Goal: Transaction & Acquisition: Purchase product/service

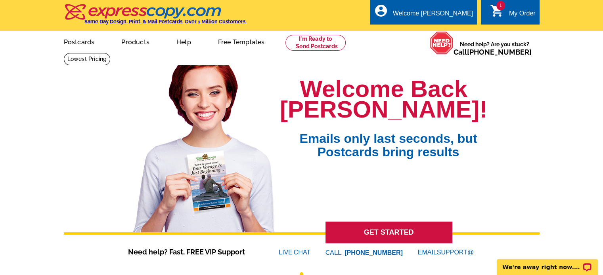
click at [513, 19] on div "My Order" at bounding box center [522, 15] width 27 height 11
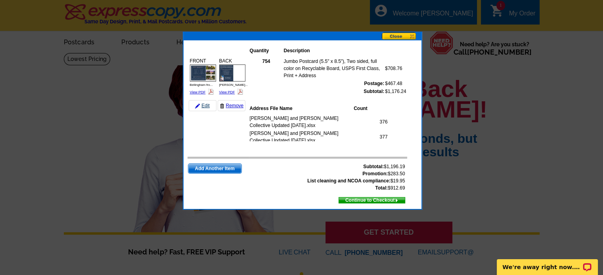
click at [204, 107] on link "Edit" at bounding box center [203, 105] width 28 height 11
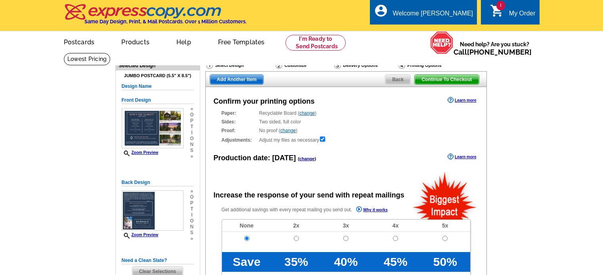
radio input "false"
click at [391, 79] on span "Back" at bounding box center [397, 80] width 25 height 10
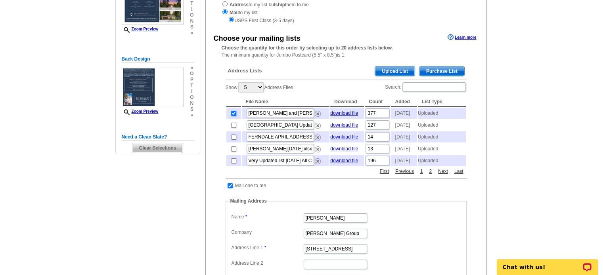
click at [232, 115] on input "checkbox" at bounding box center [233, 113] width 5 height 5
checkbox input "false"
click at [391, 74] on span "Upload List" at bounding box center [394, 72] width 39 height 10
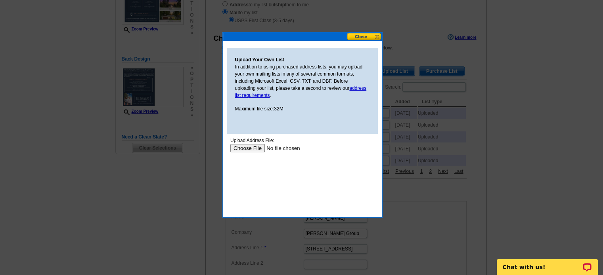
click at [241, 145] on input "file" at bounding box center [280, 148] width 100 height 8
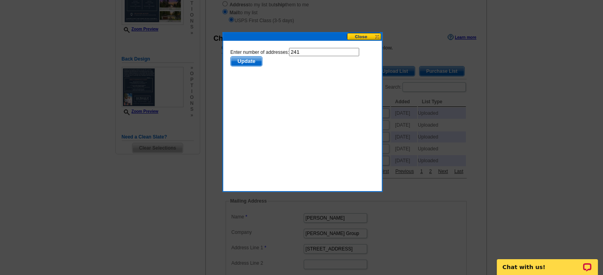
click at [247, 64] on span "Update" at bounding box center [245, 61] width 31 height 10
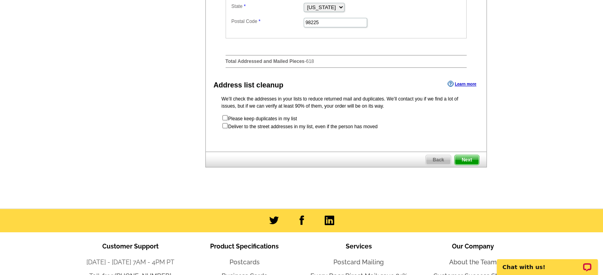
scroll to position [434, 0]
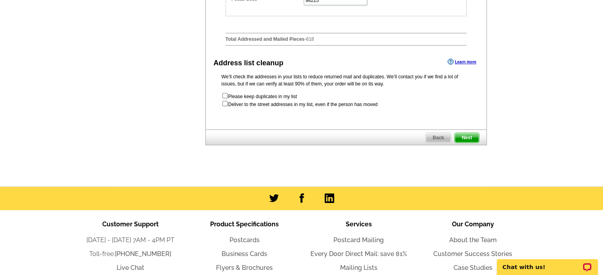
click at [463, 143] on link "Next" at bounding box center [466, 138] width 25 height 10
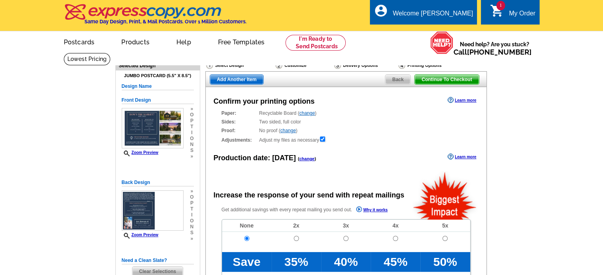
radio input "false"
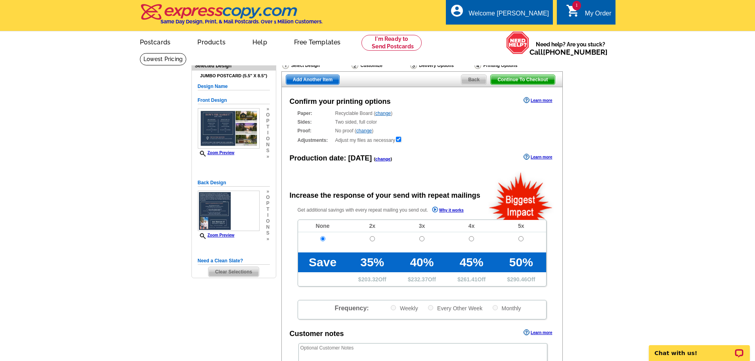
click at [309, 79] on span "Add Another Item" at bounding box center [312, 80] width 53 height 10
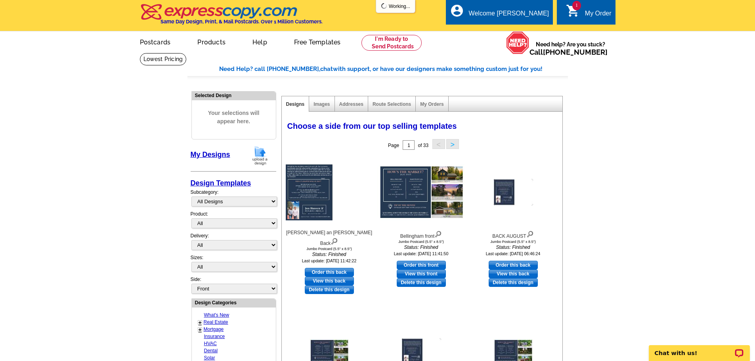
click at [263, 153] on img at bounding box center [260, 155] width 21 height 20
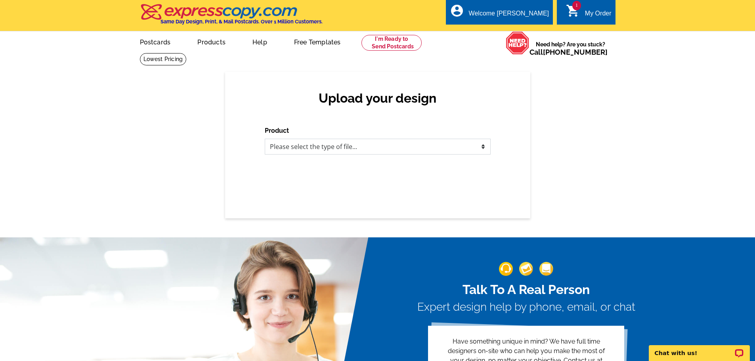
click at [427, 153] on select "Please select the type of file... Postcards Business Cards Letters and flyers G…" at bounding box center [378, 147] width 226 height 16
select select "1"
click at [265, 139] on select "Please select the type of file... Postcards Business Cards Letters and flyers G…" at bounding box center [378, 147] width 226 height 16
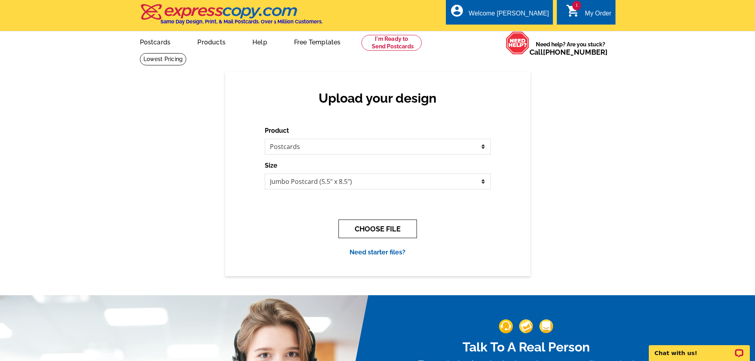
click button "CHOOSE FILE"
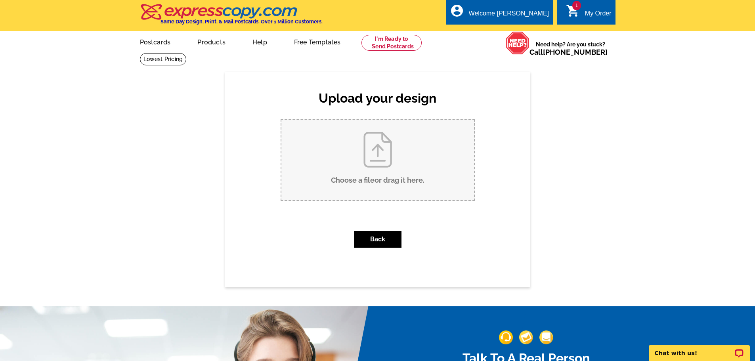
click input "Choose a file or drag it here ."
type input "C:\fakepath\Lynden for Auguest.pdf"
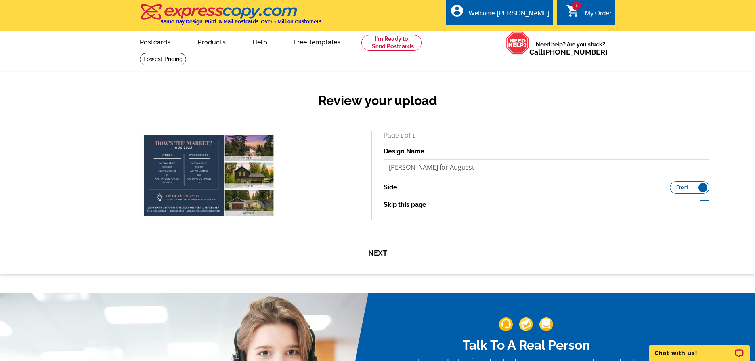
click at [361, 247] on button "Next" at bounding box center [378, 253] width 52 height 19
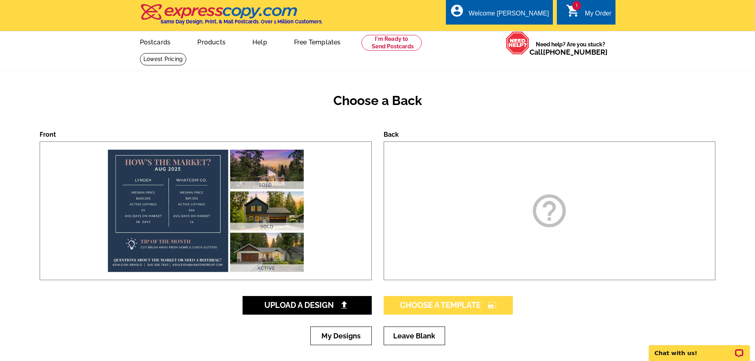
click at [413, 301] on span "Choose A Template photo_size_select_large" at bounding box center [448, 305] width 97 height 10
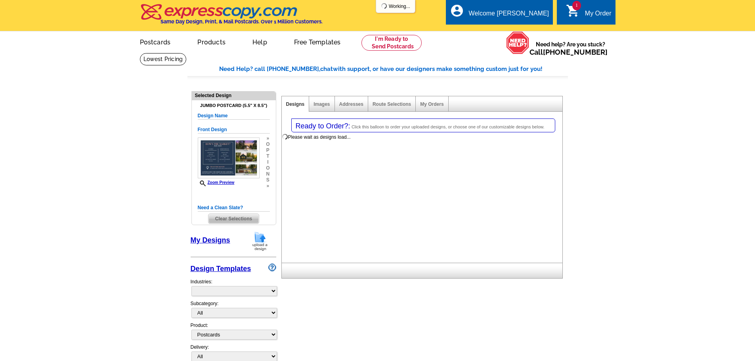
select select "1"
select select "2"
select select "back"
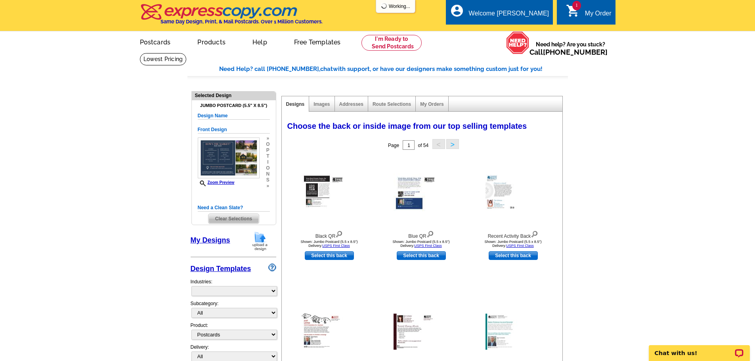
select select "785"
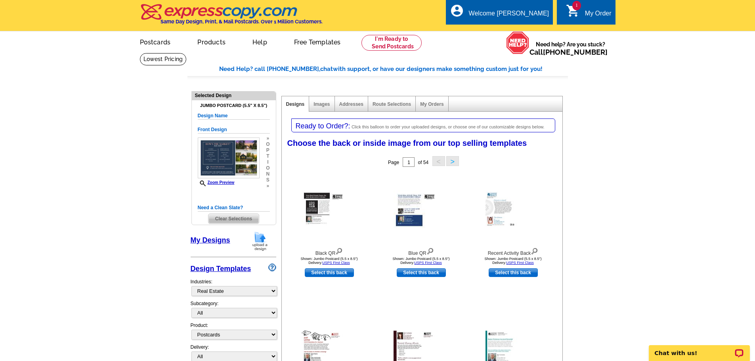
click at [220, 242] on link "My Designs" at bounding box center [211, 240] width 40 height 8
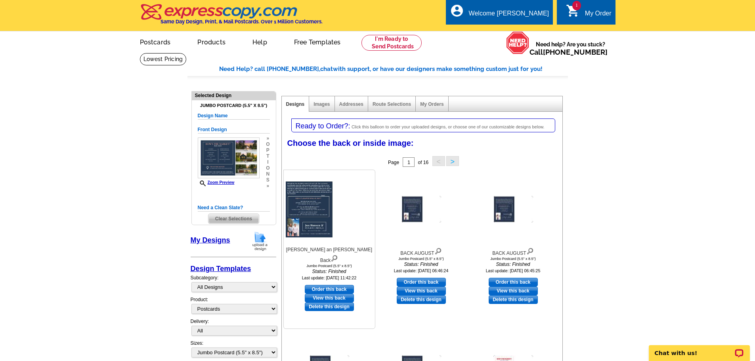
click at [328, 285] on link "Order this back" at bounding box center [329, 289] width 49 height 9
select select "front"
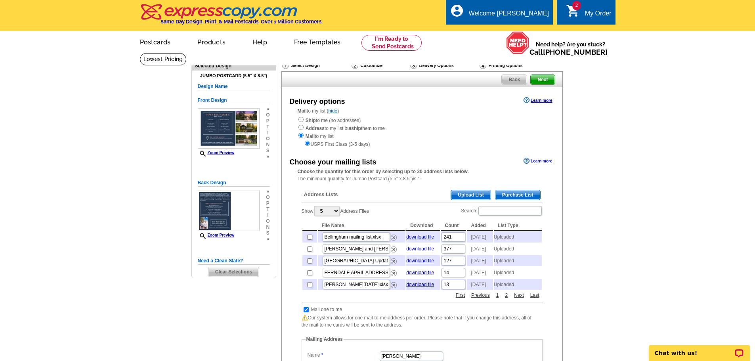
click at [465, 196] on span "Upload List" at bounding box center [470, 195] width 39 height 10
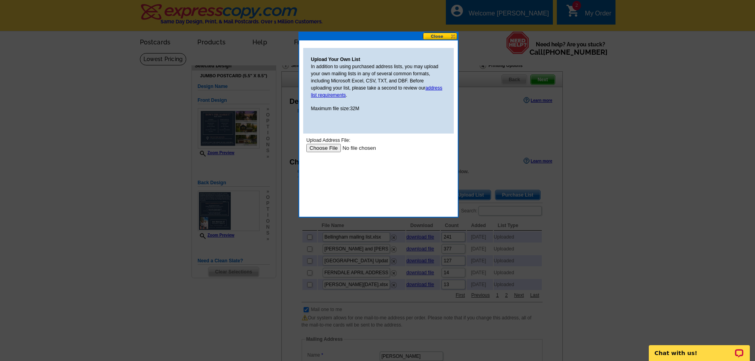
click at [319, 149] on input "file" at bounding box center [356, 148] width 100 height 8
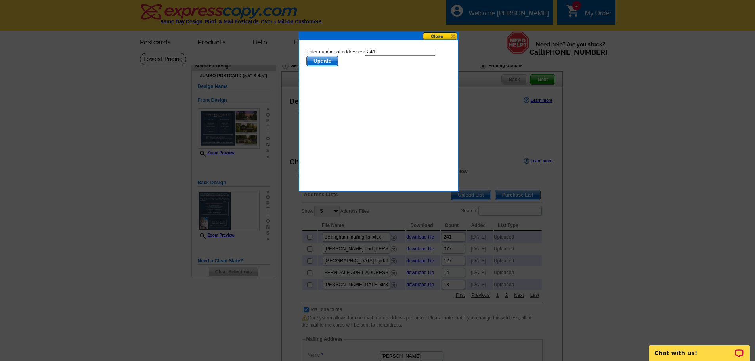
click at [433, 34] on button at bounding box center [440, 36] width 35 height 8
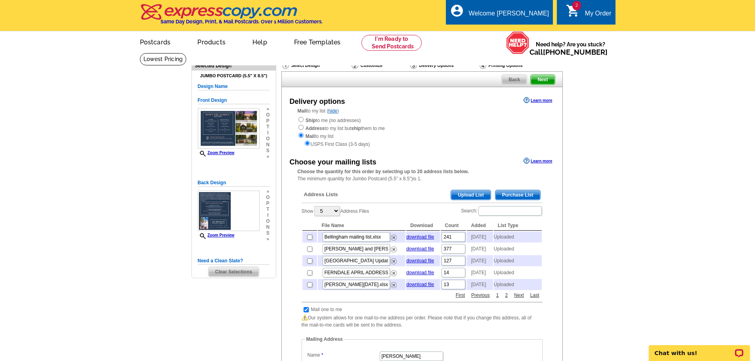
click at [471, 197] on span "Upload List" at bounding box center [470, 195] width 39 height 10
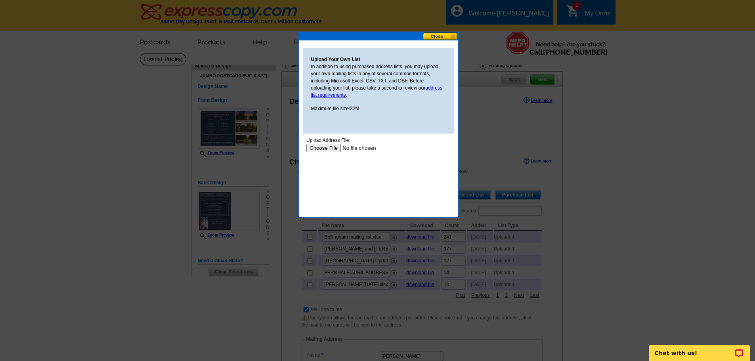
click at [332, 145] on input "file" at bounding box center [356, 148] width 100 height 8
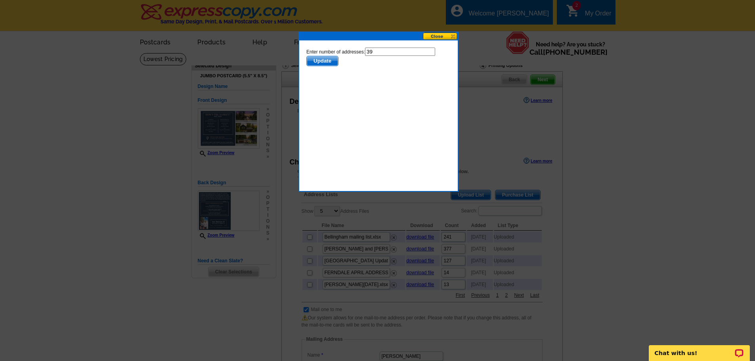
click at [318, 61] on span "Update" at bounding box center [321, 61] width 31 height 10
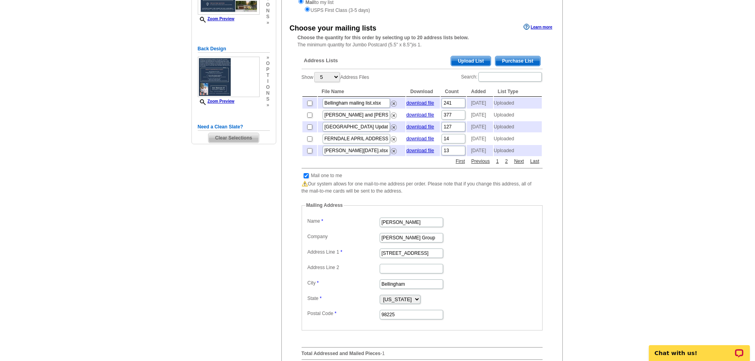
scroll to position [153, 0]
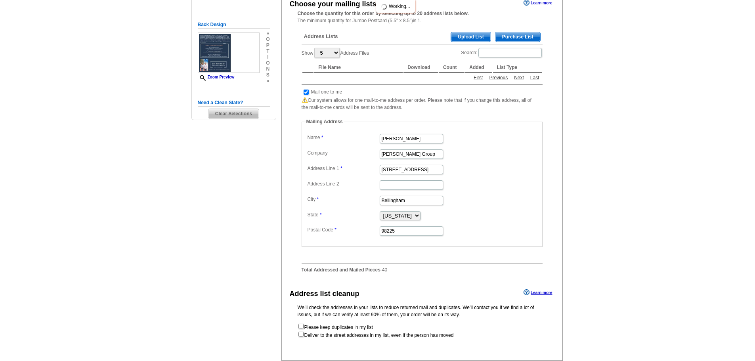
scroll to position [158, 0]
click at [306, 92] on input "checkbox" at bounding box center [305, 92] width 5 height 5
checkbox input "false"
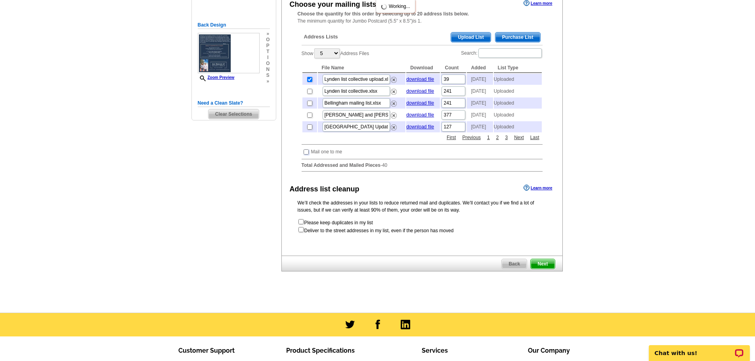
scroll to position [0, 0]
click at [542, 269] on span "Next" at bounding box center [542, 264] width 24 height 10
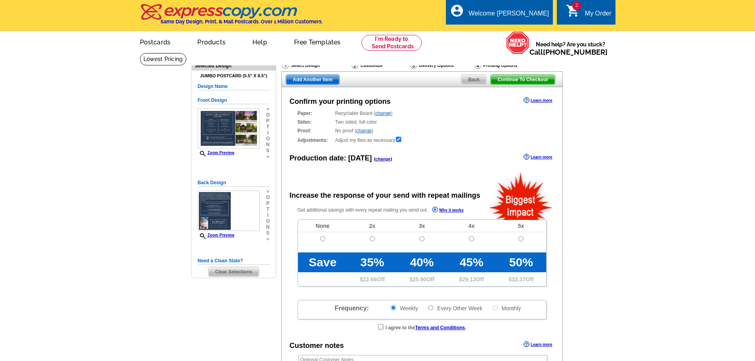
radio input "false"
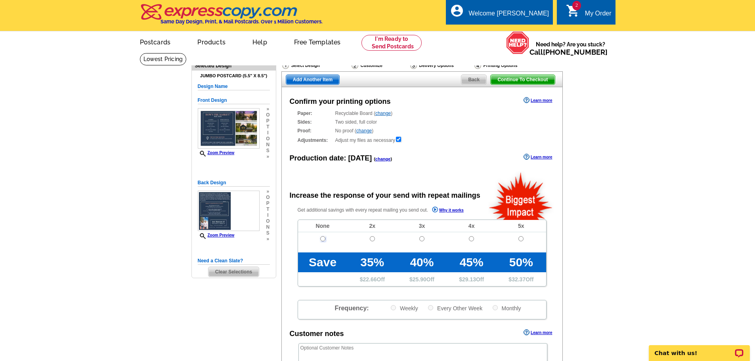
click at [322, 241] on input "radio" at bounding box center [322, 238] width 5 height 5
radio input "true"
click at [318, 80] on span "Add Another Item" at bounding box center [312, 80] width 53 height 10
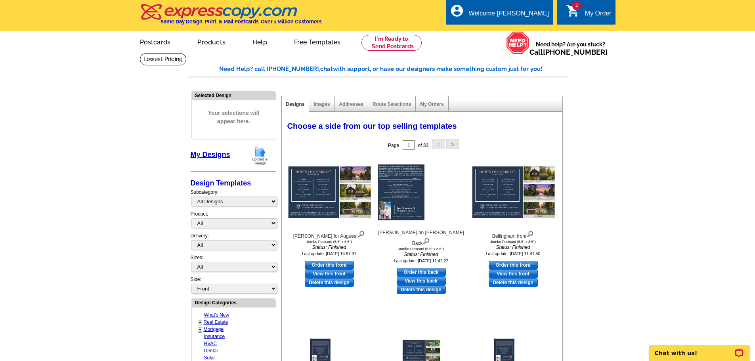
click at [260, 153] on img at bounding box center [260, 155] width 21 height 20
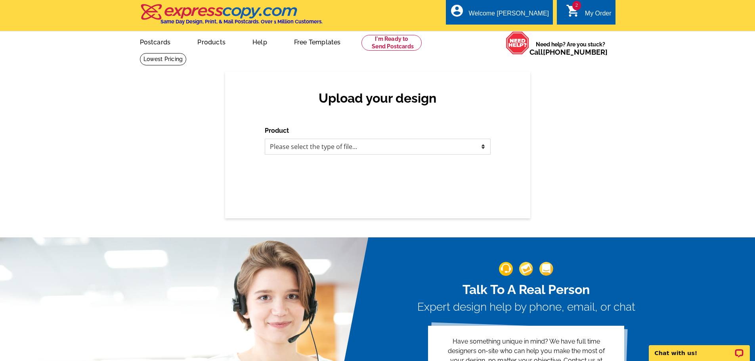
click at [292, 143] on select "Please select the type of file... Postcards Business Cards Letters and flyers G…" at bounding box center [378, 147] width 226 height 16
select select "1"
click at [265, 139] on select "Please select the type of file... Postcards Business Cards Letters and flyers G…" at bounding box center [378, 147] width 226 height 16
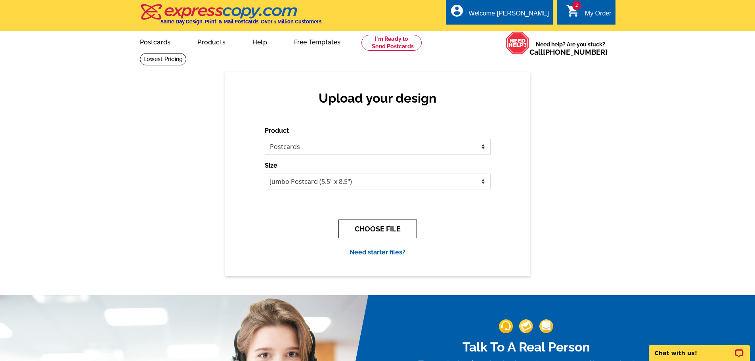
click at [354, 228] on button "CHOOSE FILE" at bounding box center [377, 228] width 78 height 19
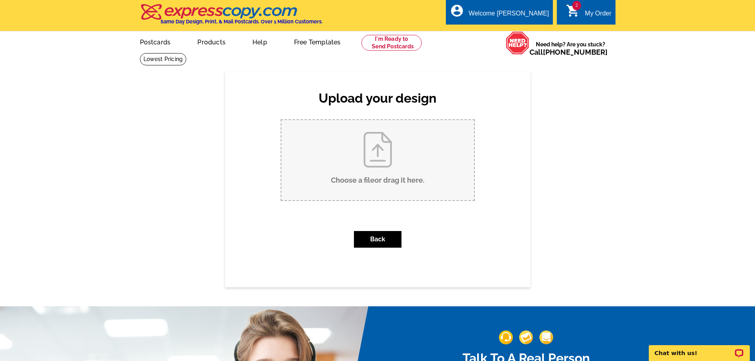
click at [365, 173] on input "Choose a file or drag it here ." at bounding box center [377, 160] width 193 height 80
type input "C:\fakepath\Fernale Front.pdf"
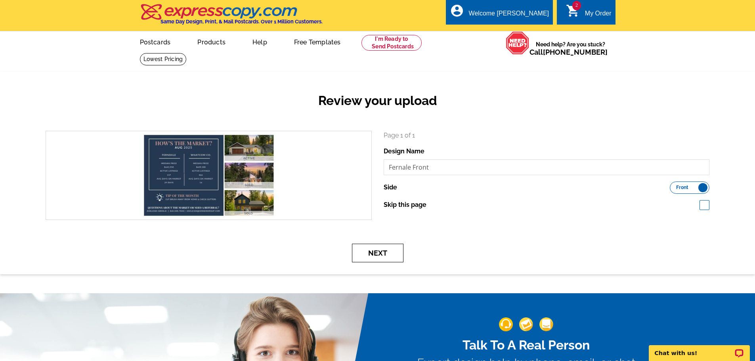
click at [380, 258] on button "Next" at bounding box center [378, 253] width 52 height 19
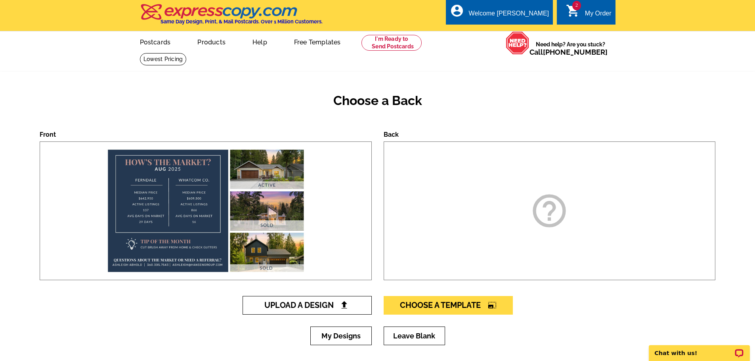
click at [344, 307] on img at bounding box center [344, 305] width 8 height 8
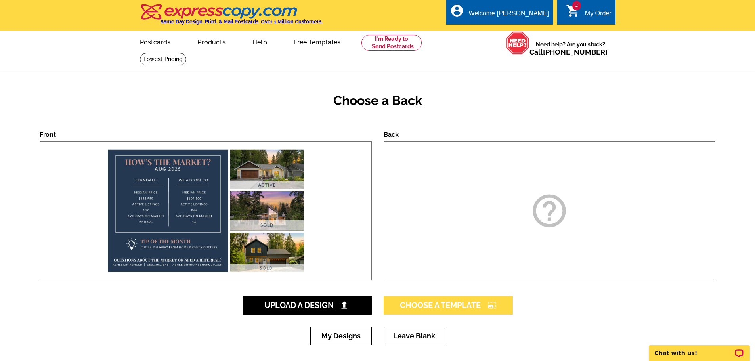
click at [442, 306] on span "Choose A Template photo_size_select_large" at bounding box center [448, 305] width 97 height 10
click at [439, 307] on span "Choose A Template photo_size_select_large" at bounding box center [448, 305] width 97 height 10
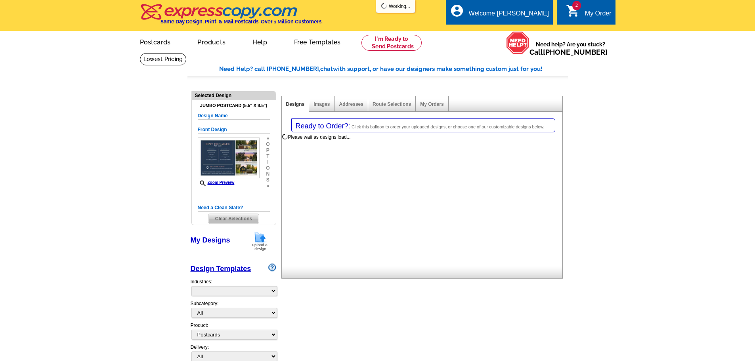
select select "1"
select select "2"
select select "back"
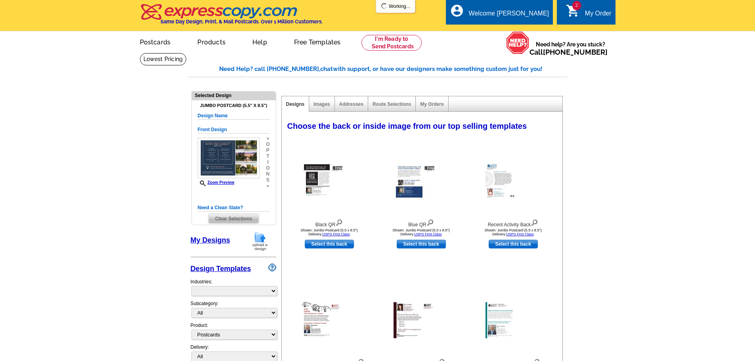
select select "785"
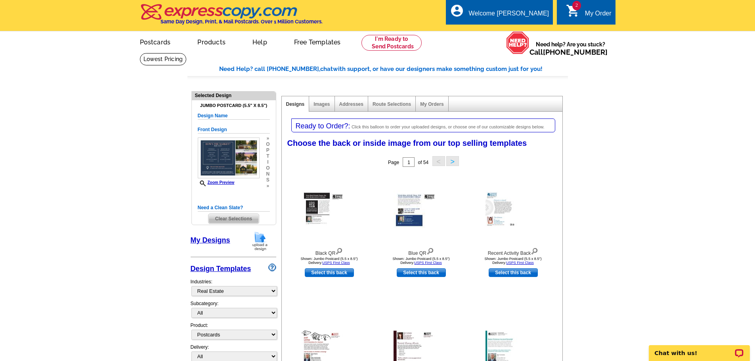
click at [224, 234] on div "My Designs" at bounding box center [234, 242] width 86 height 23
click at [224, 238] on link "My Designs" at bounding box center [211, 240] width 40 height 8
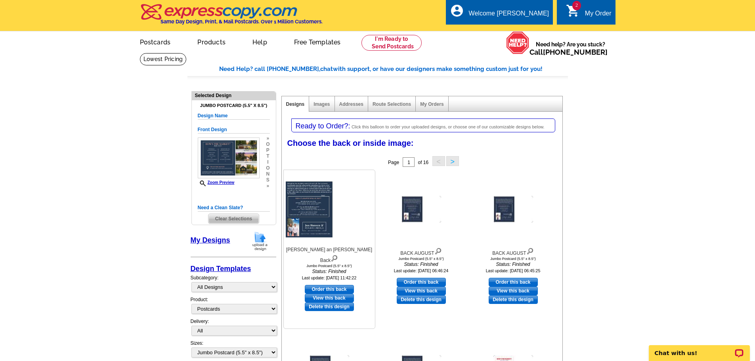
click at [319, 285] on link "Order this back" at bounding box center [329, 289] width 49 height 9
select select "front"
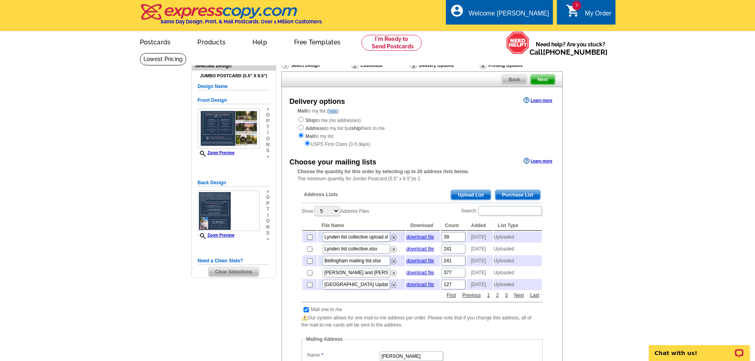
click at [461, 195] on span "Upload List" at bounding box center [470, 195] width 39 height 10
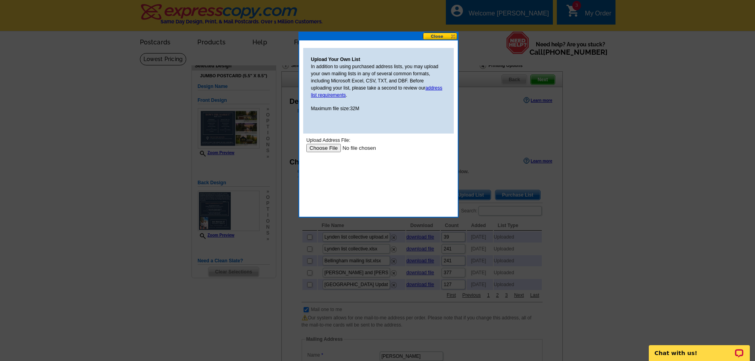
click at [321, 150] on input "file" at bounding box center [356, 148] width 100 height 8
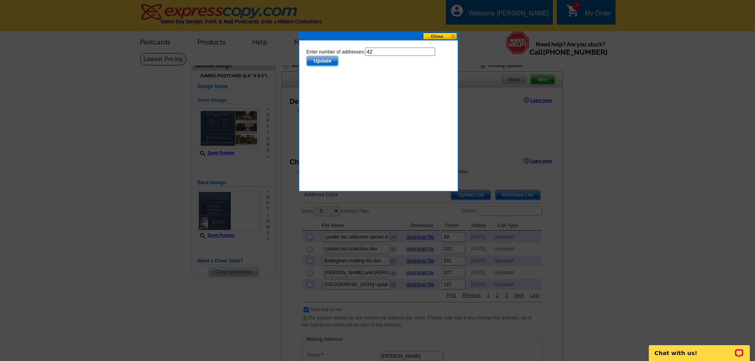
click at [321, 63] on span "Update" at bounding box center [321, 61] width 31 height 10
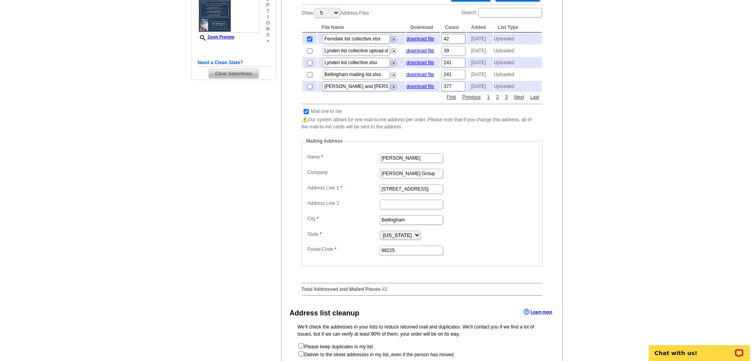
scroll to position [30, 0]
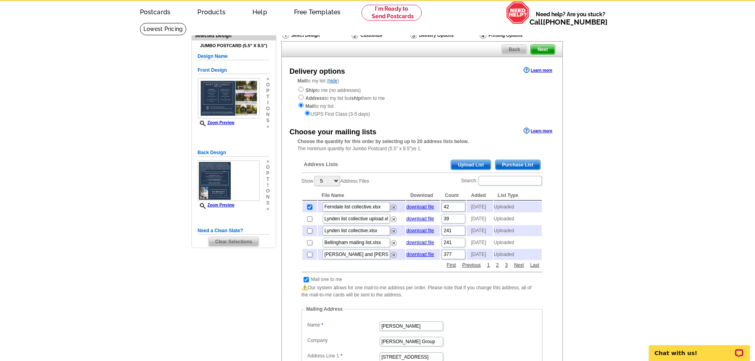
click at [305, 282] on input "checkbox" at bounding box center [305, 279] width 5 height 5
checkbox input "false"
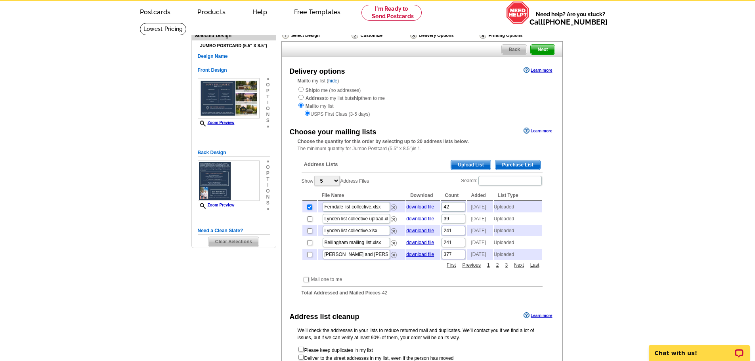
click at [542, 53] on span "Next" at bounding box center [542, 50] width 24 height 10
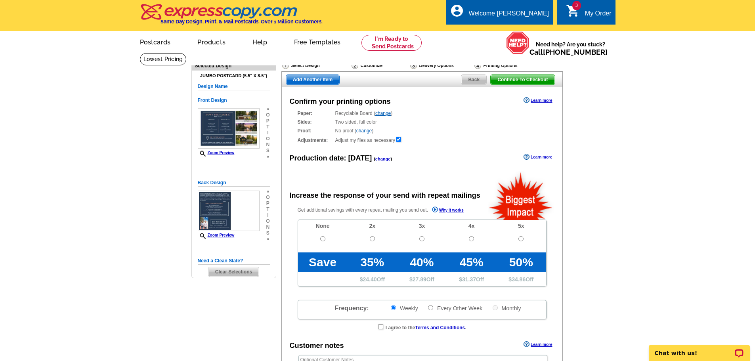
radio input "false"
click at [322, 239] on input "radio" at bounding box center [322, 238] width 5 height 5
radio input "true"
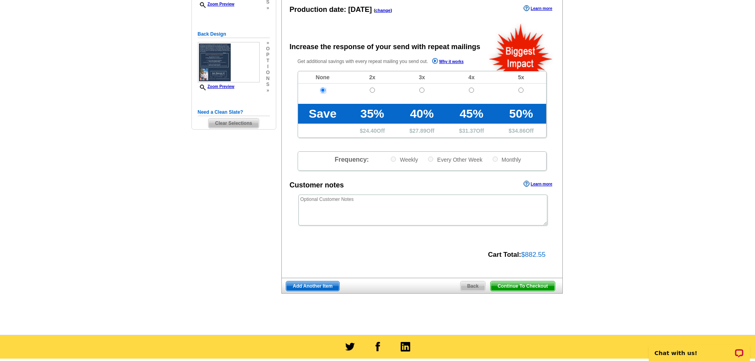
scroll to position [166, 0]
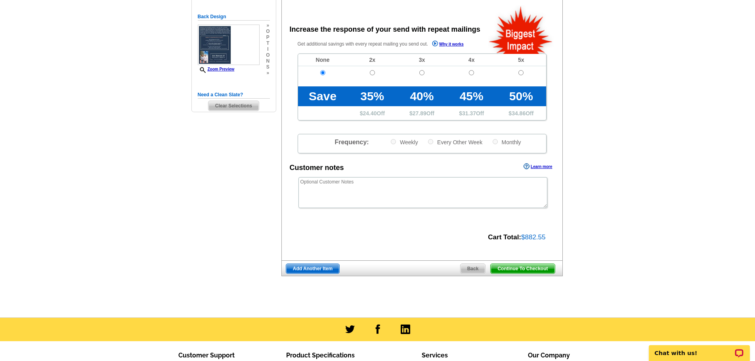
click at [302, 272] on span "Add Another Item" at bounding box center [312, 269] width 53 height 10
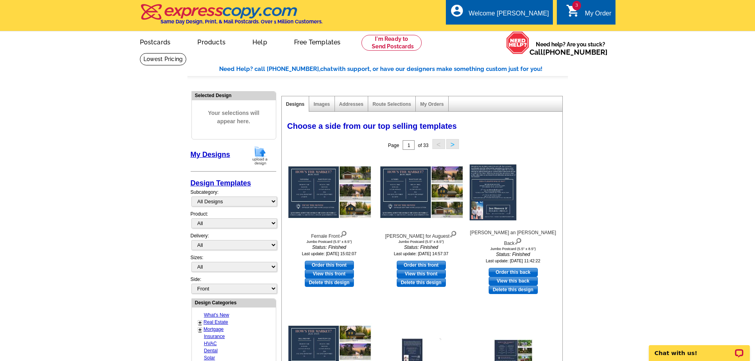
click at [258, 154] on img at bounding box center [260, 155] width 21 height 20
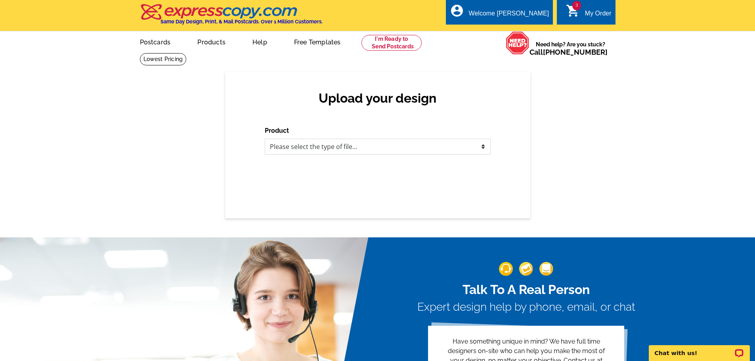
click at [354, 149] on select "Please select the type of file... Postcards Business Cards Letters and flyers G…" at bounding box center [378, 147] width 226 height 16
select select "1"
click at [265, 139] on select "Please select the type of file... Postcards Business Cards Letters and flyers G…" at bounding box center [378, 147] width 226 height 16
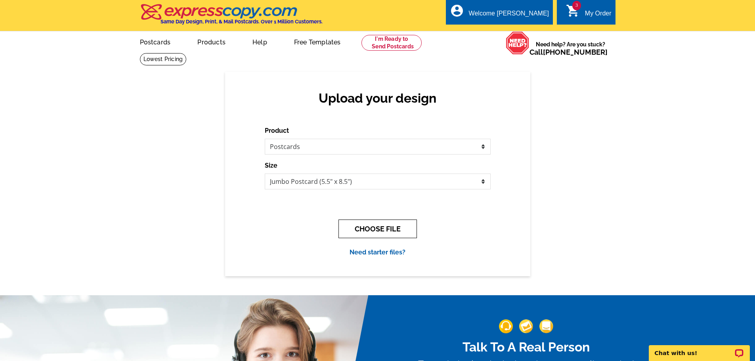
click at [373, 229] on button "CHOOSE FILE" at bounding box center [377, 228] width 78 height 19
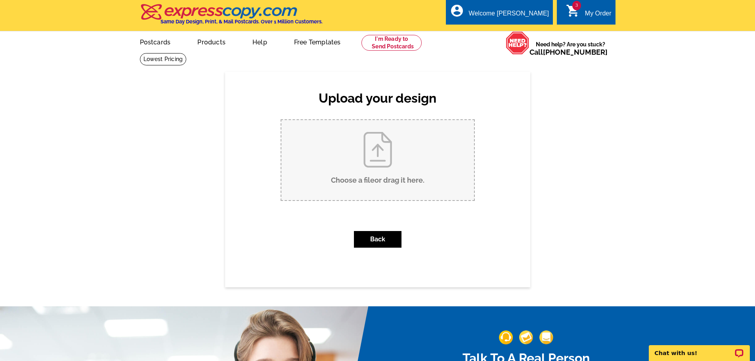
click at [377, 141] on input "Choose a file or drag it here ." at bounding box center [377, 160] width 193 height 80
type input "C:\fakepath\Birch BAy (2).pdf"
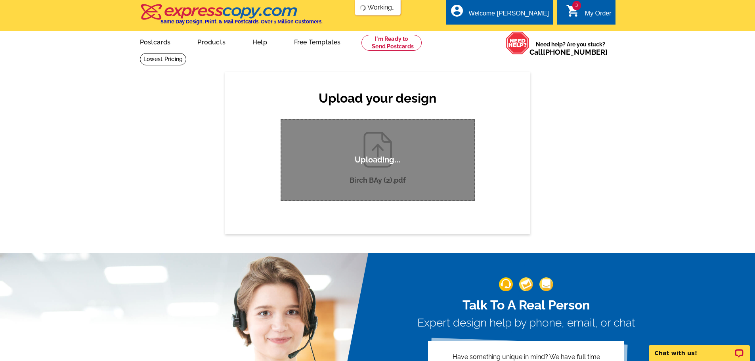
click at [515, 87] on div "Upload your design Product Please select the type of file... Postcards Business…" at bounding box center [377, 153] width 305 height 162
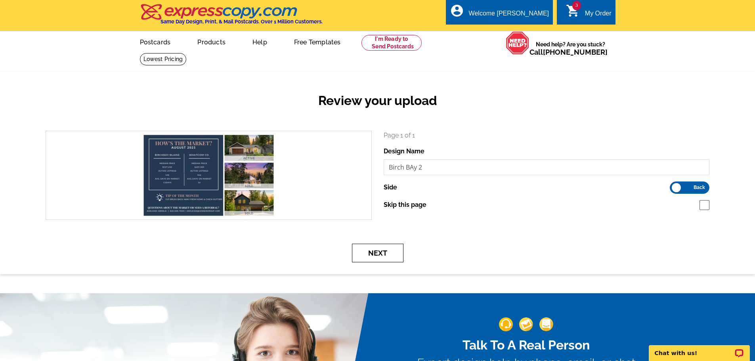
click at [372, 249] on button "Next" at bounding box center [378, 253] width 52 height 19
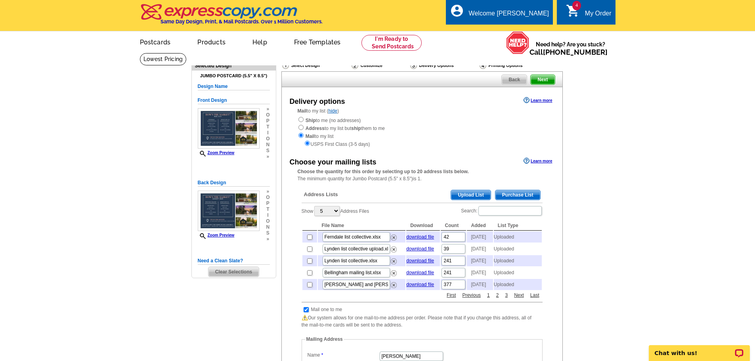
click at [473, 193] on span "Upload List" at bounding box center [470, 195] width 39 height 10
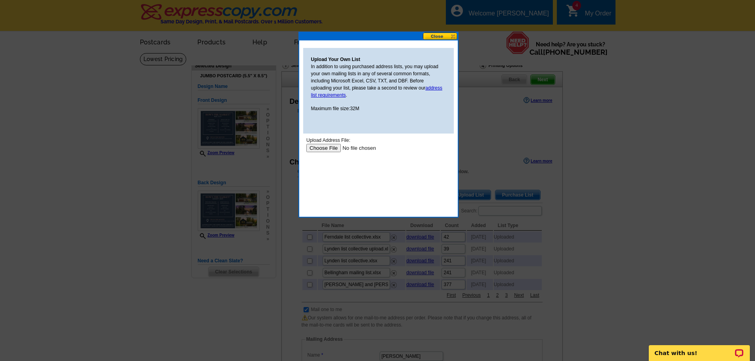
click at [318, 146] on input "file" at bounding box center [356, 148] width 100 height 8
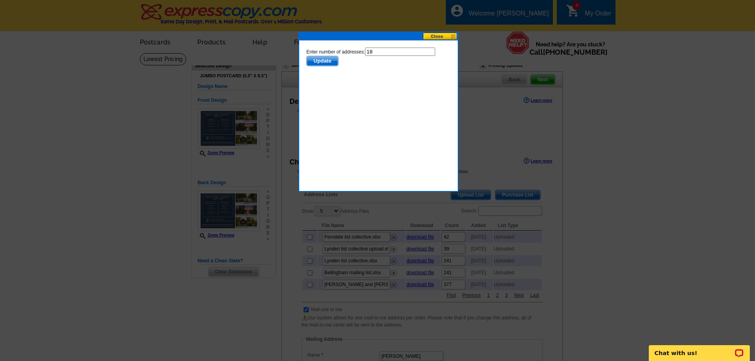
click at [322, 61] on span "Update" at bounding box center [321, 61] width 31 height 10
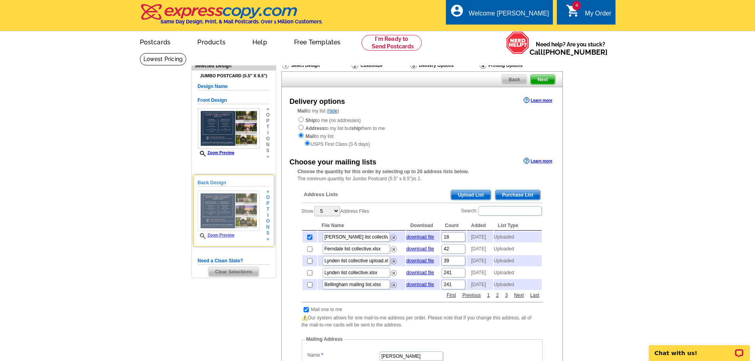
click at [248, 227] on img at bounding box center [229, 211] width 62 height 41
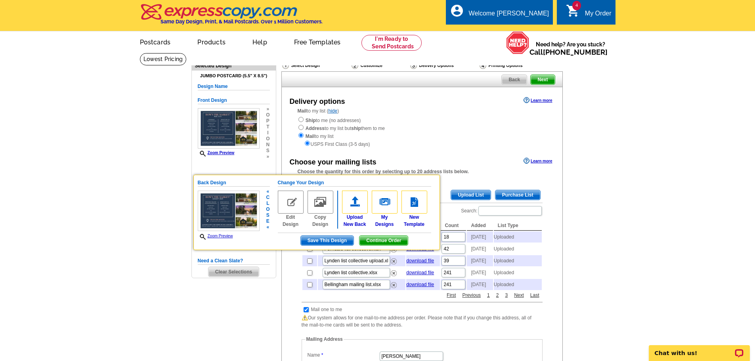
click at [291, 210] on img at bounding box center [291, 202] width 26 height 23
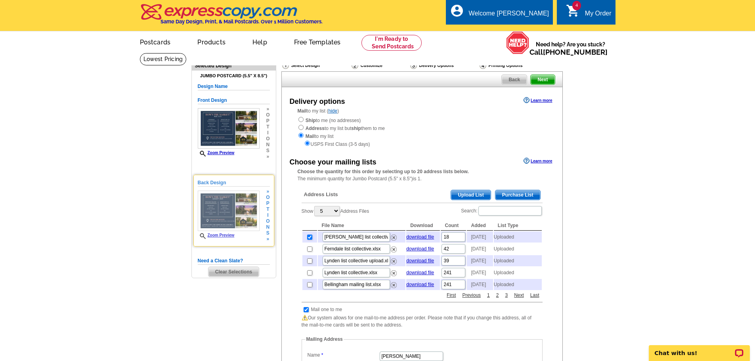
click at [234, 231] on img at bounding box center [229, 211] width 62 height 41
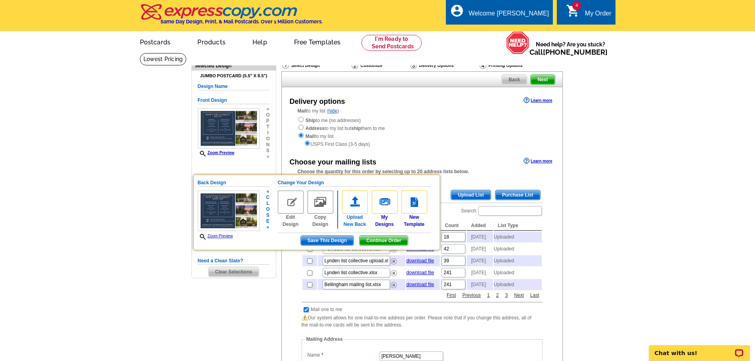
click at [362, 208] on img at bounding box center [355, 202] width 26 height 23
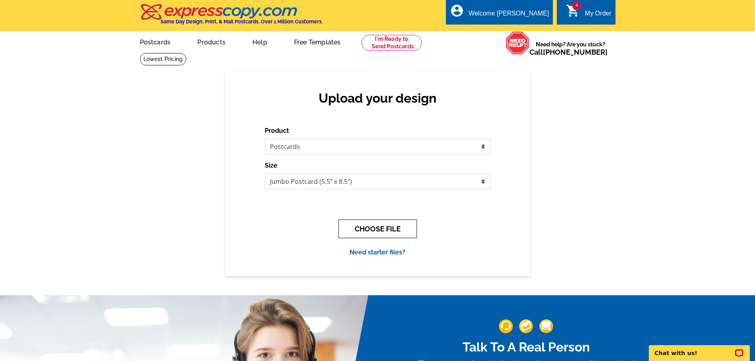
click at [370, 223] on button "CHOOSE FILE" at bounding box center [377, 228] width 78 height 19
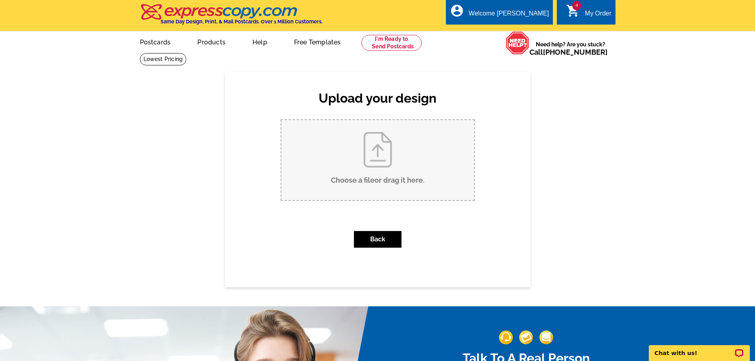
click at [372, 135] on input "Choose a file or drag it here ." at bounding box center [377, 160] width 193 height 80
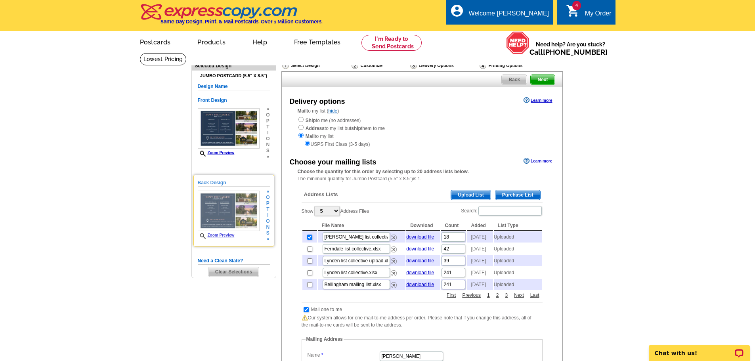
click at [225, 212] on img at bounding box center [229, 211] width 62 height 41
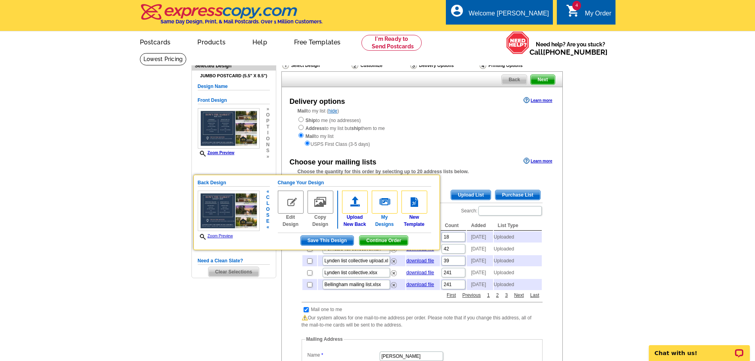
click at [390, 203] on img at bounding box center [385, 202] width 26 height 23
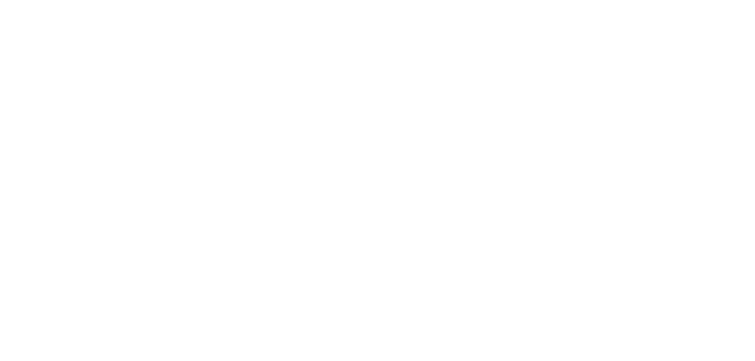
select select "1"
select select "2"
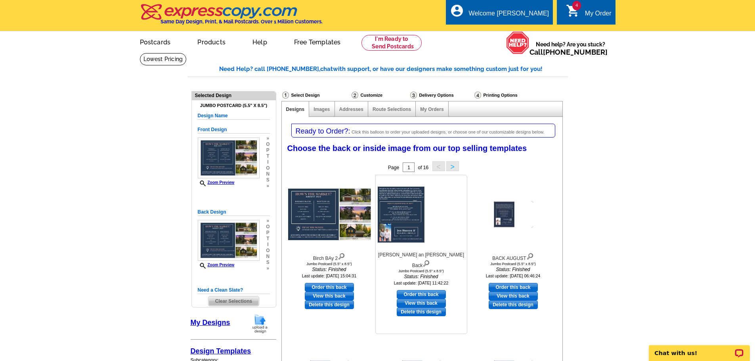
click at [414, 273] on icon "Status: Finished" at bounding box center [421, 276] width 87 height 7
click at [420, 290] on link "Order this back" at bounding box center [421, 294] width 49 height 9
select select "front"
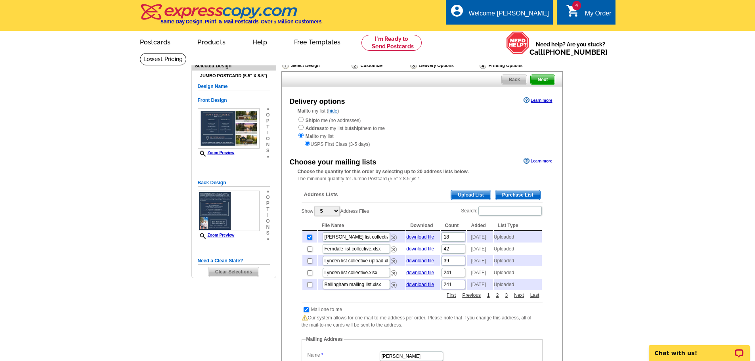
click at [546, 84] on span "Next" at bounding box center [542, 80] width 24 height 10
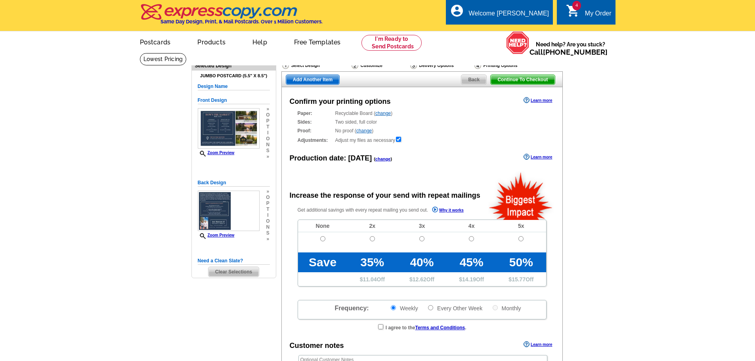
radio input "false"
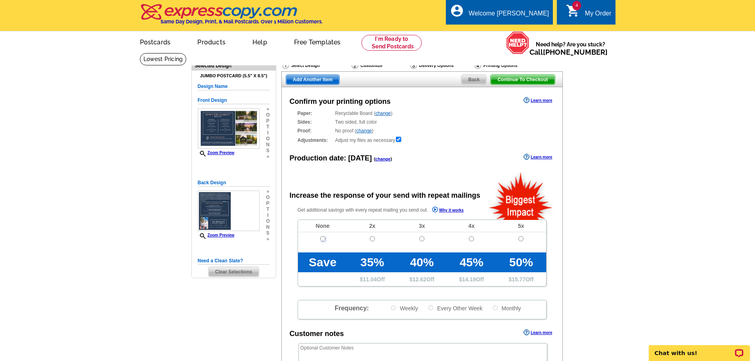
click at [321, 239] on input "radio" at bounding box center [322, 238] width 5 height 5
radio input "true"
click at [303, 76] on span "Add Another Item" at bounding box center [312, 80] width 53 height 10
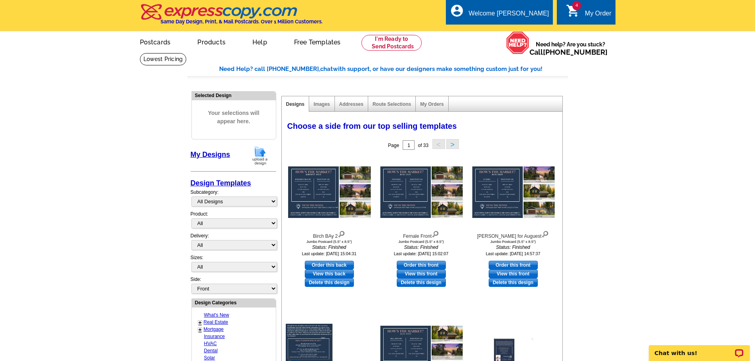
click at [257, 156] on img at bounding box center [260, 155] width 21 height 20
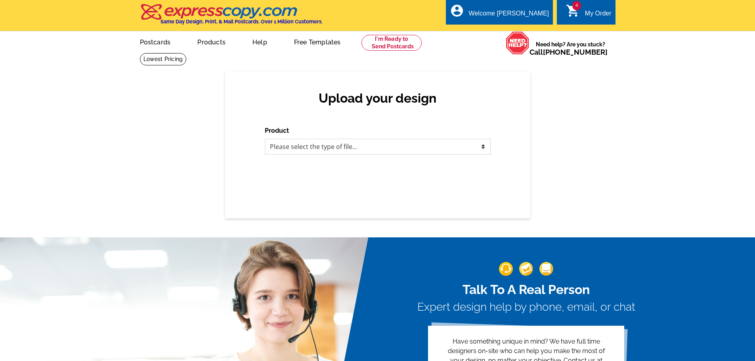
drag, startPoint x: 308, startPoint y: 144, endPoint x: 308, endPoint y: 155, distance: 10.7
click at [308, 144] on select "Please select the type of file... Postcards Business Cards Letters and flyers G…" at bounding box center [378, 147] width 226 height 16
select select "1"
click at [265, 139] on select "Please select the type of file... Postcards Business Cards Letters and flyers G…" at bounding box center [378, 147] width 226 height 16
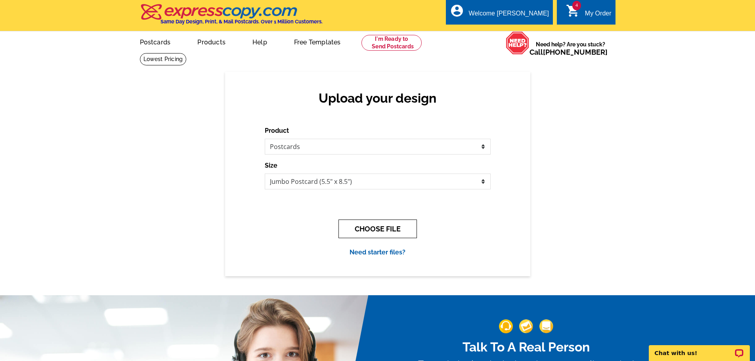
click at [364, 229] on button "CHOOSE FILE" at bounding box center [377, 228] width 78 height 19
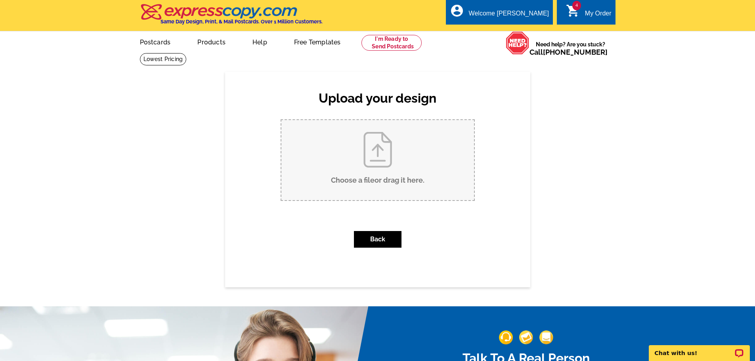
click at [372, 180] on input "Choose a file or drag it here ." at bounding box center [377, 160] width 193 height 80
type input "C:\fakepath\Beaver Pond - Builder Postcard.pdf"
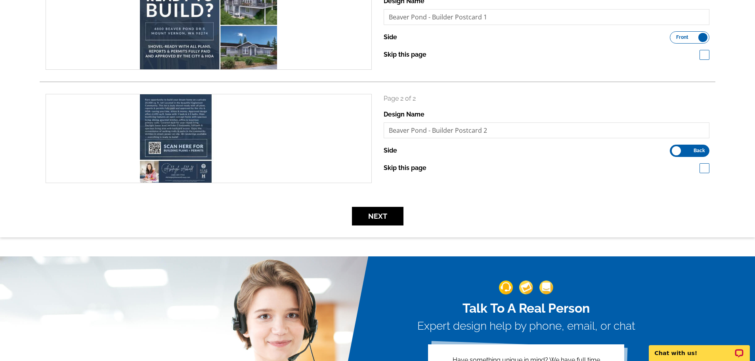
scroll to position [152, 0]
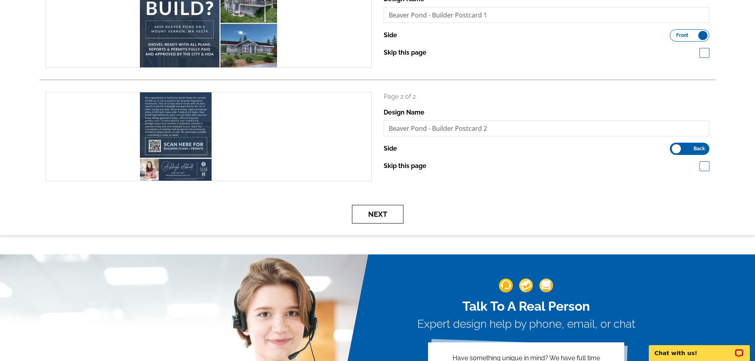
click at [370, 212] on button "Next" at bounding box center [378, 214] width 52 height 19
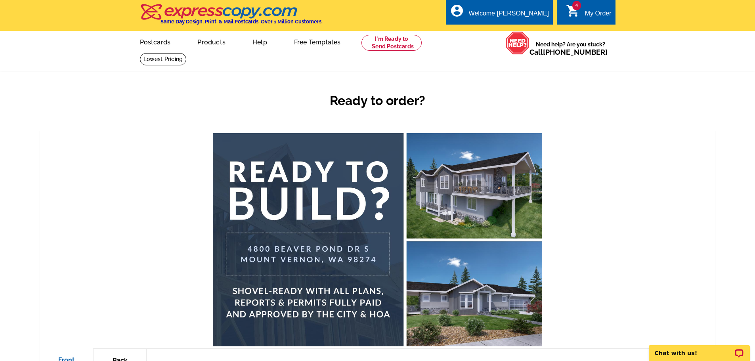
click at [594, 17] on div "My Order" at bounding box center [598, 15] width 27 height 11
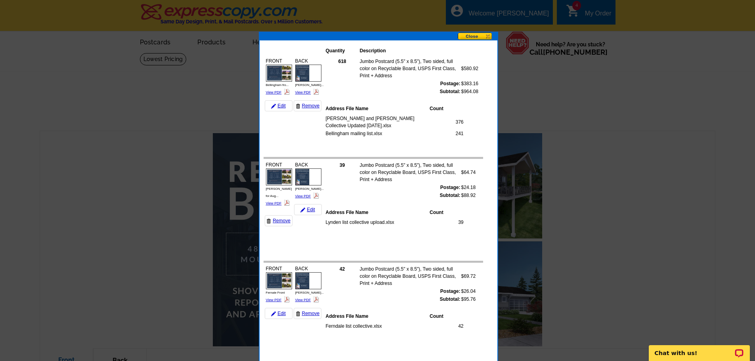
click at [467, 37] on button at bounding box center [478, 36] width 40 height 8
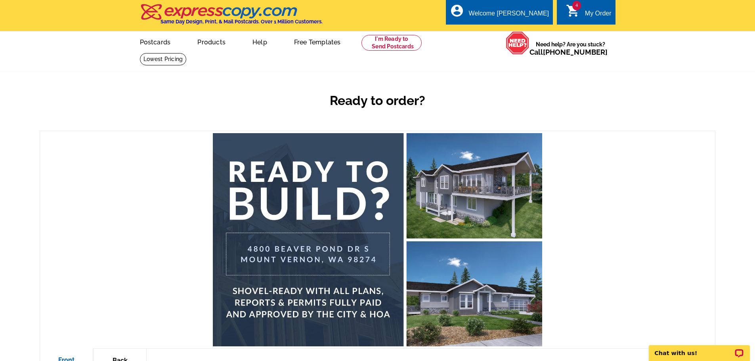
click at [620, 50] on div "picture_in_picture Postcards store_mall_directory Products keyboard_arrow_down …" at bounding box center [377, 48] width 507 height 34
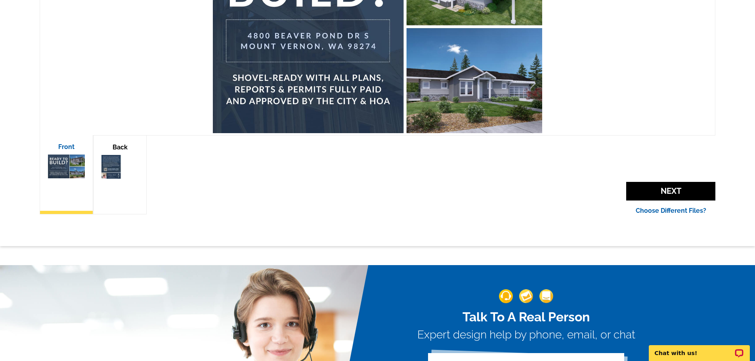
scroll to position [219, 0]
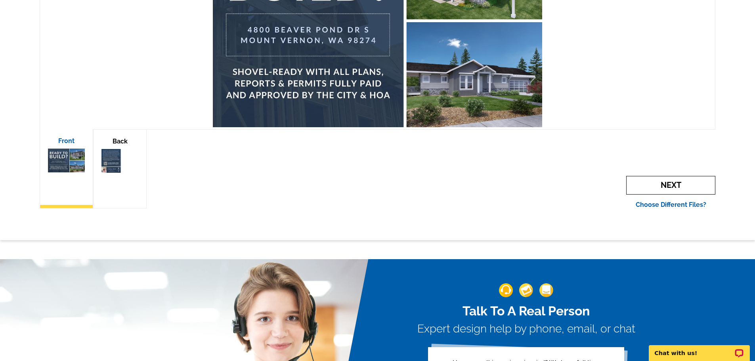
click at [661, 188] on span "Next" at bounding box center [670, 185] width 89 height 19
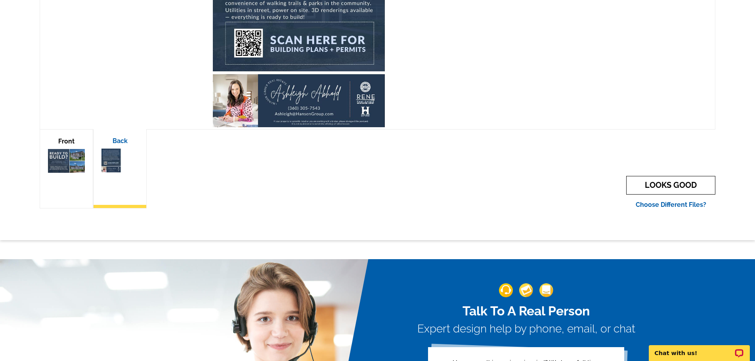
click at [661, 188] on link "LOOKS GOOD" at bounding box center [670, 185] width 89 height 19
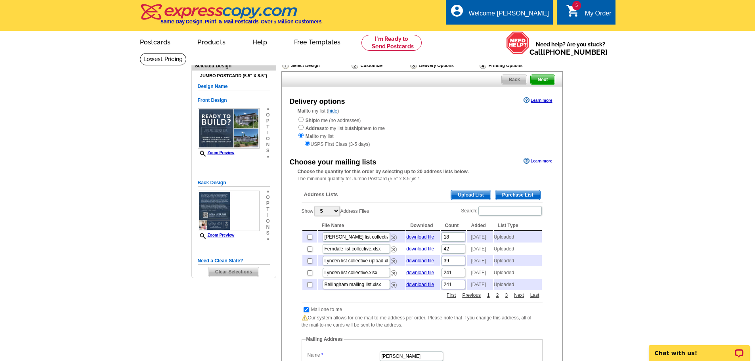
click at [476, 196] on span "Upload List" at bounding box center [470, 195] width 39 height 10
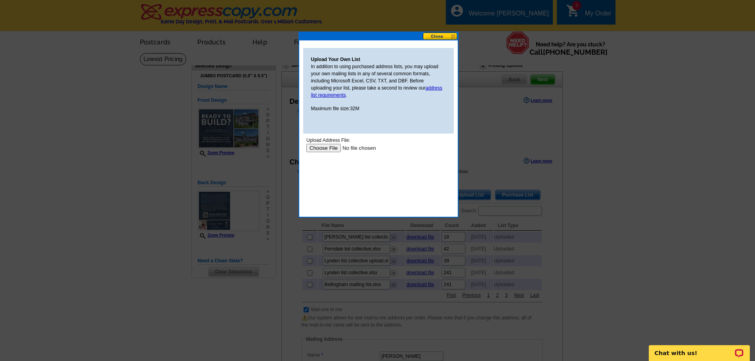
click at [319, 149] on input "file" at bounding box center [356, 148] width 100 height 8
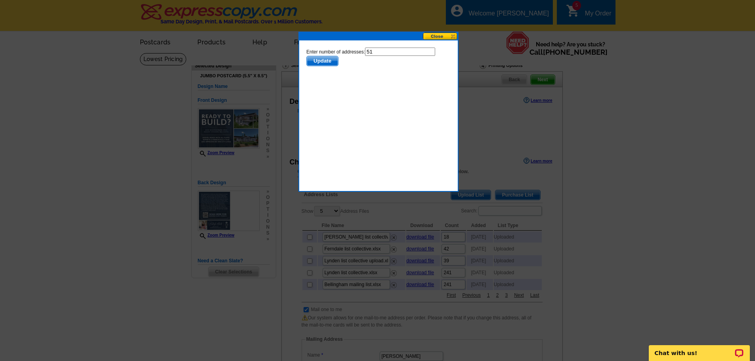
click at [315, 61] on span "Update" at bounding box center [321, 61] width 31 height 10
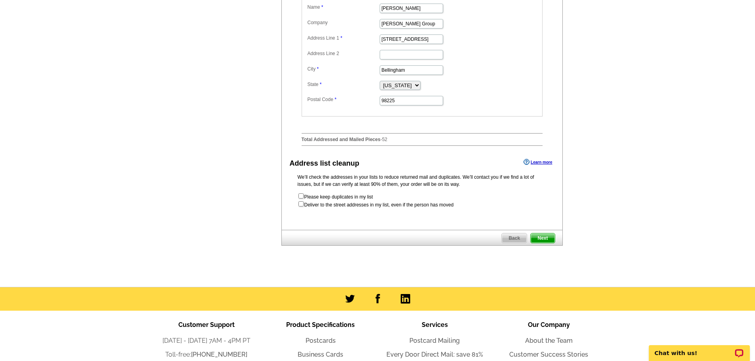
scroll to position [350, 0]
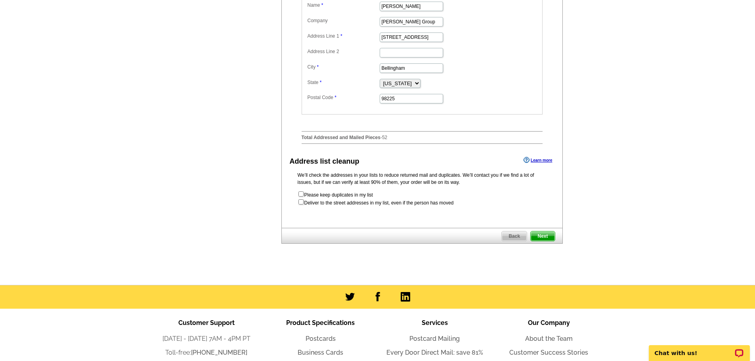
click at [542, 241] on span "Next" at bounding box center [542, 236] width 24 height 10
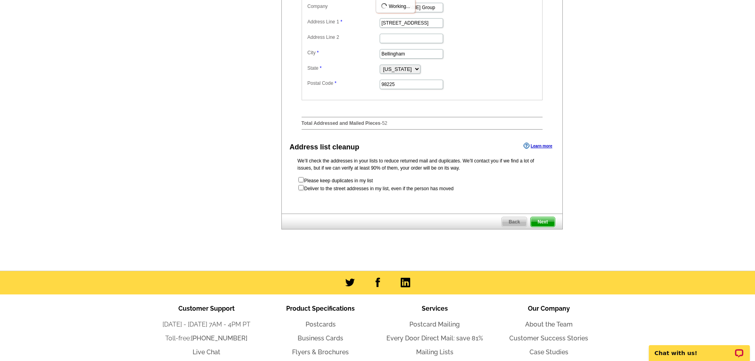
scroll to position [0, 0]
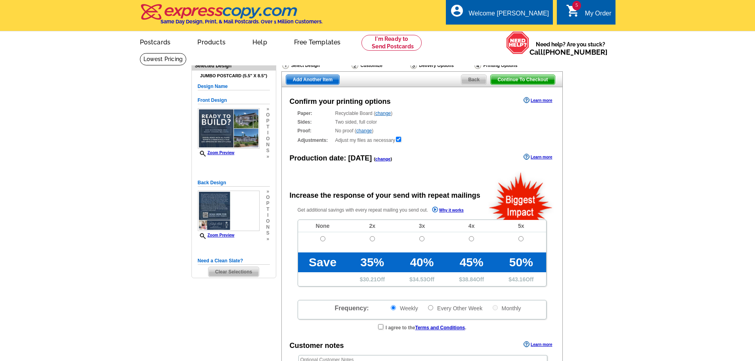
radio input "false"
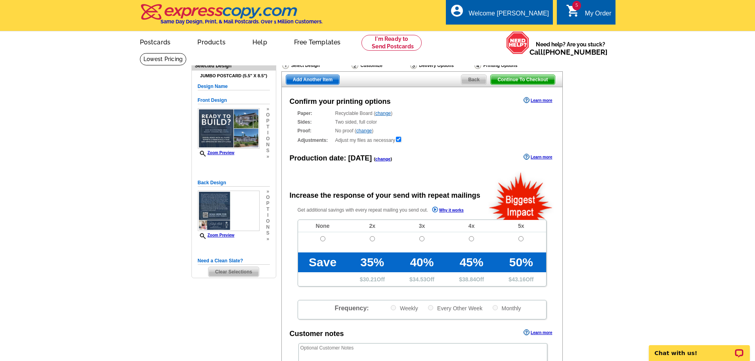
click at [326, 240] on td at bounding box center [323, 242] width 50 height 20
click at [321, 240] on input "radio" at bounding box center [322, 238] width 5 height 5
radio input "true"
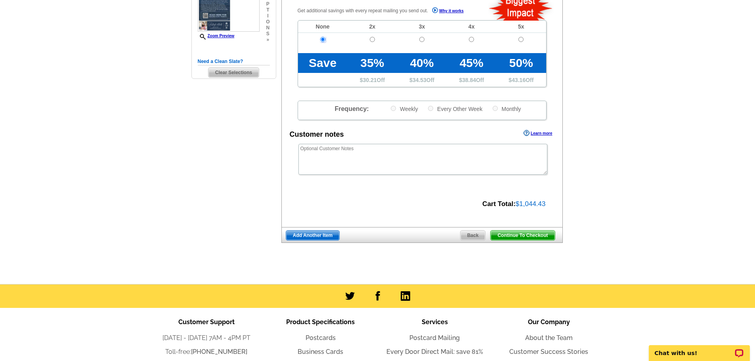
scroll to position [214, 0]
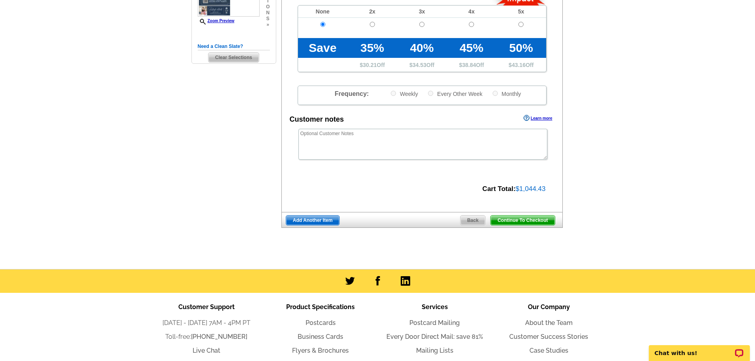
click at [524, 219] on span "Continue To Checkout" at bounding box center [522, 221] width 64 height 10
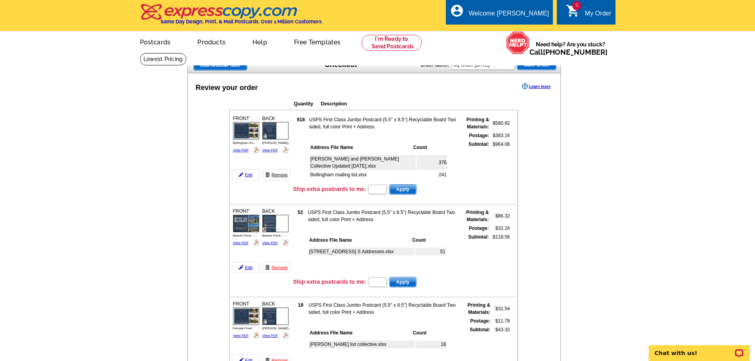
click at [279, 175] on link "Remove" at bounding box center [277, 174] width 28 height 11
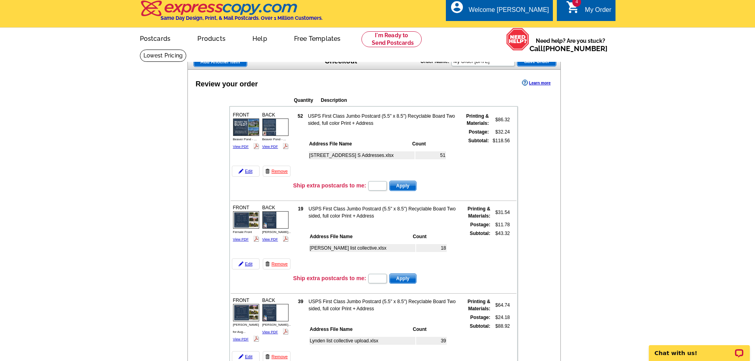
scroll to position [5, 0]
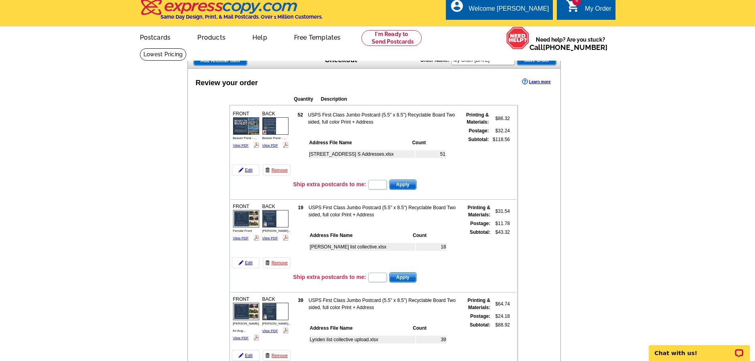
click at [216, 61] on span "Add Another Item" at bounding box center [220, 61] width 53 height 10
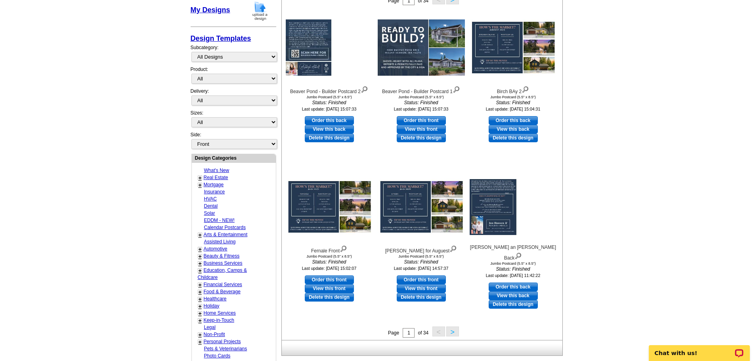
scroll to position [148, 0]
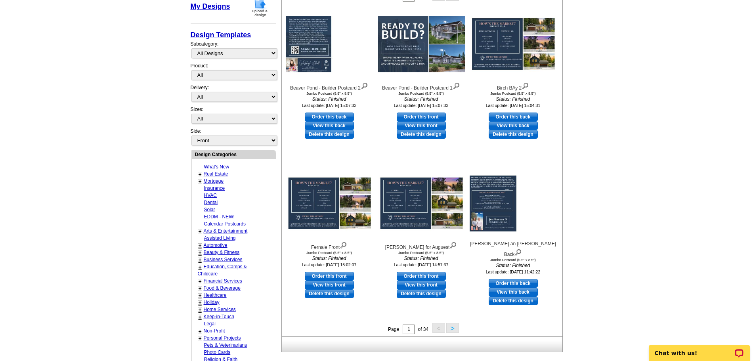
click at [450, 331] on button ">" at bounding box center [452, 328] width 13 height 10
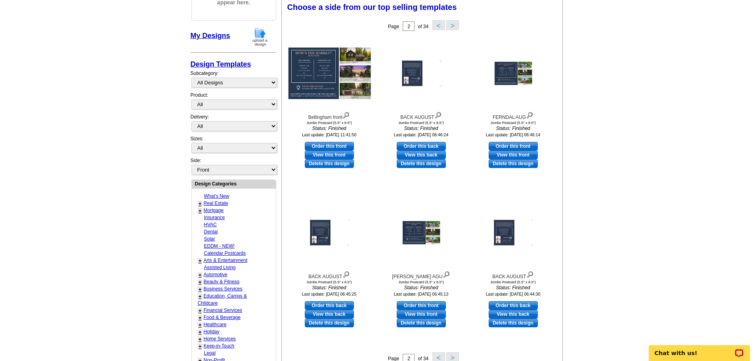
scroll to position [117, 0]
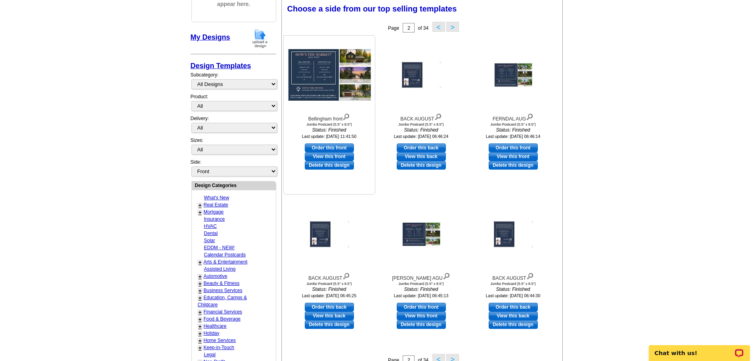
click at [315, 148] on link "Order this front" at bounding box center [329, 147] width 49 height 9
select select "2"
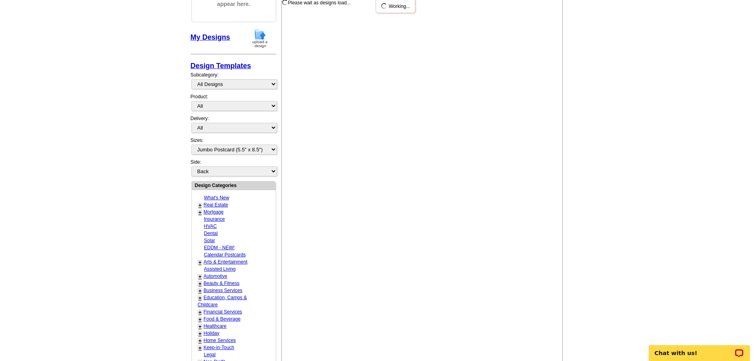
scroll to position [0, 0]
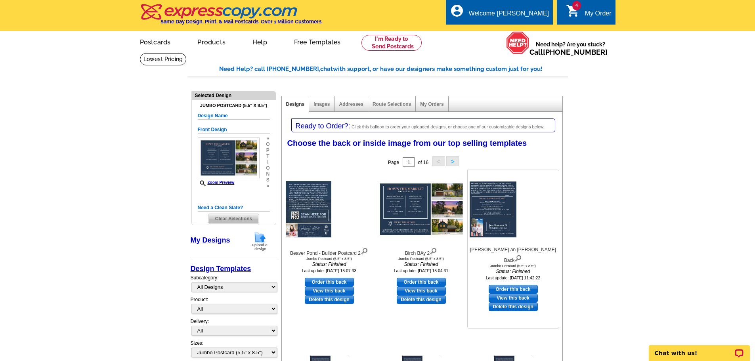
click at [502, 285] on link "Order this back" at bounding box center [512, 289] width 49 height 9
select select "front"
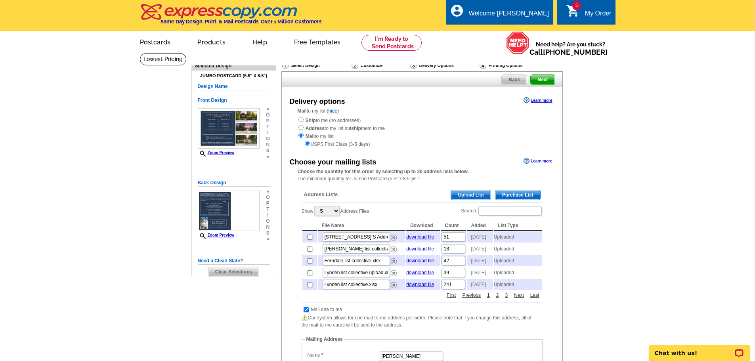
click at [468, 194] on span "Upload List" at bounding box center [470, 195] width 39 height 10
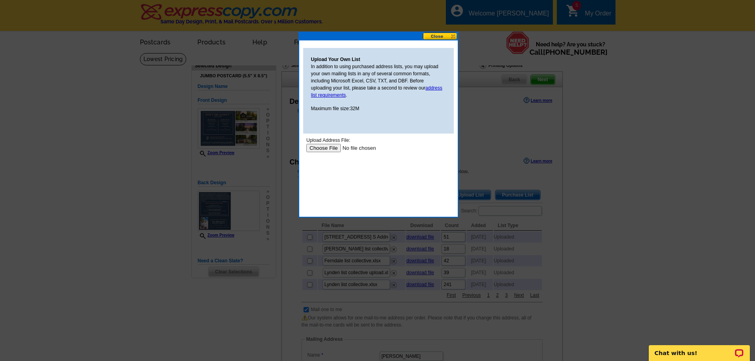
click at [318, 148] on input "file" at bounding box center [356, 148] width 100 height 8
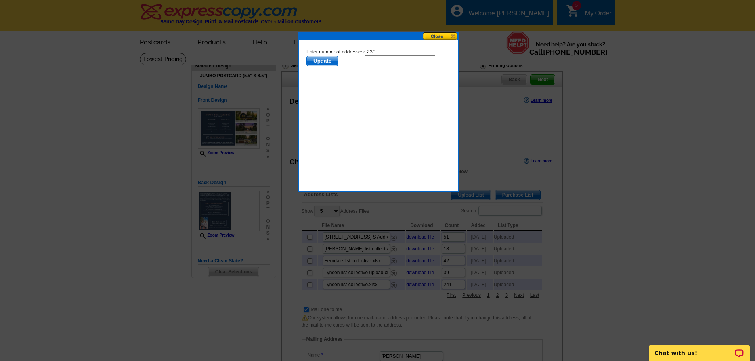
click at [325, 60] on span "Update" at bounding box center [321, 61] width 31 height 10
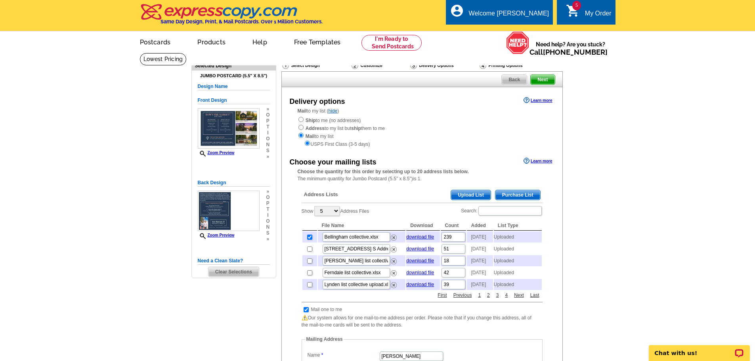
click at [540, 81] on span "Next" at bounding box center [542, 80] width 24 height 10
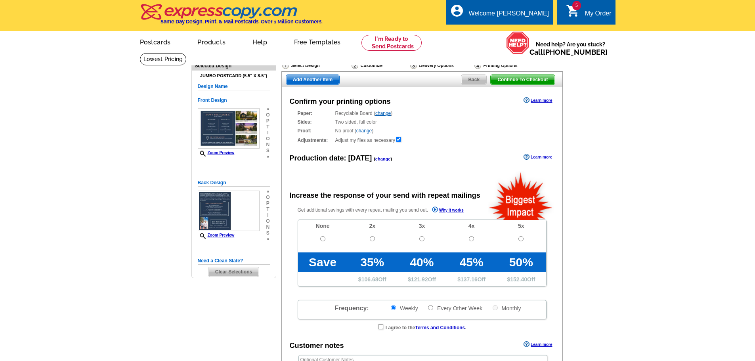
radio input "false"
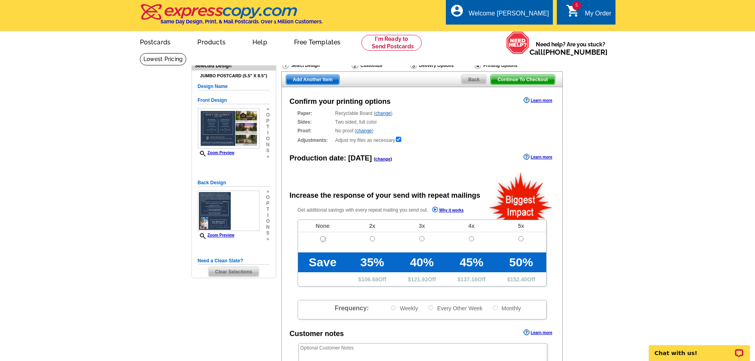
click at [324, 239] on input "radio" at bounding box center [322, 238] width 5 height 5
radio input "true"
click at [504, 76] on span "Continue To Checkout" at bounding box center [522, 80] width 64 height 10
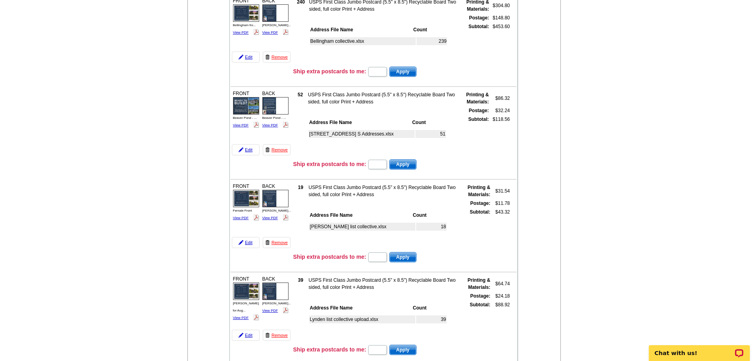
drag, startPoint x: 757, startPoint y: 88, endPoint x: 758, endPoint y: 124, distance: 35.7
click at [273, 34] on link "View PDF" at bounding box center [270, 33] width 16 height 4
click at [238, 219] on link "View PDF" at bounding box center [241, 218] width 16 height 4
click at [238, 217] on link "View PDF" at bounding box center [241, 218] width 16 height 4
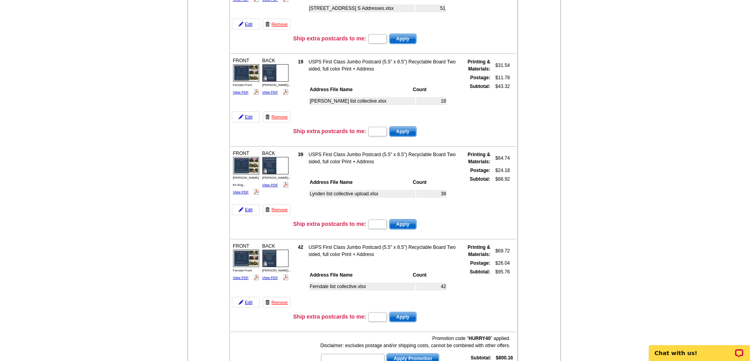
scroll to position [240, 0]
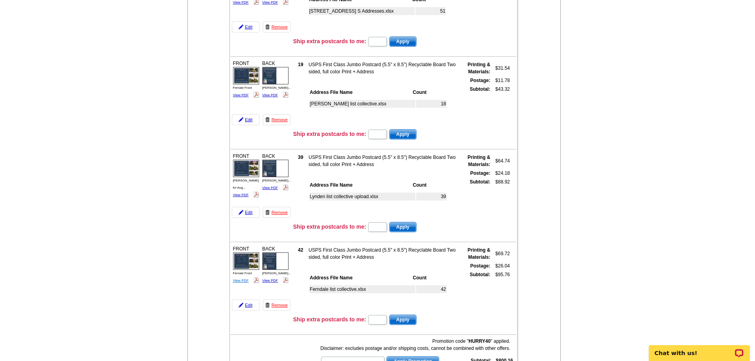
click at [242, 282] on link "View PDF" at bounding box center [241, 280] width 16 height 4
click at [242, 193] on link "View PDF" at bounding box center [241, 195] width 16 height 4
click at [245, 119] on link "Edit" at bounding box center [246, 119] width 28 height 11
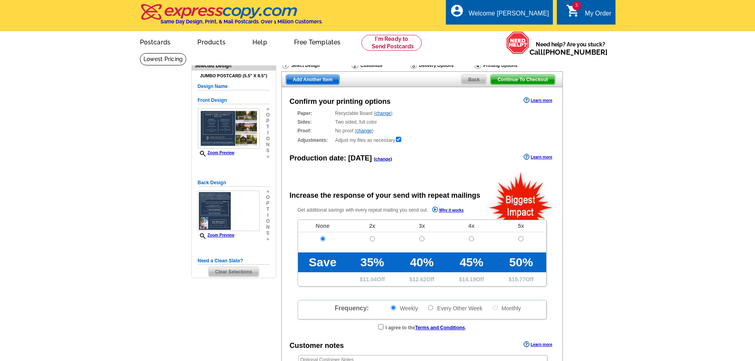
radio input "false"
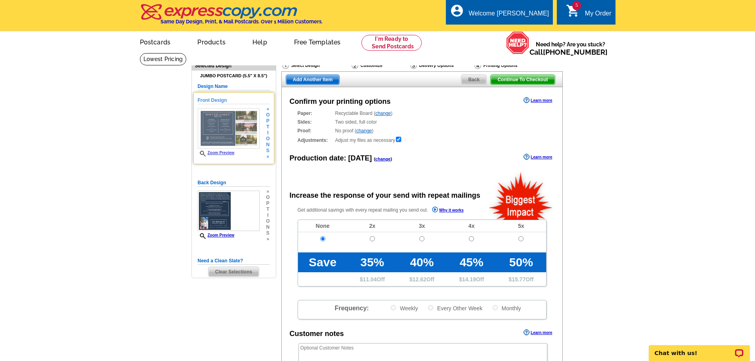
click at [221, 129] on img at bounding box center [229, 128] width 62 height 41
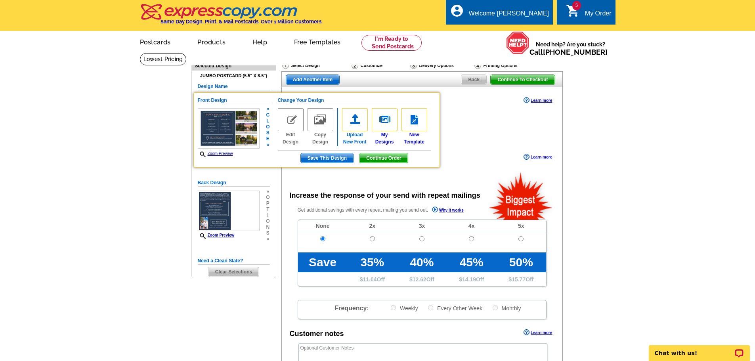
click at [354, 119] on img at bounding box center [355, 119] width 26 height 23
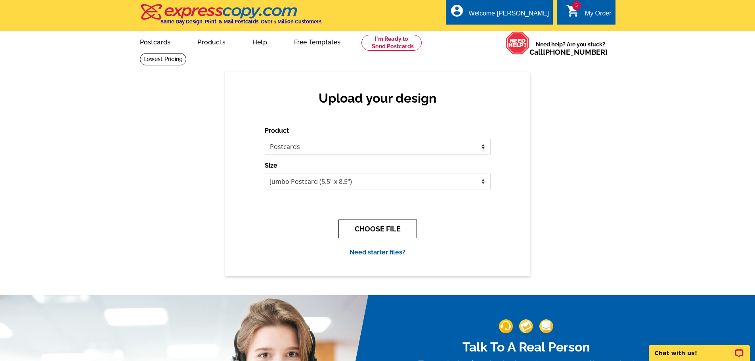
click at [376, 226] on button "CHOOSE FILE" at bounding box center [377, 228] width 78 height 19
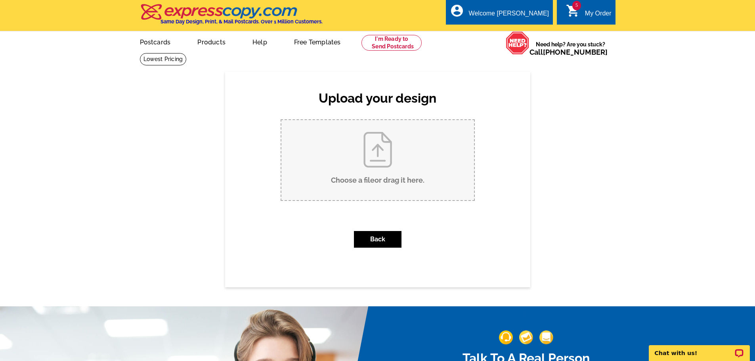
click at [373, 155] on input "Choose a file or drag it here ." at bounding box center [377, 160] width 193 height 80
type input "C:\fakepath\Birch BAy (2).pdf"
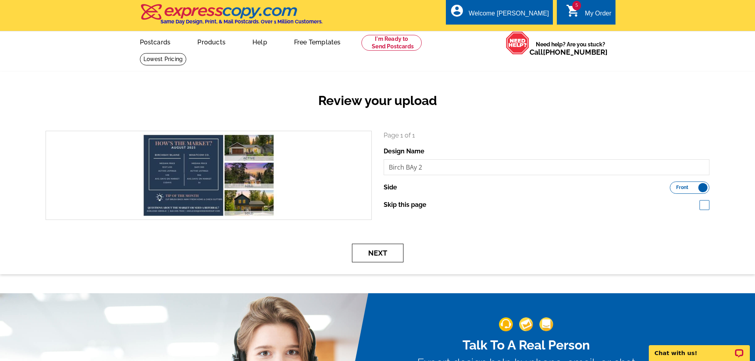
click at [366, 256] on button "Next" at bounding box center [378, 253] width 52 height 19
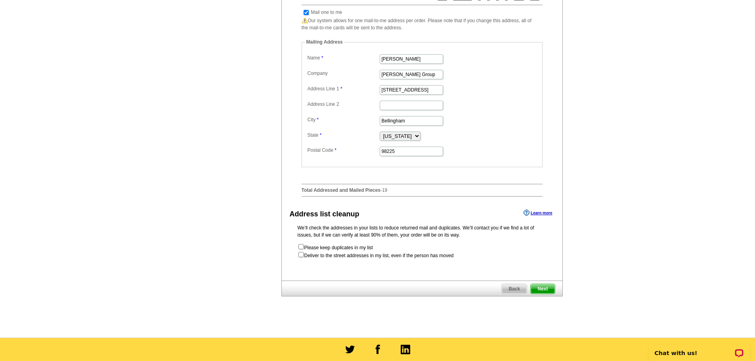
scroll to position [298, 0]
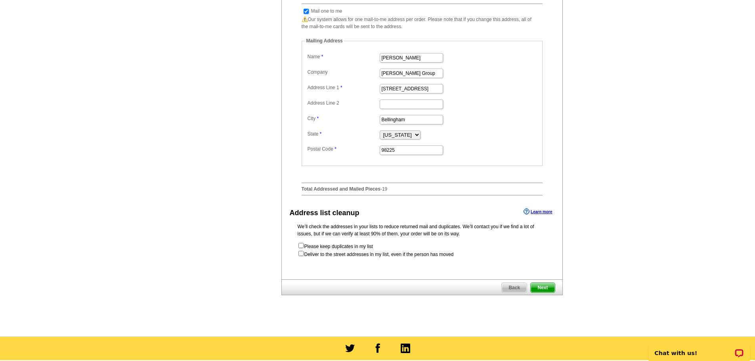
click at [307, 14] on input "checkbox" at bounding box center [305, 11] width 5 height 5
checkbox input "false"
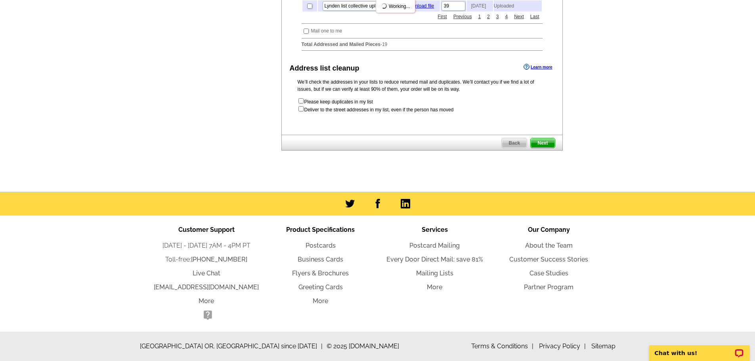
click at [541, 143] on span "Next" at bounding box center [542, 143] width 24 height 10
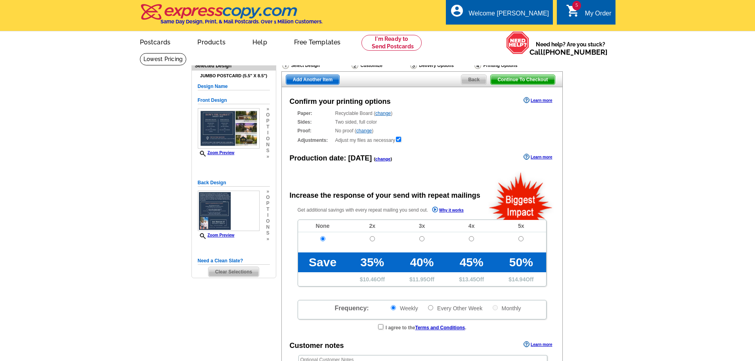
radio input "false"
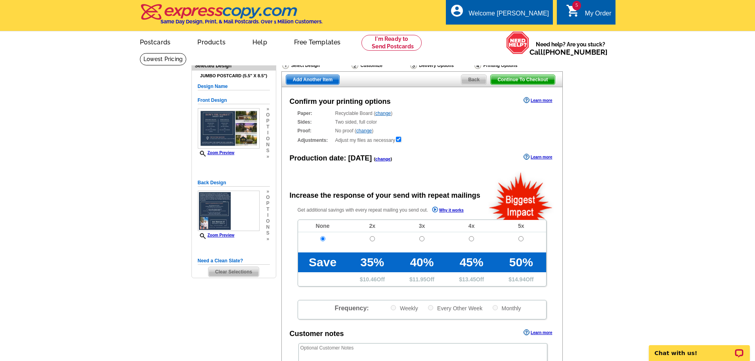
click at [502, 80] on span "Continue To Checkout" at bounding box center [522, 80] width 64 height 10
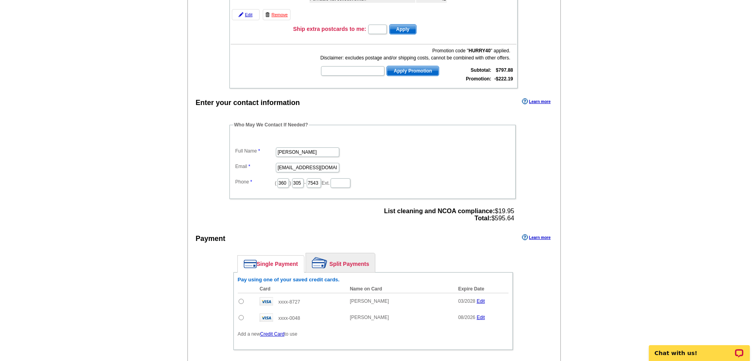
scroll to position [530, 0]
click at [241, 302] on input "radio" at bounding box center [240, 302] width 5 height 5
radio input "true"
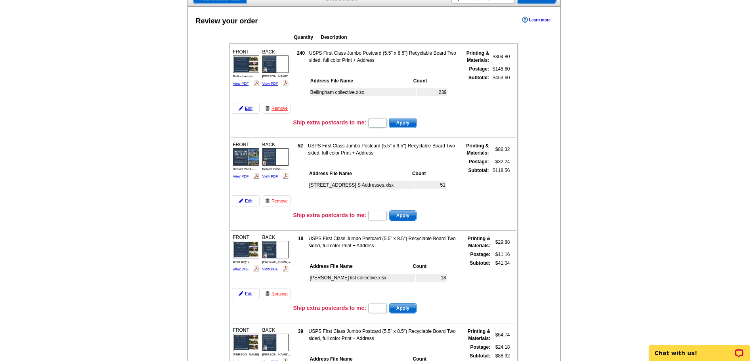
scroll to position [50, 0]
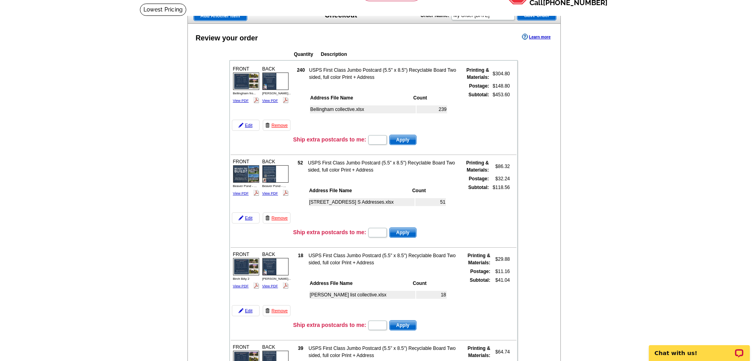
click at [254, 79] on img at bounding box center [246, 80] width 26 height 17
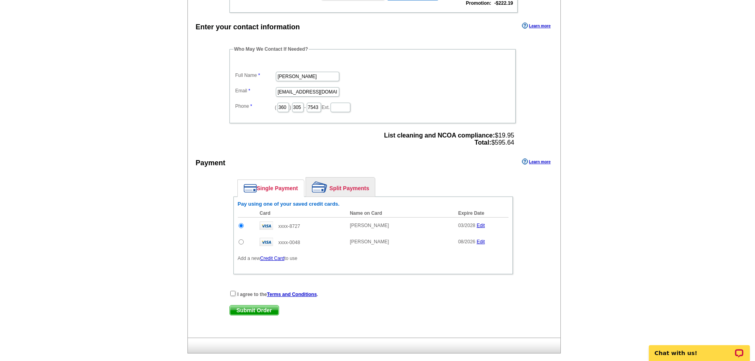
scroll to position [647, 0]
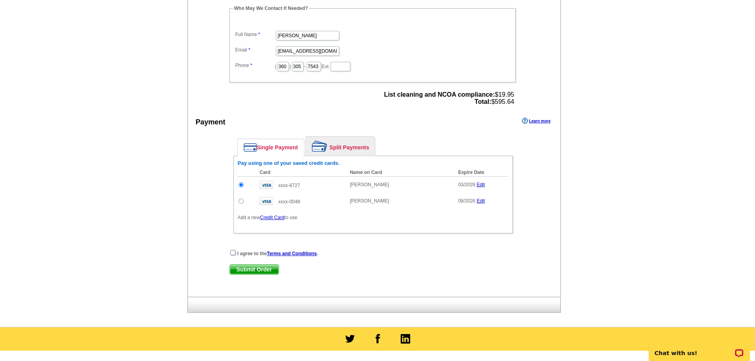
click at [232, 254] on input "checkbox" at bounding box center [232, 252] width 5 height 5
checkbox input "true"
click at [245, 270] on span "Submit Order" at bounding box center [254, 270] width 49 height 10
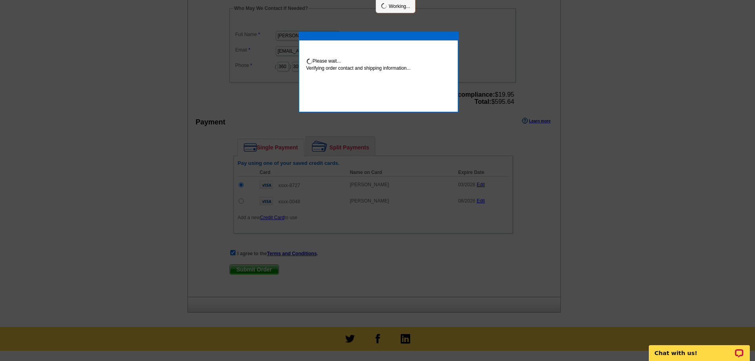
scroll to position [644, 0]
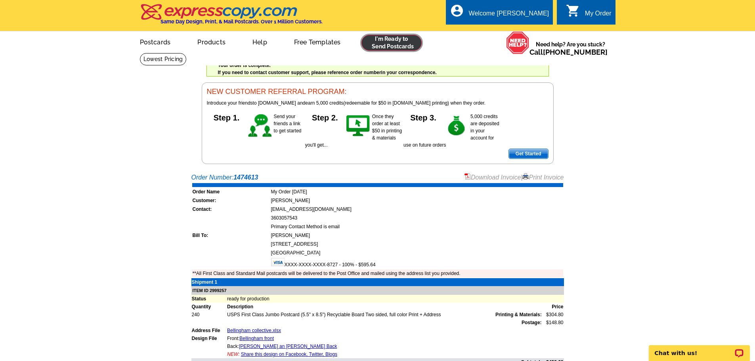
click at [392, 49] on link at bounding box center [391, 43] width 61 height 16
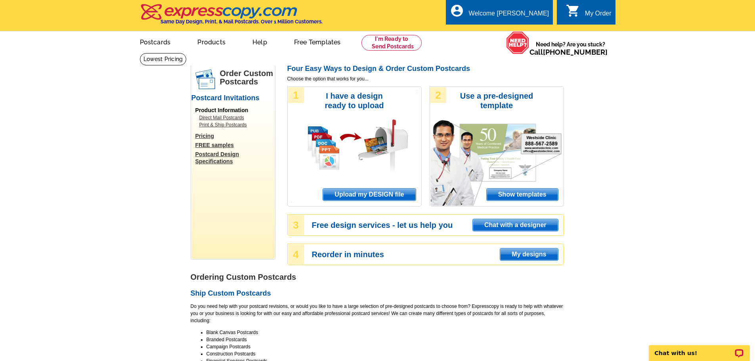
click at [340, 194] on span "Upload my DESIGN file" at bounding box center [369, 195] width 92 height 12
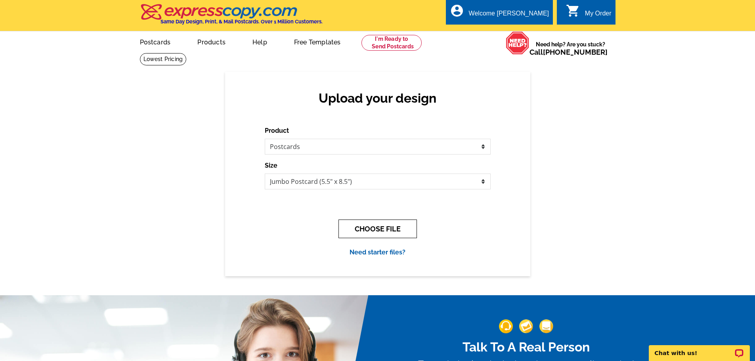
click at [366, 227] on button "CHOOSE FILE" at bounding box center [377, 228] width 78 height 19
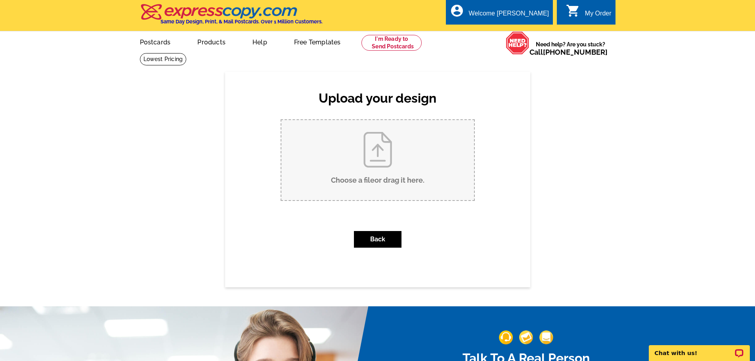
click at [376, 152] on input "Choose a file or drag it here ." at bounding box center [377, 160] width 193 height 80
click at [385, 147] on input "Choose a file or drag it here ." at bounding box center [377, 160] width 193 height 80
type input "C:\fakepath\Bellingham front.pdf"
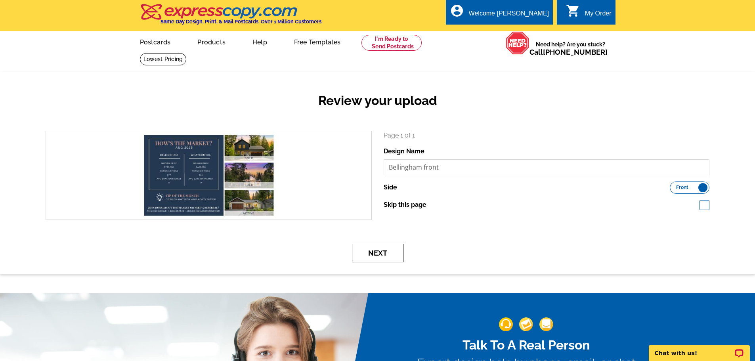
click at [368, 256] on button "Next" at bounding box center [378, 253] width 52 height 19
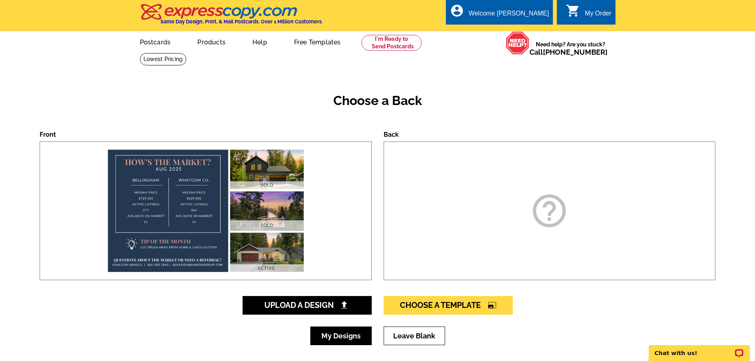
click at [339, 343] on link "My Designs" at bounding box center [340, 335] width 61 height 19
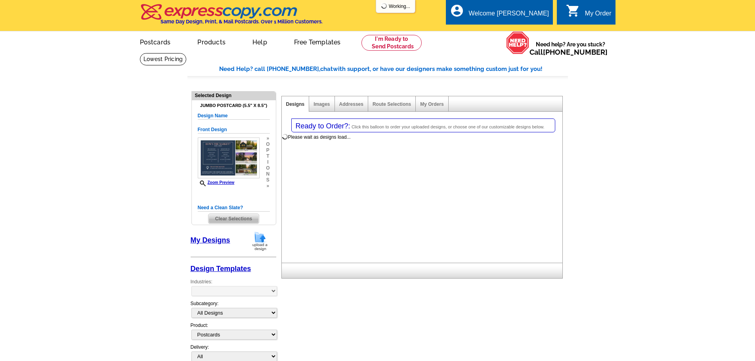
select select "1"
select select "2"
select select "back"
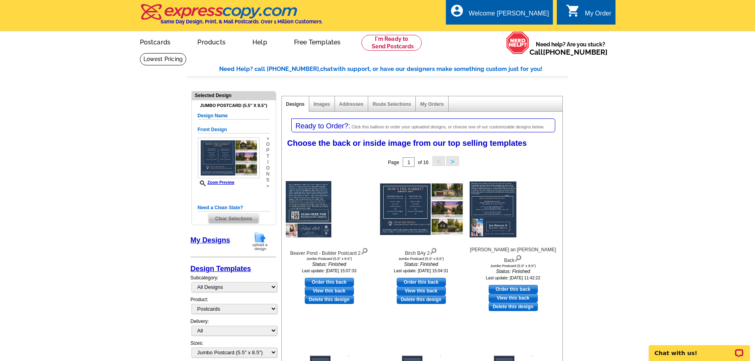
drag, startPoint x: 753, startPoint y: 109, endPoint x: 754, endPoint y: 124, distance: 15.5
click at [265, 246] on img at bounding box center [260, 241] width 21 height 20
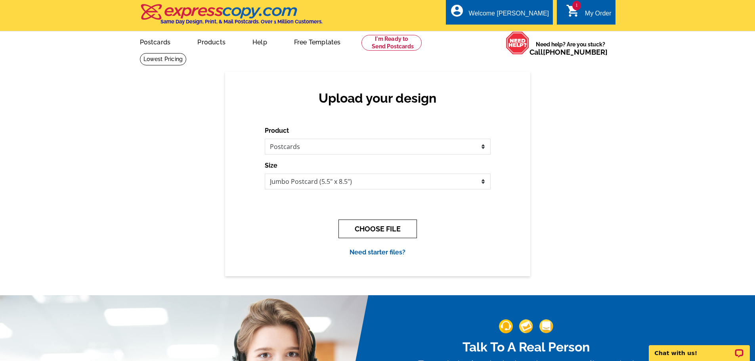
click at [361, 234] on button "CHOOSE FILE" at bounding box center [377, 228] width 78 height 19
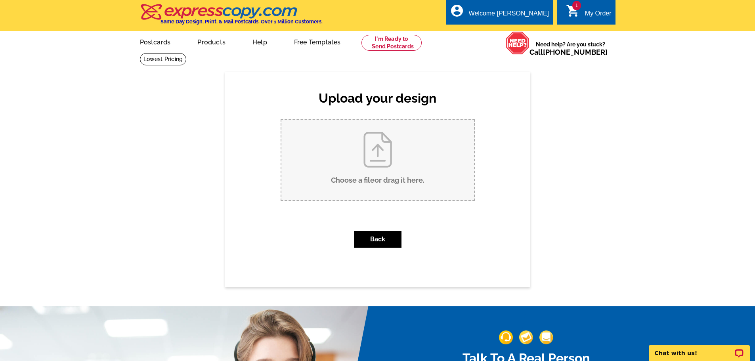
click at [370, 145] on input "Choose a file or drag it here ." at bounding box center [377, 160] width 193 height 80
type input "C:\fakepath\back for ashleigh.pdf"
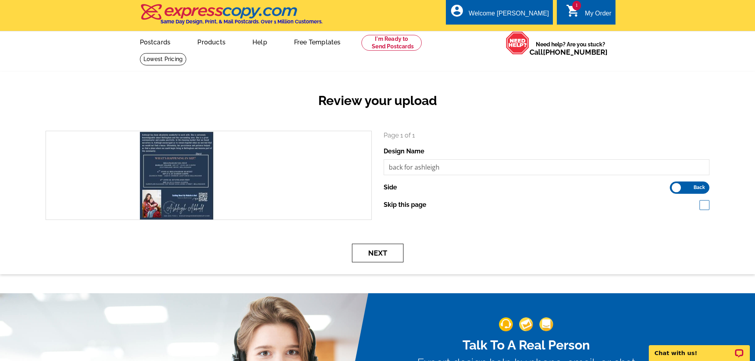
click at [371, 249] on button "Next" at bounding box center [378, 253] width 52 height 19
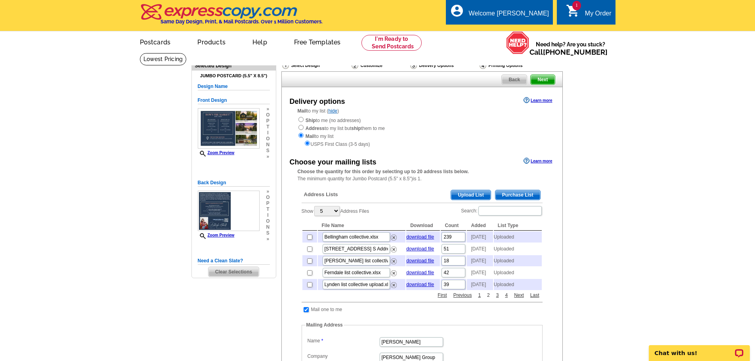
click at [489, 299] on link "2" at bounding box center [488, 295] width 7 height 7
click at [309, 275] on input "checkbox" at bounding box center [309, 272] width 5 height 5
checkbox input "true"
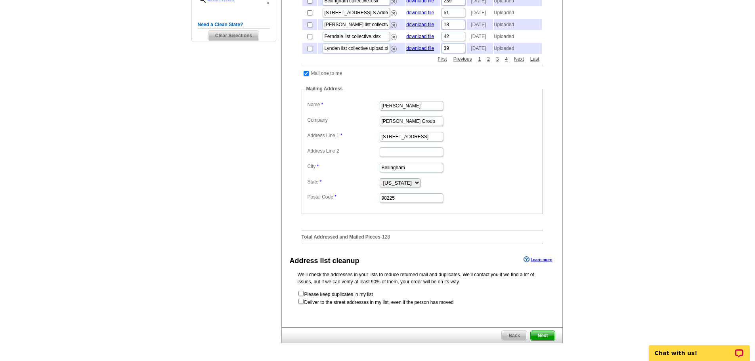
scroll to position [290, 0]
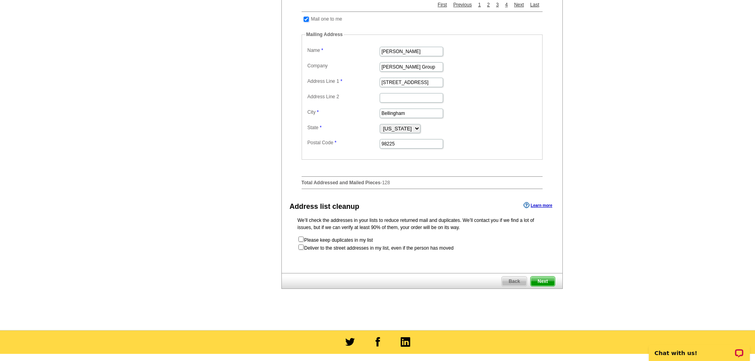
click at [307, 22] on input "checkbox" at bounding box center [305, 19] width 5 height 5
checkbox input "false"
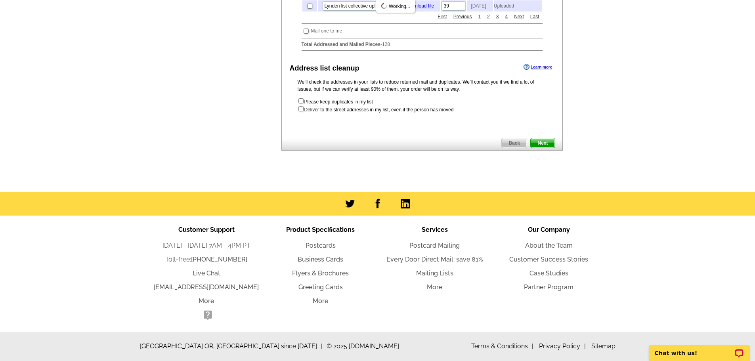
click at [540, 148] on span "Next" at bounding box center [542, 143] width 24 height 10
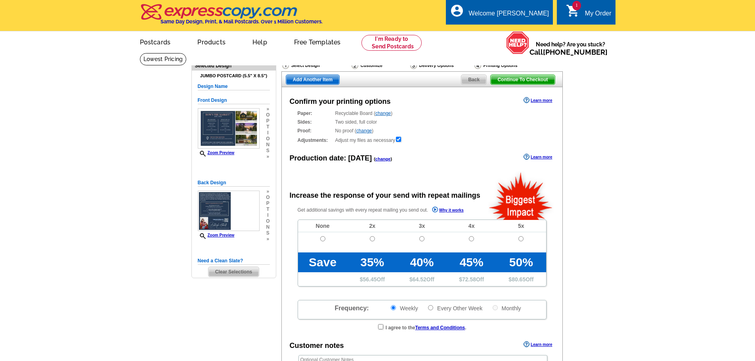
radio input "false"
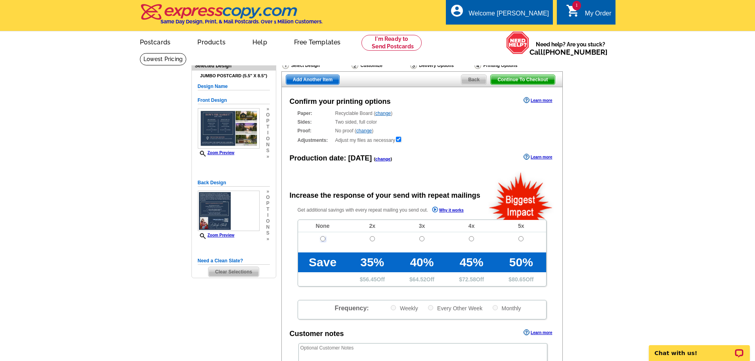
click at [322, 241] on input "radio" at bounding box center [322, 238] width 5 height 5
radio input "true"
click at [307, 78] on span "Add Another Item" at bounding box center [312, 80] width 53 height 10
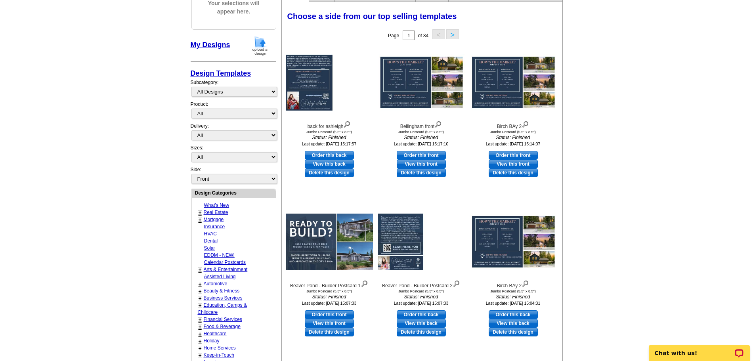
scroll to position [113, 0]
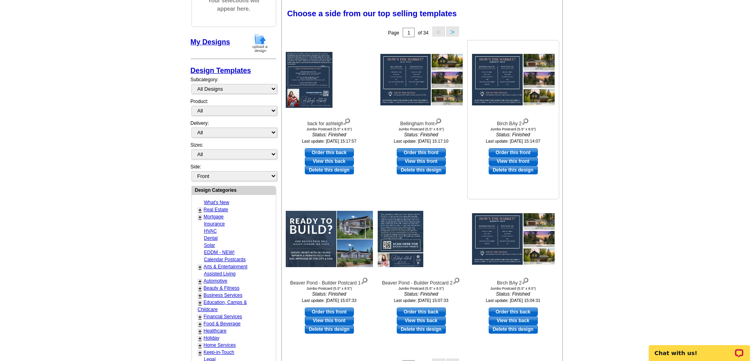
click at [507, 151] on link "Order this front" at bounding box center [512, 152] width 49 height 9
select select "2"
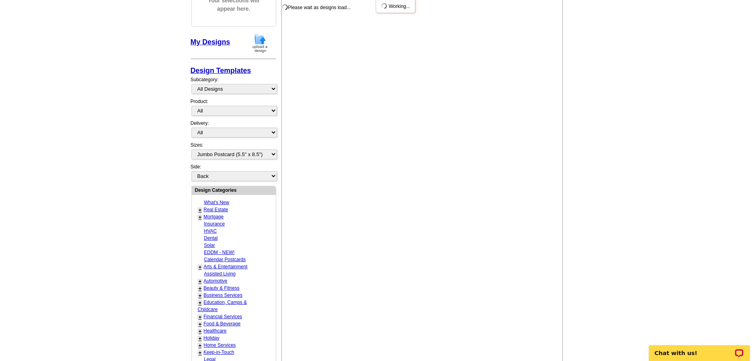
scroll to position [0, 0]
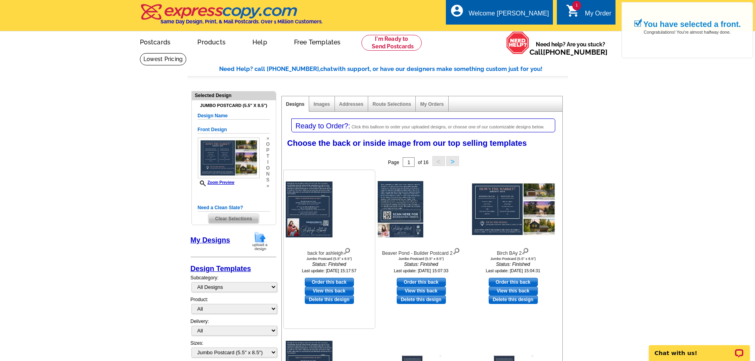
click at [315, 280] on link "Order this back" at bounding box center [329, 282] width 49 height 9
select select "front"
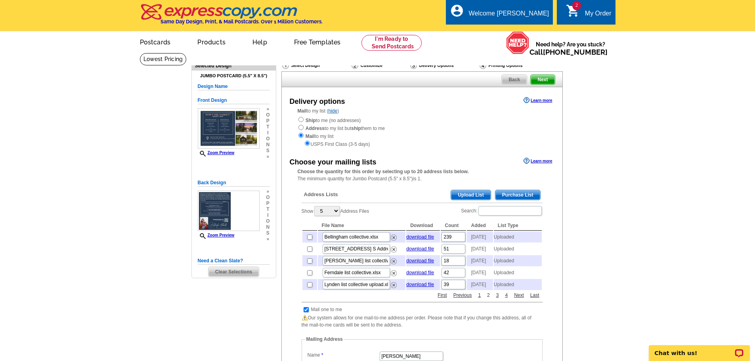
click at [487, 299] on link "2" at bounding box center [488, 295] width 7 height 7
click at [497, 299] on link "3" at bounding box center [497, 295] width 7 height 7
click at [309, 240] on input "checkbox" at bounding box center [309, 237] width 5 height 5
checkbox input "true"
click at [543, 81] on span "Next" at bounding box center [542, 80] width 24 height 10
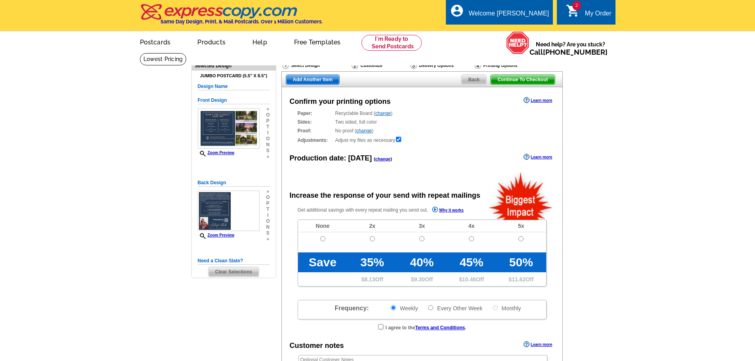
radio input "false"
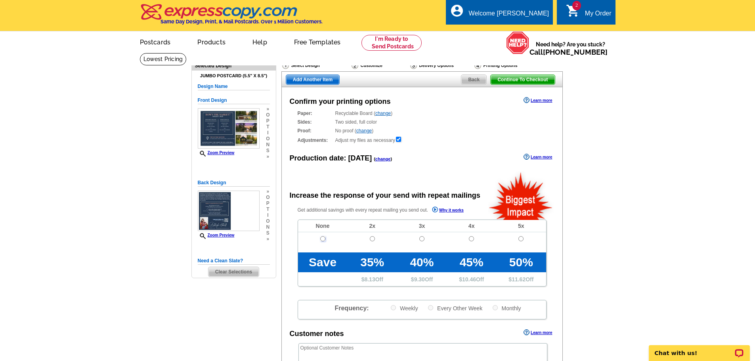
click at [322, 240] on input "radio" at bounding box center [322, 238] width 5 height 5
radio input "true"
click at [299, 80] on span "Add Another Item" at bounding box center [312, 80] width 53 height 10
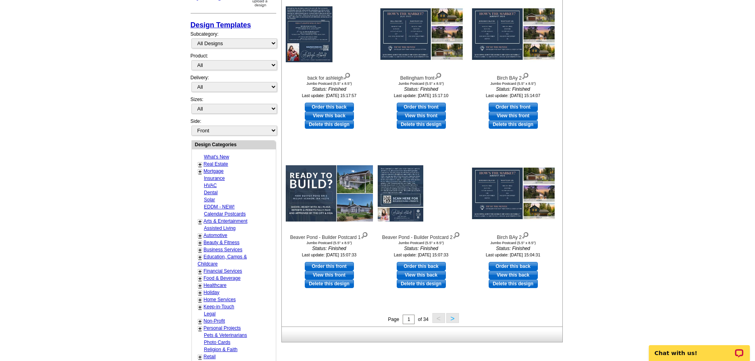
scroll to position [159, 0]
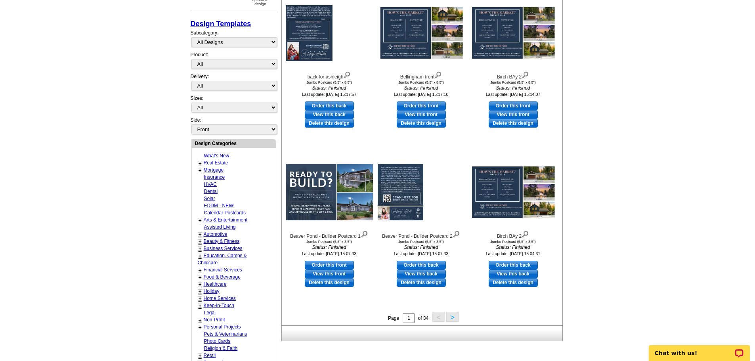
click at [454, 317] on button ">" at bounding box center [452, 317] width 13 height 10
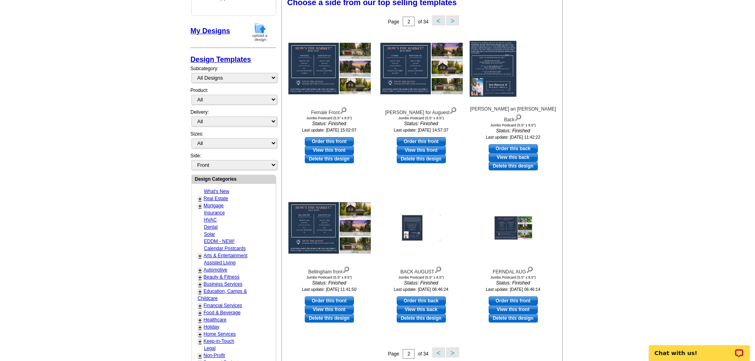
scroll to position [117, 0]
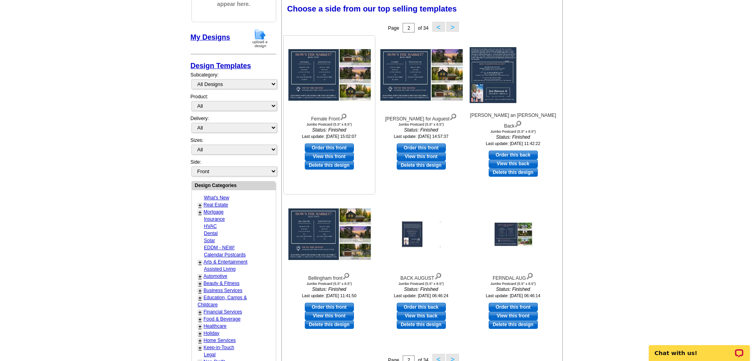
click at [316, 148] on link "Order this front" at bounding box center [329, 147] width 49 height 9
select select "2"
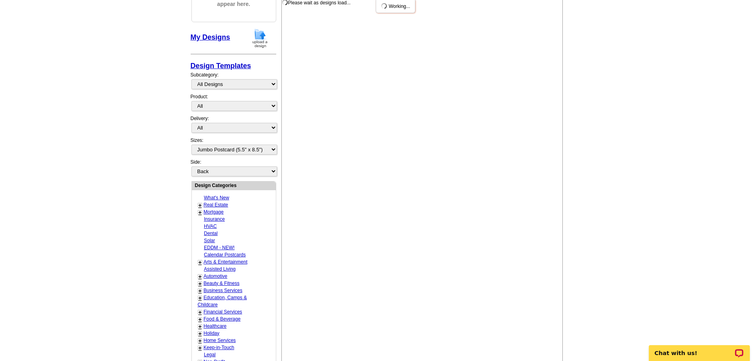
scroll to position [0, 0]
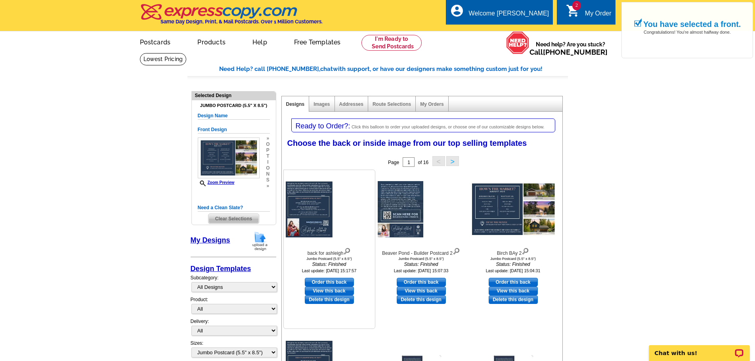
click at [327, 283] on link "Order this back" at bounding box center [329, 282] width 49 height 9
select select "front"
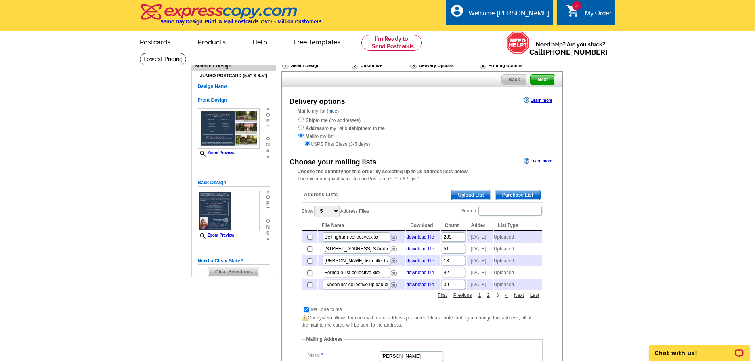
click at [496, 299] on link "3" at bounding box center [497, 295] width 7 height 7
click at [505, 299] on link "4" at bounding box center [506, 295] width 7 height 7
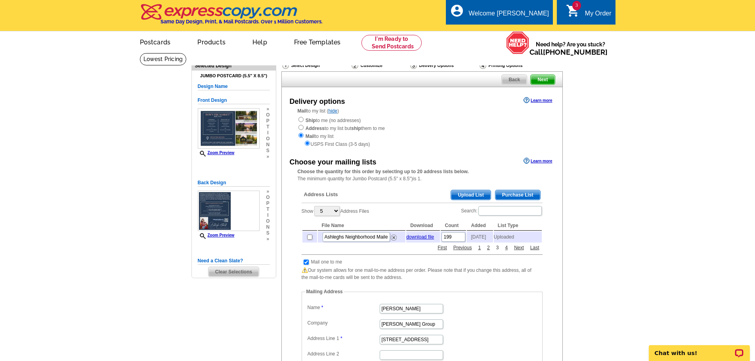
click at [496, 251] on link "3" at bounding box center [497, 247] width 7 height 7
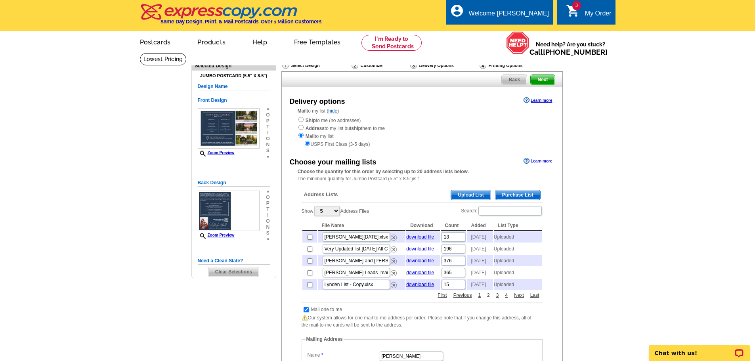
click at [488, 299] on link "2" at bounding box center [488, 295] width 7 height 7
click at [310, 287] on input "checkbox" at bounding box center [309, 284] width 5 height 5
checkbox input "true"
click at [538, 80] on span "Next" at bounding box center [542, 80] width 24 height 10
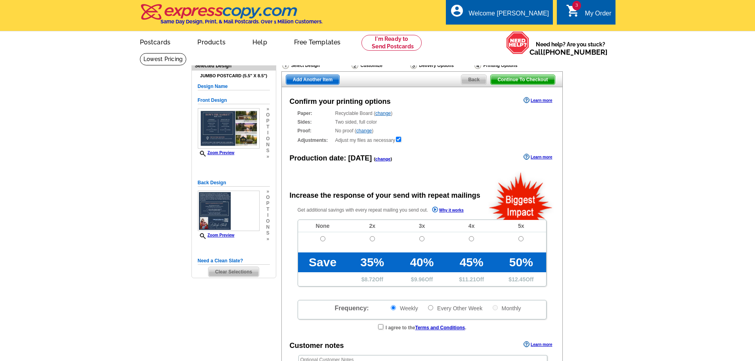
radio input "false"
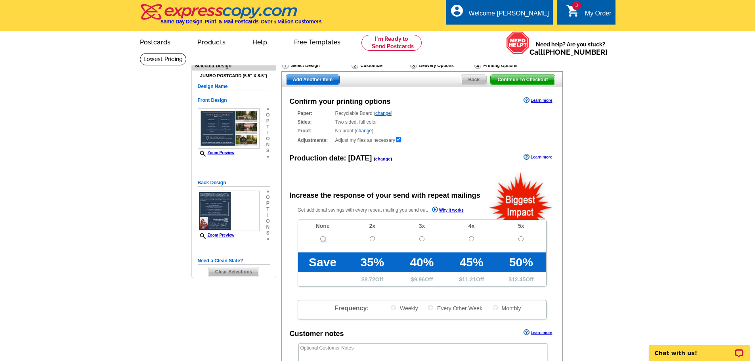
click at [320, 238] on input "radio" at bounding box center [322, 238] width 5 height 5
radio input "true"
click at [313, 81] on span "Add Another Item" at bounding box center [312, 80] width 53 height 10
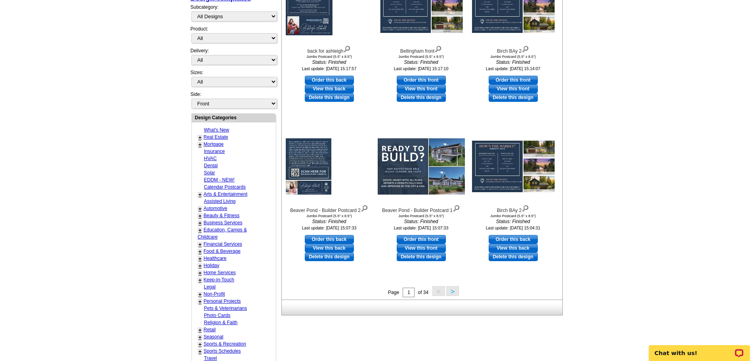
scroll to position [256, 0]
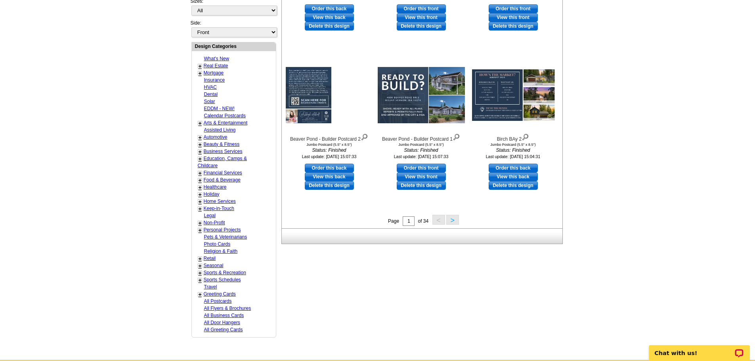
click at [455, 223] on button ">" at bounding box center [452, 220] width 13 height 10
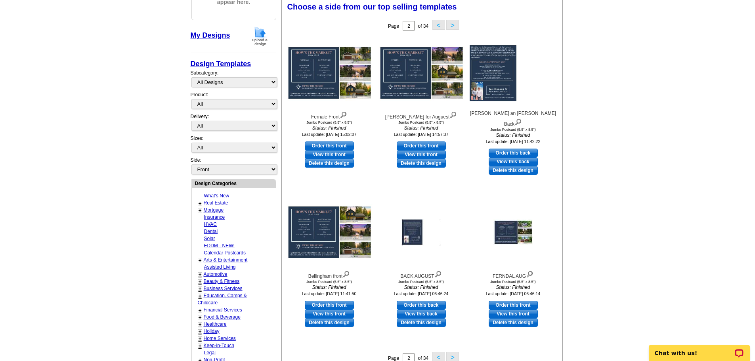
scroll to position [117, 0]
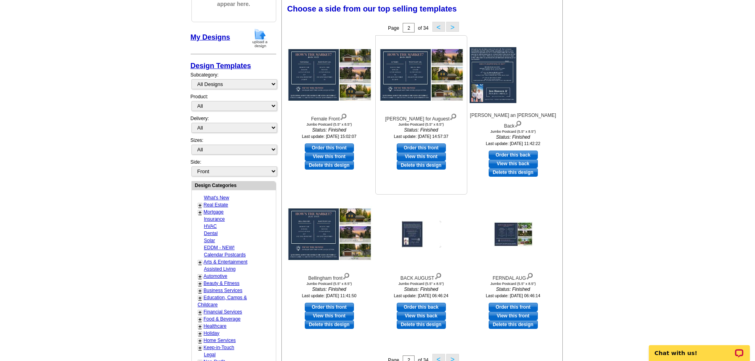
click at [410, 148] on link "Order this front" at bounding box center [421, 147] width 49 height 9
select select "2"
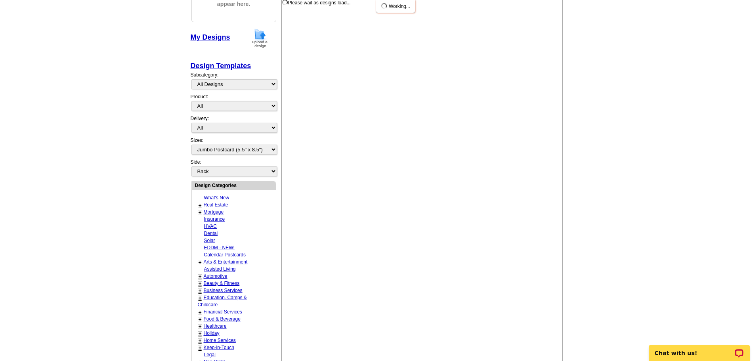
scroll to position [0, 0]
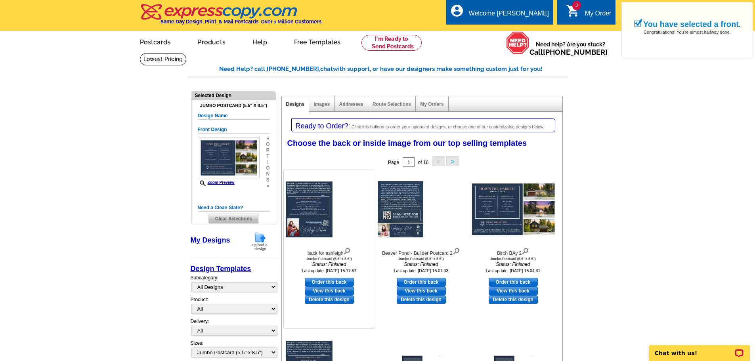
click at [332, 281] on link "Order this back" at bounding box center [329, 282] width 49 height 9
select select "front"
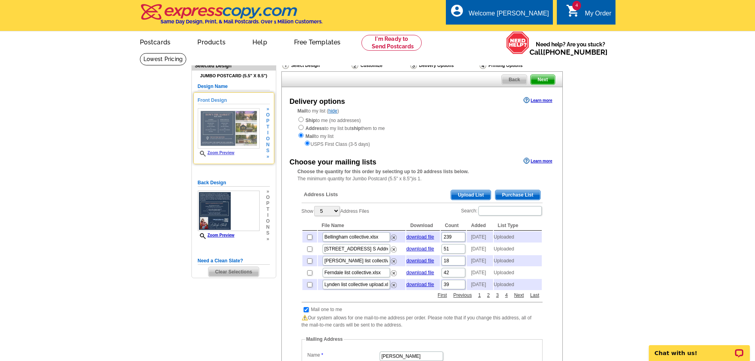
click at [214, 120] on img at bounding box center [229, 128] width 62 height 41
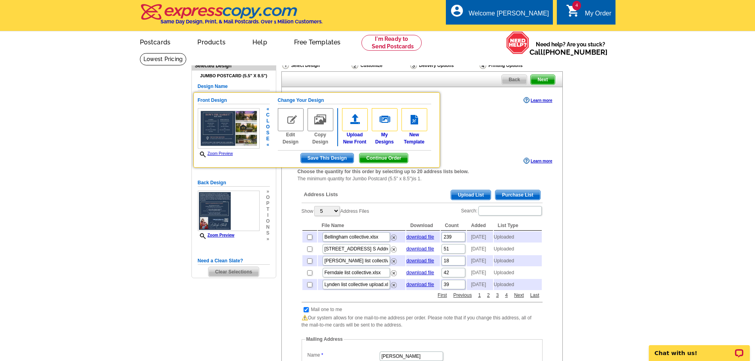
click at [214, 151] on span "Zoom Preview" at bounding box center [229, 154] width 62 height 7
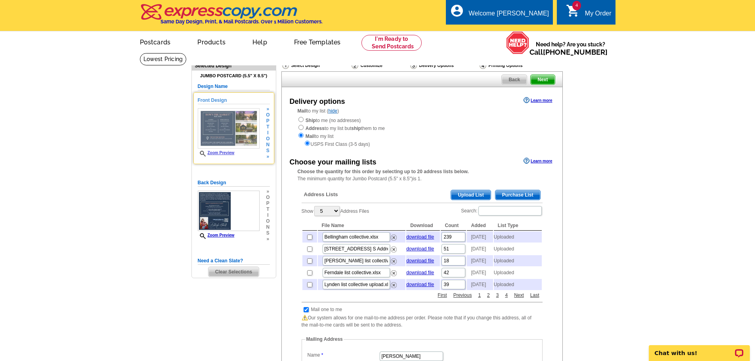
click at [212, 153] on link "Zoom Preview" at bounding box center [216, 153] width 37 height 4
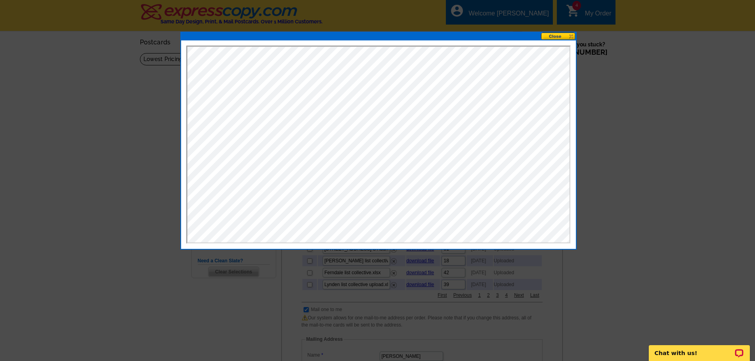
click at [549, 34] on button at bounding box center [558, 36] width 35 height 8
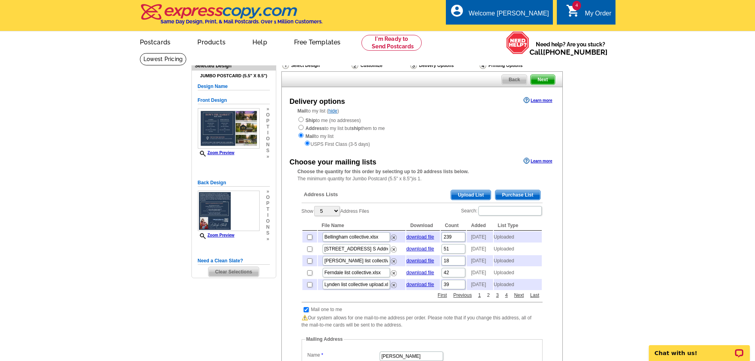
click at [489, 299] on link "2" at bounding box center [488, 295] width 7 height 7
click at [498, 299] on link "3" at bounding box center [497, 295] width 7 height 7
click at [309, 287] on input "checkbox" at bounding box center [309, 284] width 5 height 5
checkbox input "true"
click at [541, 81] on span "Next" at bounding box center [542, 80] width 24 height 10
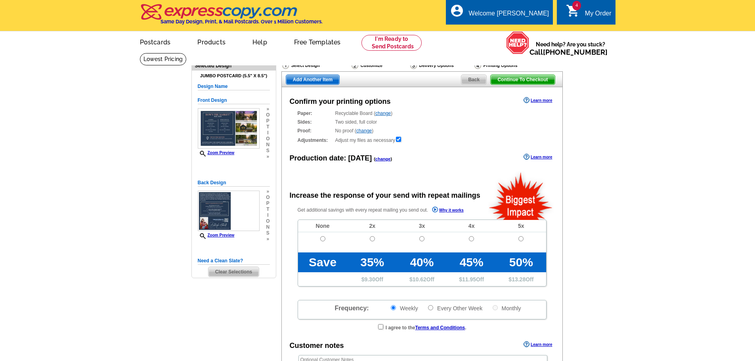
radio input "false"
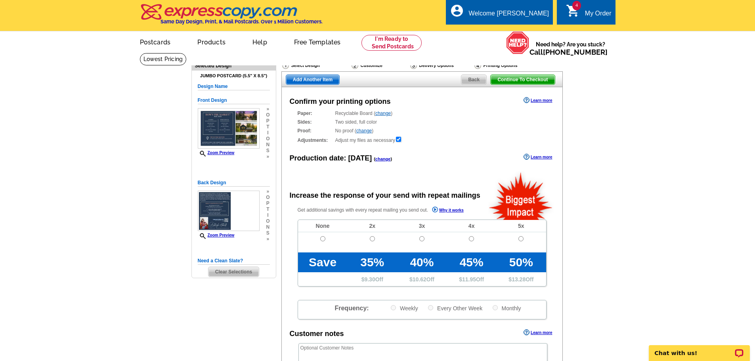
click at [469, 79] on span "Back" at bounding box center [473, 80] width 25 height 10
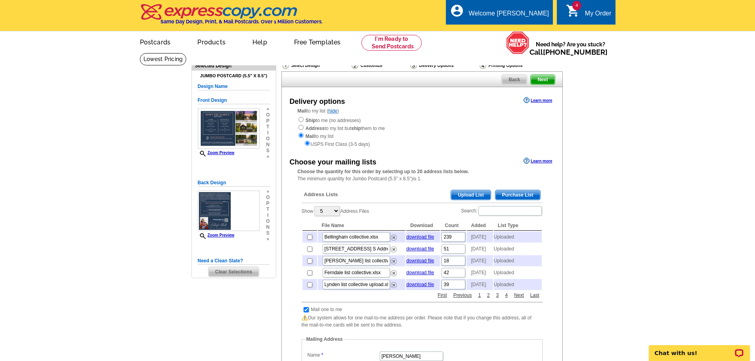
click at [305, 312] on input "checkbox" at bounding box center [305, 309] width 5 height 5
checkbox input "false"
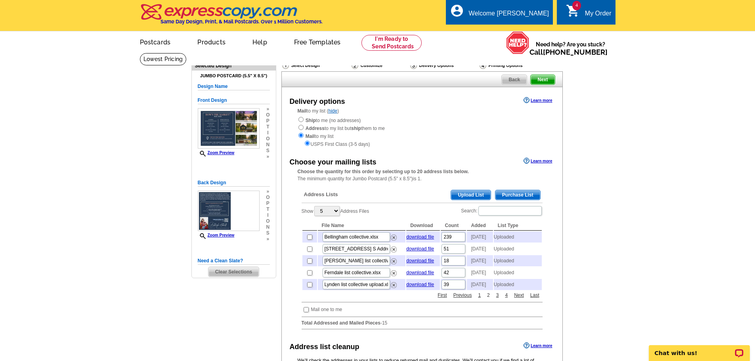
click at [490, 299] on link "2" at bounding box center [488, 295] width 7 height 7
click at [498, 299] on link "3" at bounding box center [497, 295] width 7 height 7
click at [539, 80] on span "Next" at bounding box center [542, 80] width 24 height 10
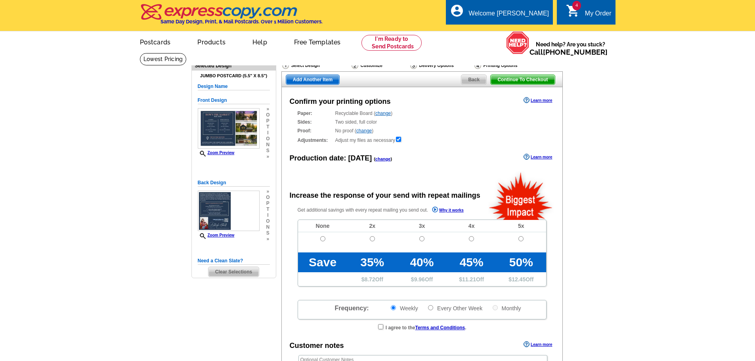
radio input "false"
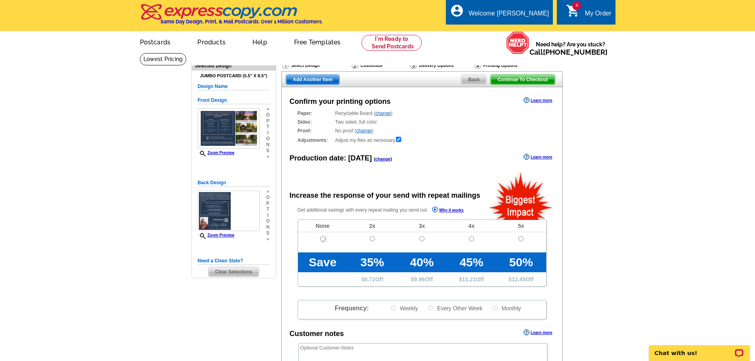
click at [322, 240] on input "radio" at bounding box center [322, 238] width 5 height 5
radio input "true"
click at [507, 80] on span "Continue To Checkout" at bounding box center [522, 80] width 64 height 10
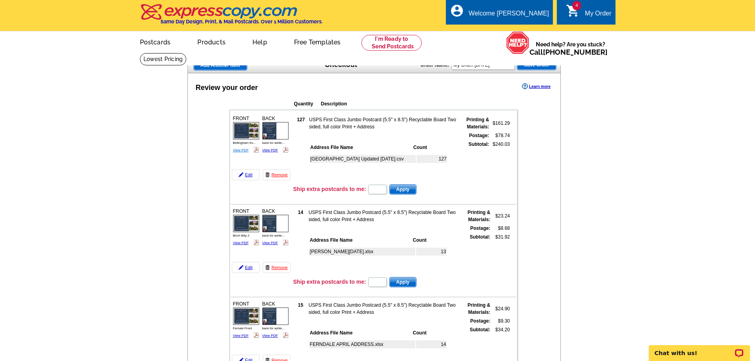
click at [237, 151] on link "View PDF" at bounding box center [241, 150] width 16 height 4
click at [237, 242] on link "View PDF" at bounding box center [241, 243] width 16 height 4
click at [237, 334] on link "View PDF" at bounding box center [241, 336] width 16 height 4
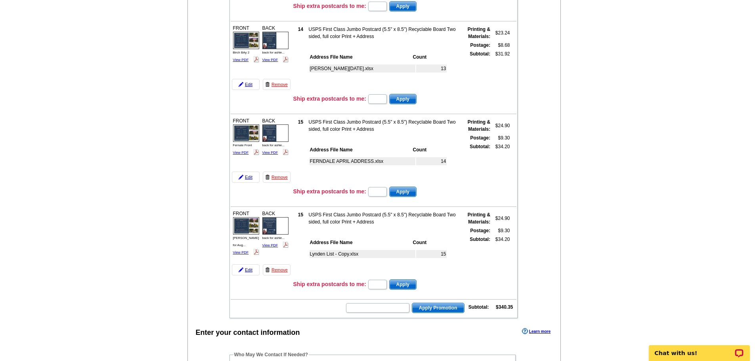
scroll to position [193, 0]
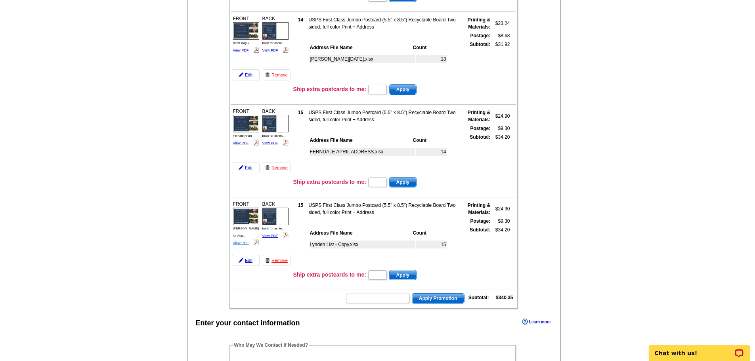
click at [236, 241] on link "View PDF" at bounding box center [241, 243] width 16 height 4
click at [363, 299] on input "text" at bounding box center [377, 299] width 63 height 10
type input "HURRY40"
click at [437, 299] on span "Apply Promotion" at bounding box center [438, 299] width 52 height 10
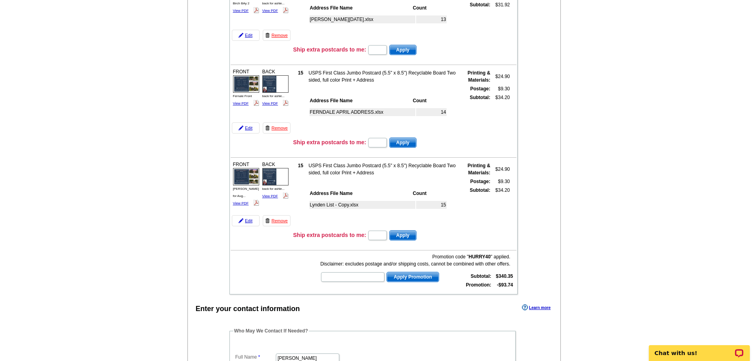
scroll to position [161, 0]
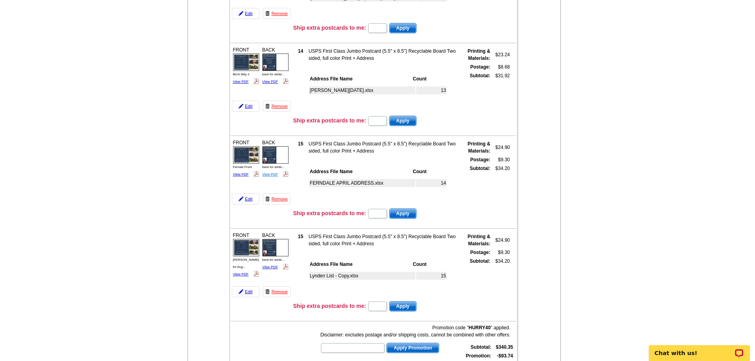
click at [269, 175] on link "View PDF" at bounding box center [270, 174] width 16 height 4
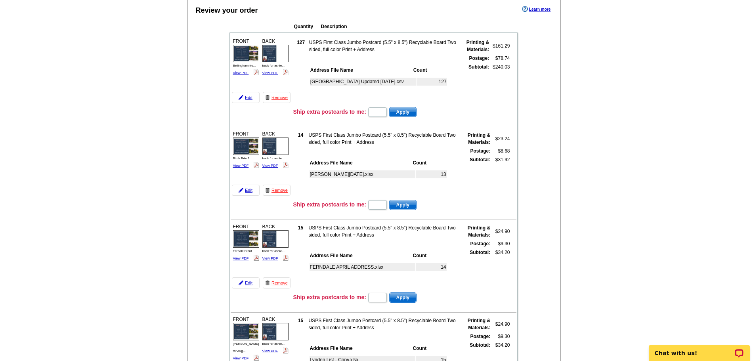
scroll to position [74, 0]
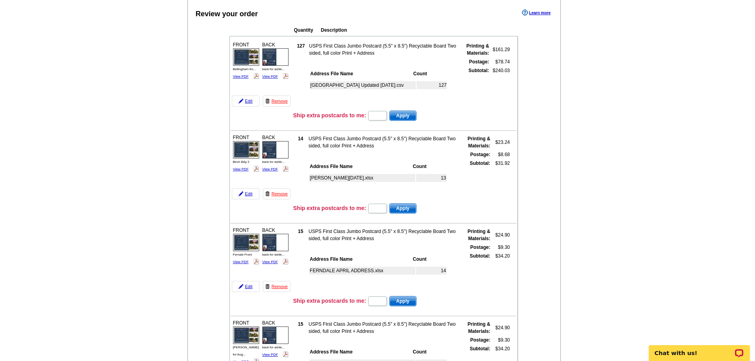
click at [271, 65] on img at bounding box center [275, 56] width 26 height 17
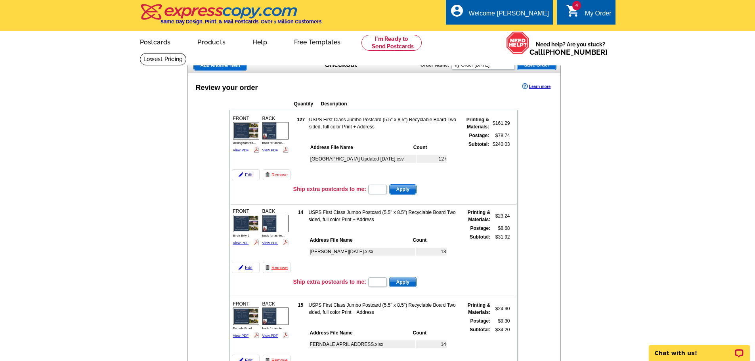
click at [574, 20] on div "4 shopping_cart My Order" at bounding box center [586, 12] width 58 height 25
click at [245, 174] on link "Edit" at bounding box center [246, 174] width 28 height 11
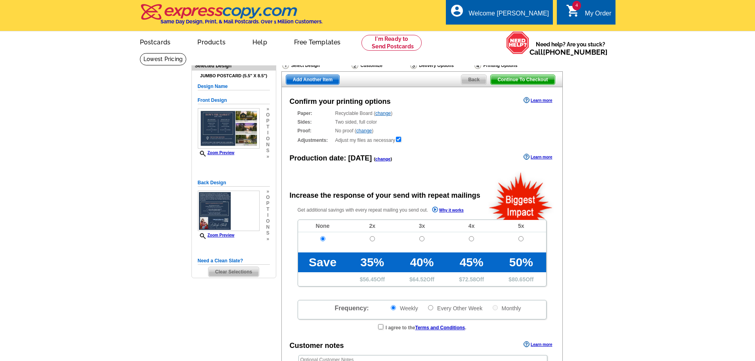
radio input "false"
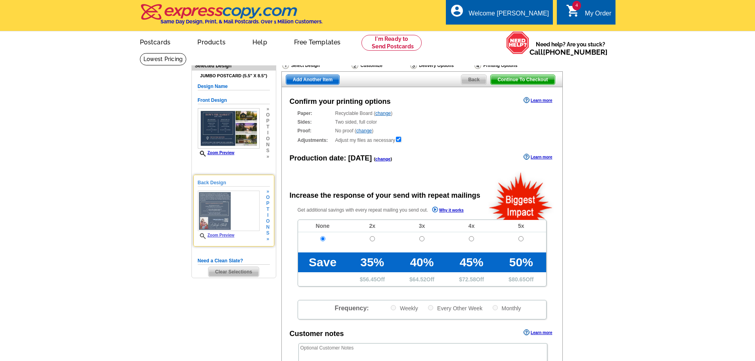
click at [221, 212] on img at bounding box center [229, 211] width 62 height 41
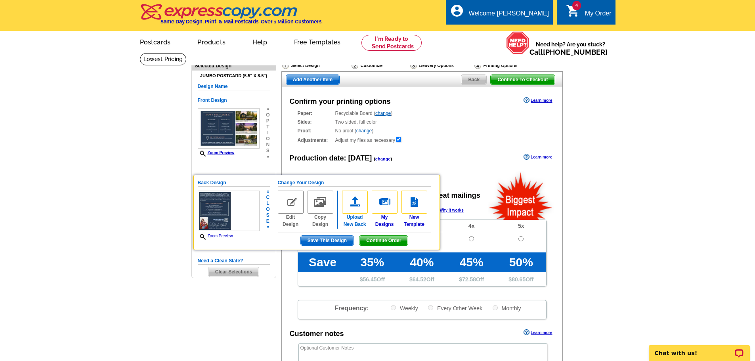
click at [360, 208] on img at bounding box center [355, 202] width 26 height 23
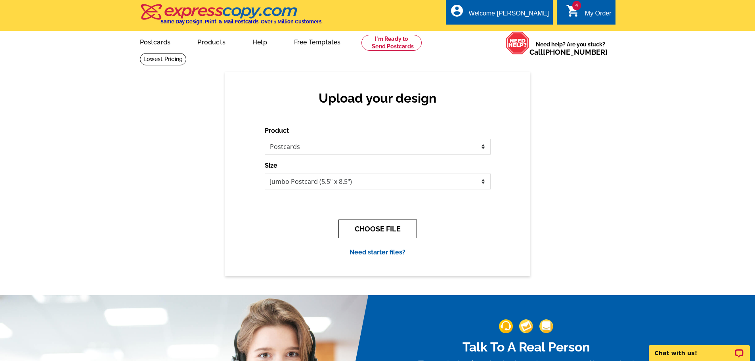
click at [372, 233] on button "CHOOSE FILE" at bounding box center [377, 228] width 78 height 19
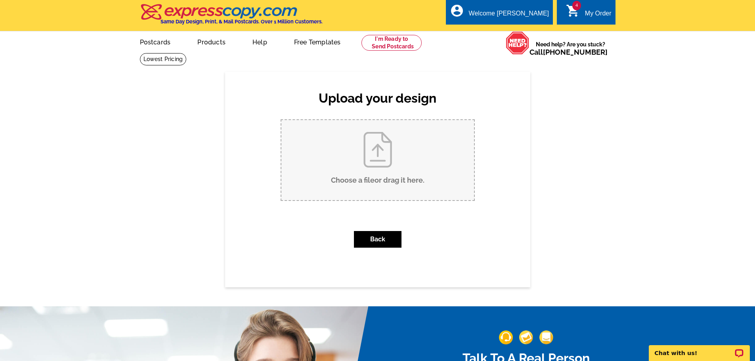
click at [369, 185] on input "Choose a file or drag it here ." at bounding box center [377, 160] width 193 height 80
type input "C:\fakepath\Ashleigh - Monthly Postcard ([DATE]) (36).pdf"
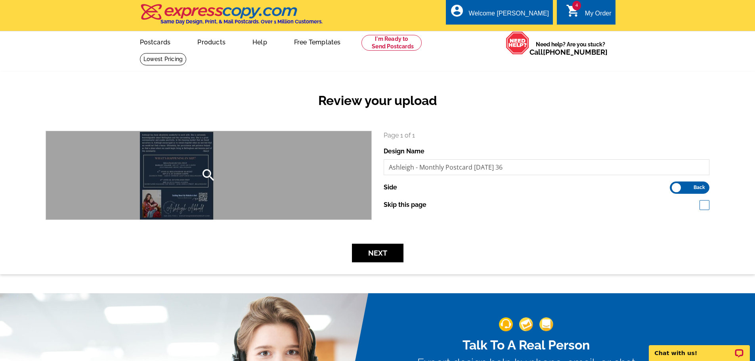
click at [178, 183] on div "search" at bounding box center [208, 175] width 325 height 88
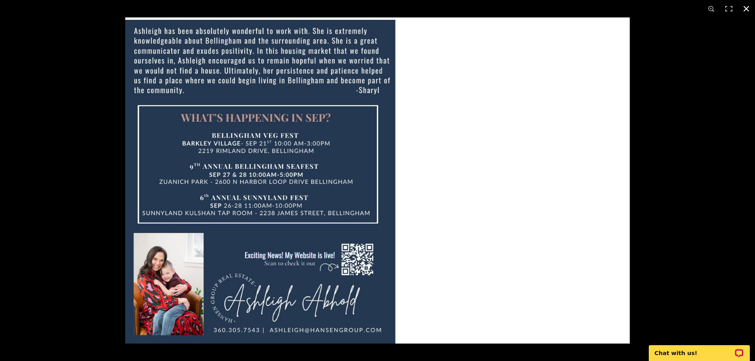
click at [45, 197] on div at bounding box center [377, 180] width 755 height 361
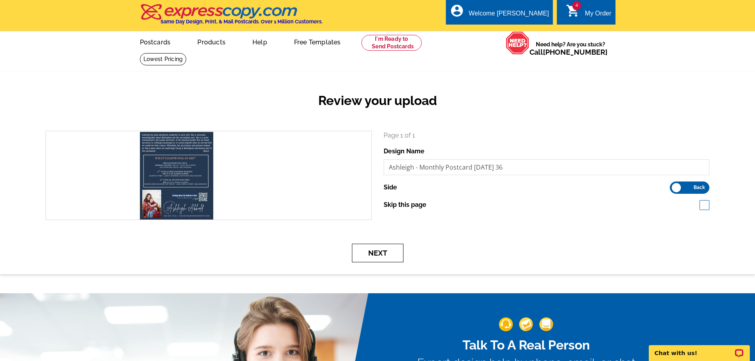
click at [368, 257] on button "Next" at bounding box center [378, 253] width 52 height 19
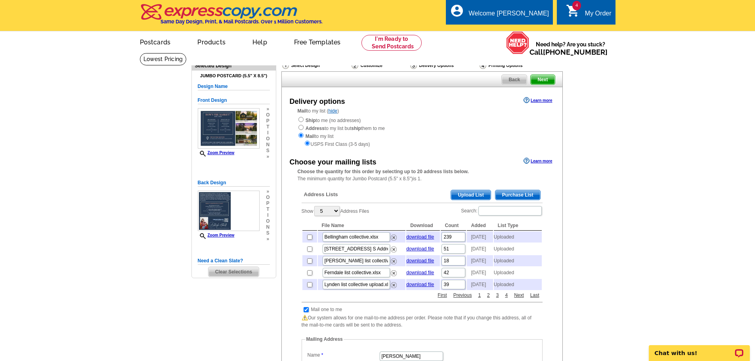
click at [542, 79] on span "Next" at bounding box center [542, 80] width 24 height 10
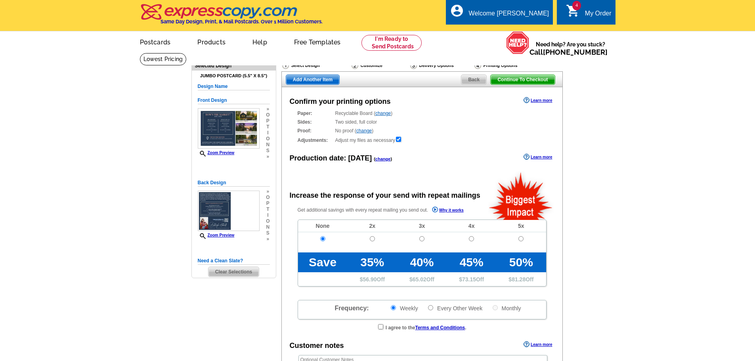
radio input "false"
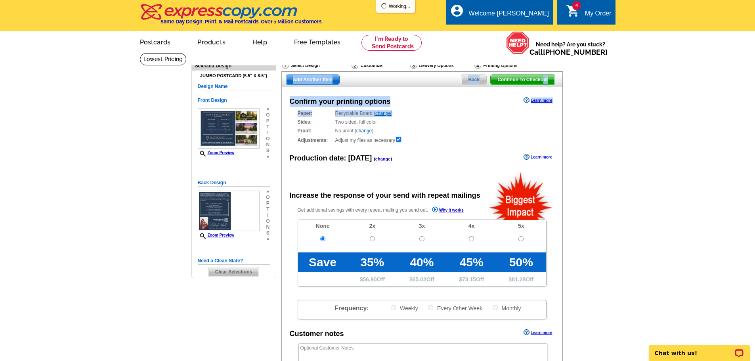
drag, startPoint x: 0, startPoint y: 0, endPoint x: 433, endPoint y: 113, distance: 448.0
click at [433, 113] on div "Continue To Checkout Back Add Another Item Confirm your printing options Learn …" at bounding box center [421, 256] width 280 height 371
click at [433, 113] on div "Paper: Recyclable Board ( change ) Select a different stock option Recyclable B…" at bounding box center [422, 113] width 249 height 7
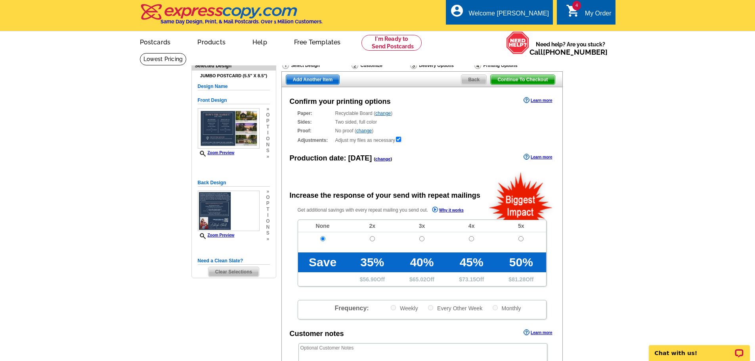
click at [521, 80] on span "Continue To Checkout" at bounding box center [522, 80] width 64 height 10
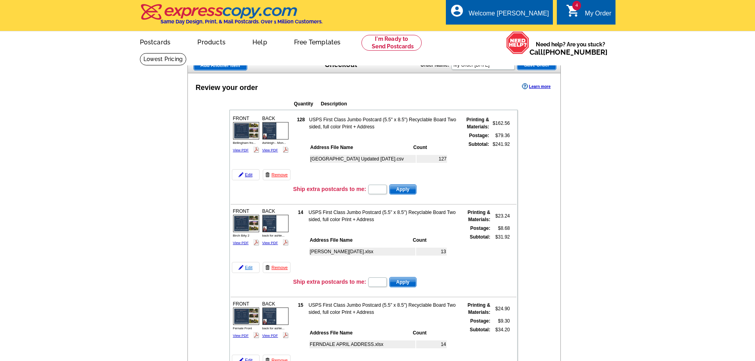
click at [248, 269] on link "Edit" at bounding box center [246, 267] width 28 height 11
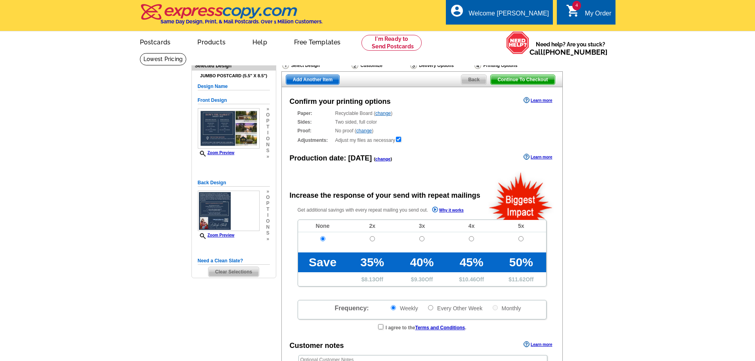
radio input "false"
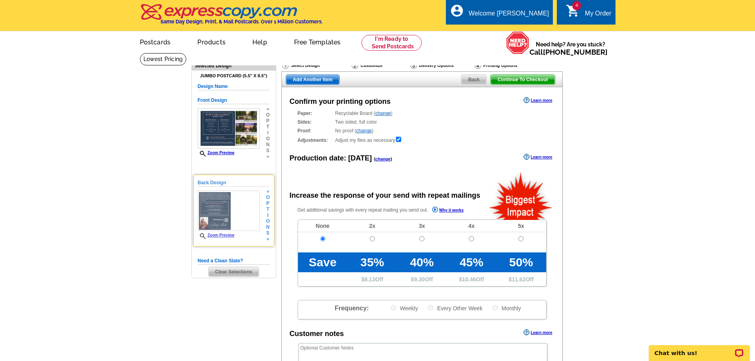
click at [241, 224] on img at bounding box center [229, 211] width 62 height 41
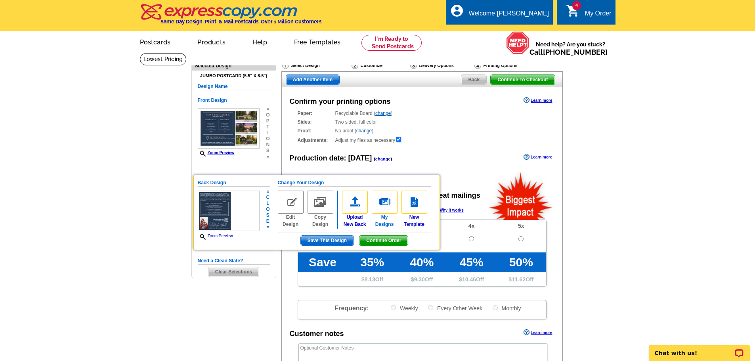
click at [379, 200] on img at bounding box center [385, 202] width 26 height 23
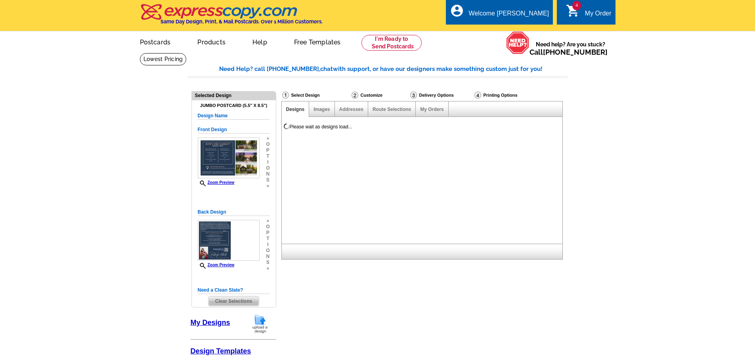
select select "back"
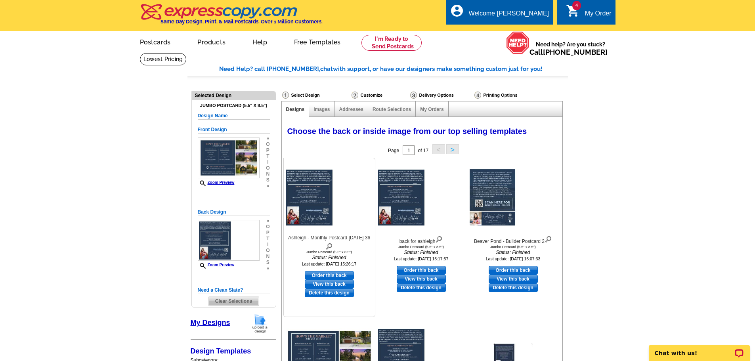
click at [323, 275] on link "Order this back" at bounding box center [329, 275] width 49 height 9
select select "2"
select select "front"
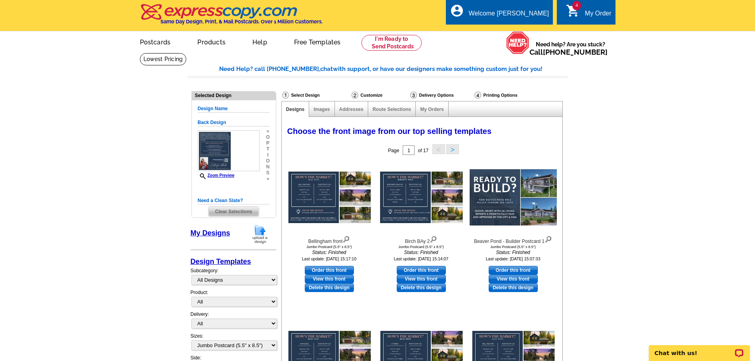
click at [596, 11] on div "My Order" at bounding box center [598, 15] width 27 height 11
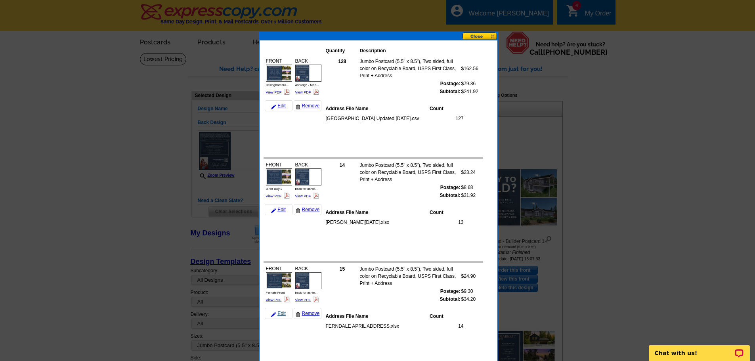
click at [281, 313] on link "Edit" at bounding box center [279, 313] width 28 height 11
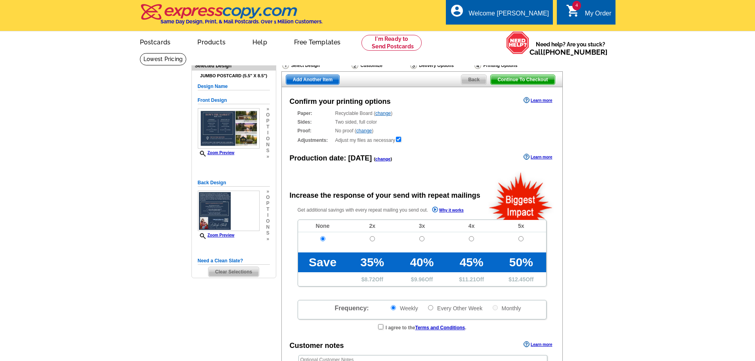
radio input "false"
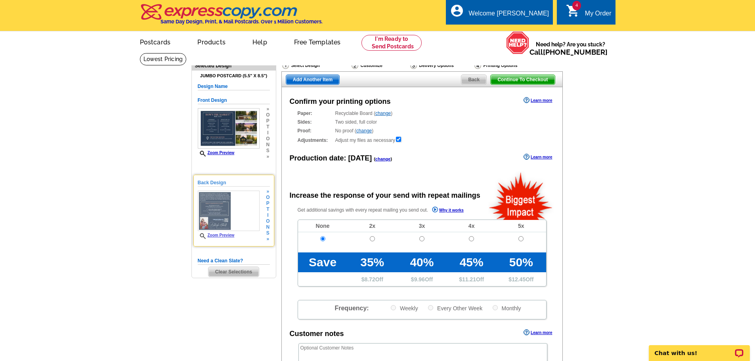
click at [235, 227] on img at bounding box center [229, 211] width 62 height 41
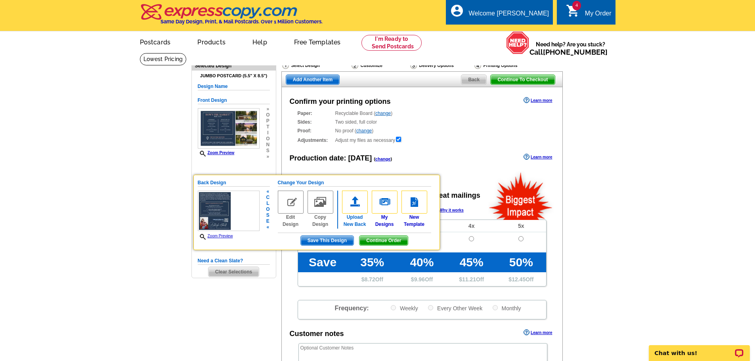
click at [357, 209] on img at bounding box center [355, 202] width 26 height 23
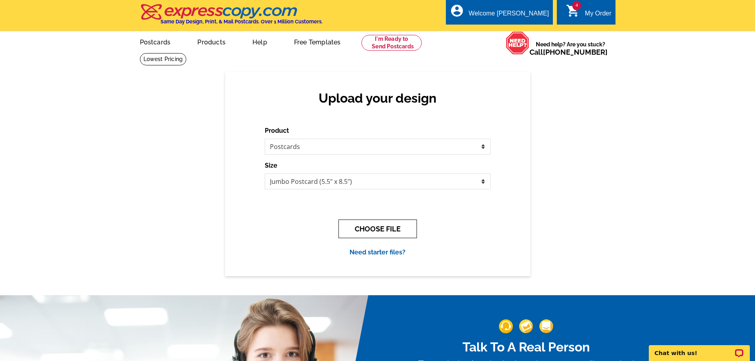
click at [370, 229] on button "CHOOSE FILE" at bounding box center [377, 228] width 78 height 19
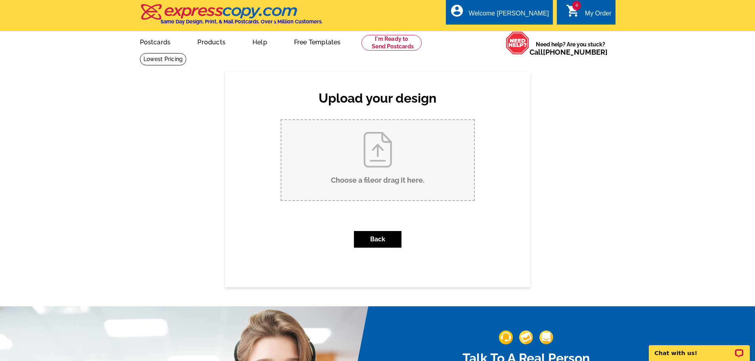
click at [370, 191] on input "Choose a file or drag it here ." at bounding box center [377, 160] width 193 height 80
type input "C:\fakepath\Ashleigh - Monthly Postcard ([DATE]) (36).pdf"
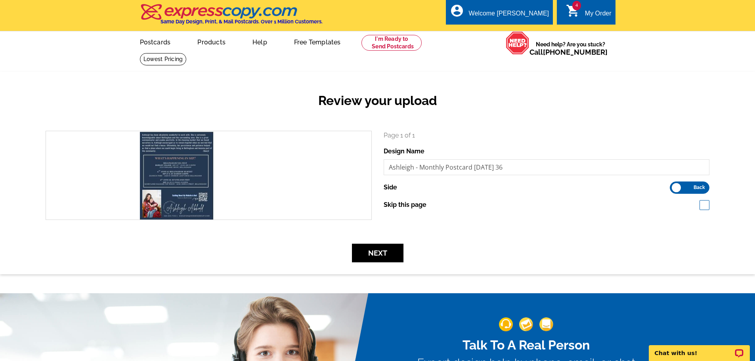
click at [402, 244] on form "search Page 1 of 1 Design Name [GEOGRAPHIC_DATA] - Monthly Postcard [DATE] 36 S…" at bounding box center [377, 197] width 675 height 132
click at [378, 255] on button "Next" at bounding box center [378, 253] width 52 height 19
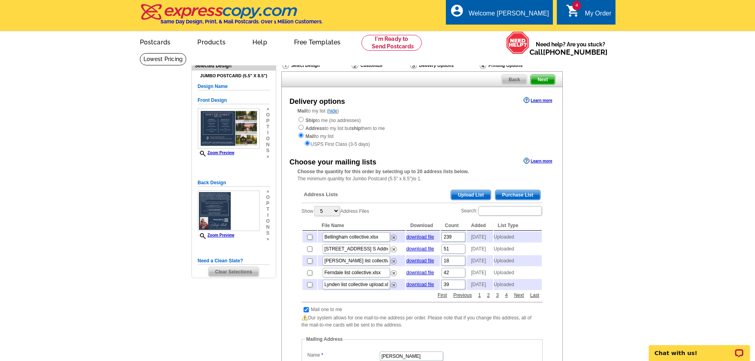
click at [545, 79] on span "Next" at bounding box center [542, 80] width 24 height 10
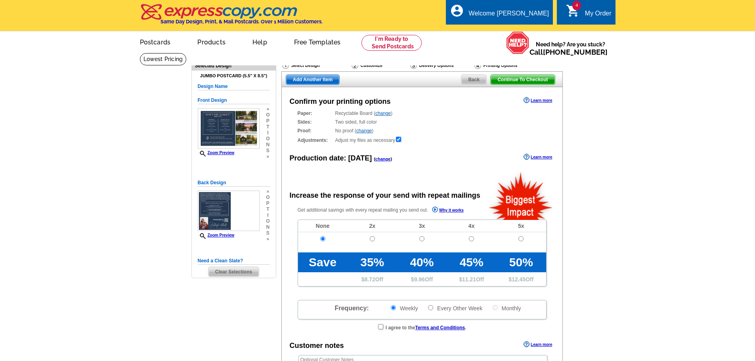
radio input "false"
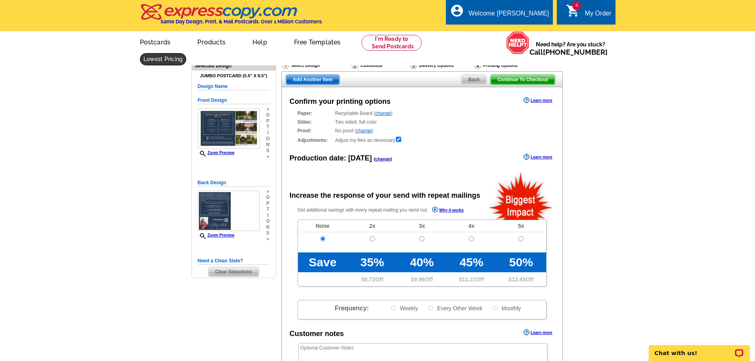
drag, startPoint x: 518, startPoint y: 79, endPoint x: 476, endPoint y: 42, distance: 55.9
click at [518, 79] on span "Continue To Checkout" at bounding box center [522, 80] width 64 height 10
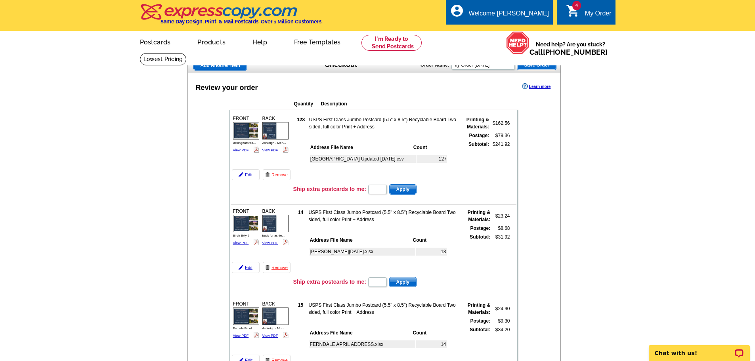
click at [270, 230] on img at bounding box center [275, 223] width 26 height 17
click at [250, 267] on link "Edit" at bounding box center [246, 267] width 28 height 11
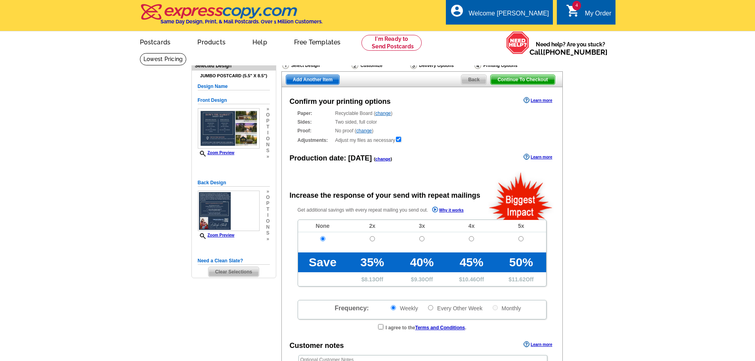
radio input "false"
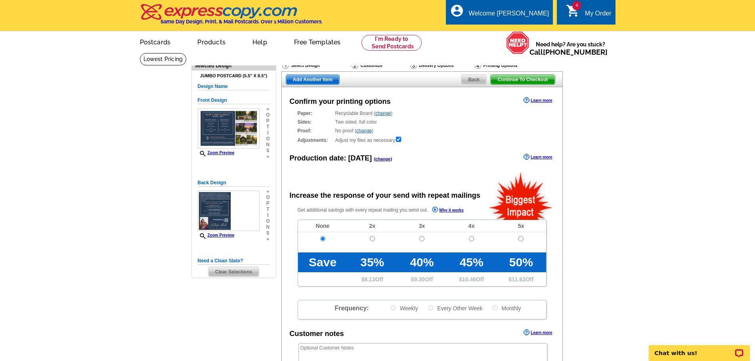
click at [511, 82] on span "Continue To Checkout" at bounding box center [522, 80] width 64 height 10
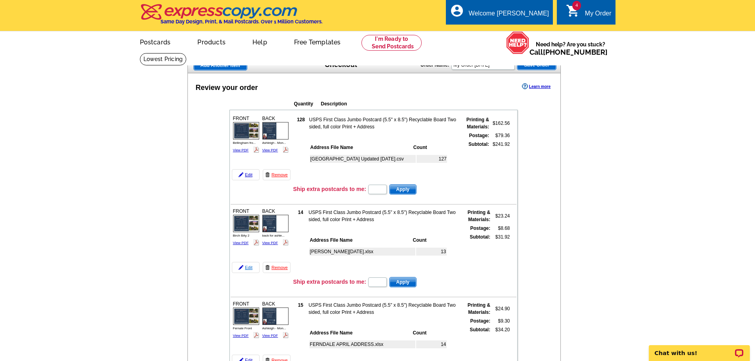
click at [248, 265] on link "Edit" at bounding box center [246, 267] width 28 height 11
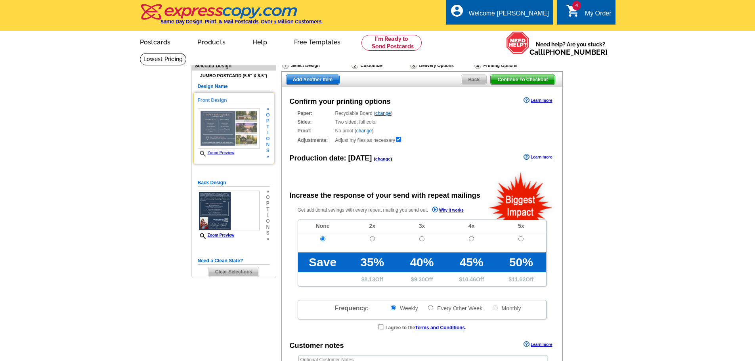
radio input "false"
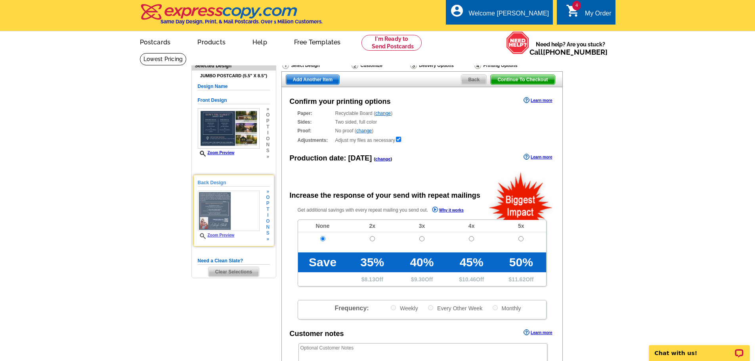
click at [225, 216] on img at bounding box center [229, 211] width 62 height 41
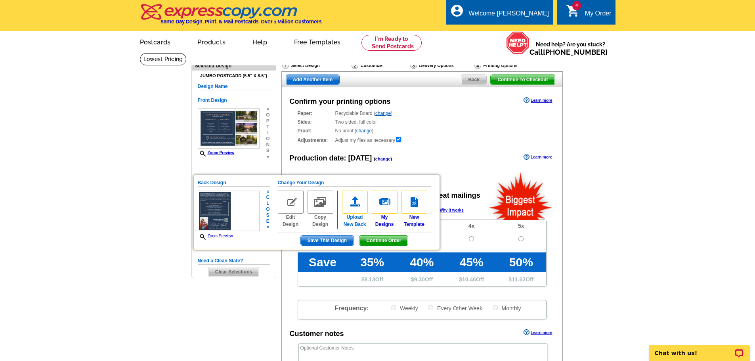
click at [353, 207] on img at bounding box center [355, 202] width 26 height 23
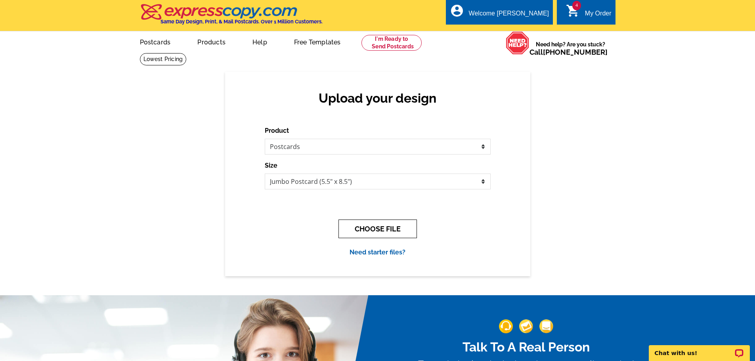
click at [360, 228] on button "CHOOSE FILE" at bounding box center [377, 228] width 78 height 19
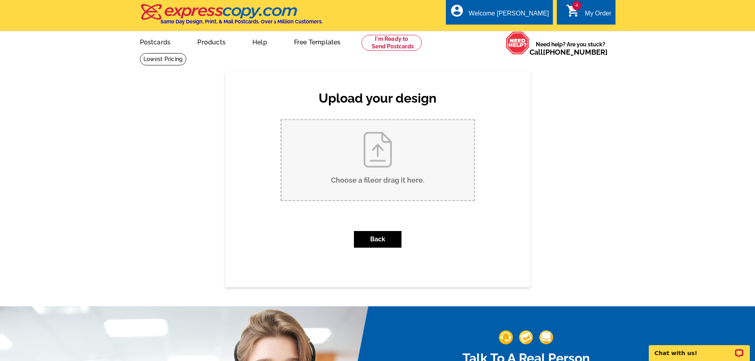
click at [366, 181] on input "Choose a file or drag it here ." at bounding box center [377, 160] width 193 height 80
type input "C:\fakepath\Ashleigh - Monthly Postcard (May 2024) (36).pdf"
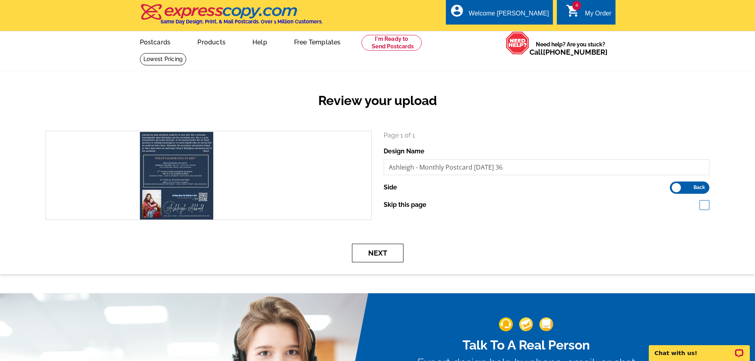
click at [367, 251] on button "Next" at bounding box center [378, 253] width 52 height 19
click at [384, 253] on button "Next" at bounding box center [378, 253] width 52 height 19
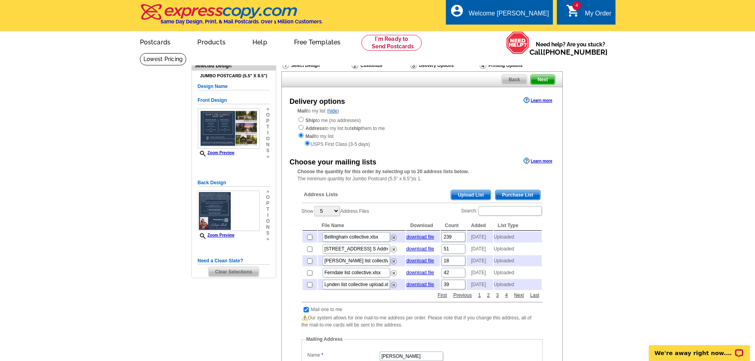
click at [548, 81] on span "Next" at bounding box center [542, 80] width 24 height 10
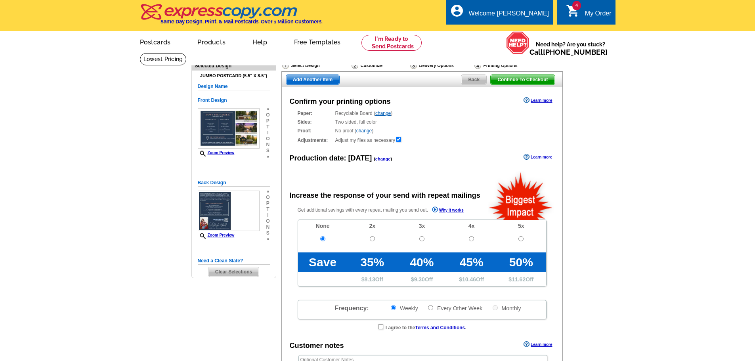
radio input "false"
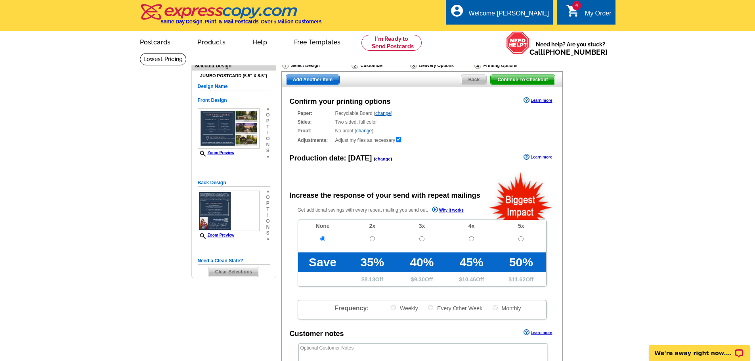
click at [509, 82] on span "Continue To Checkout" at bounding box center [522, 80] width 64 height 10
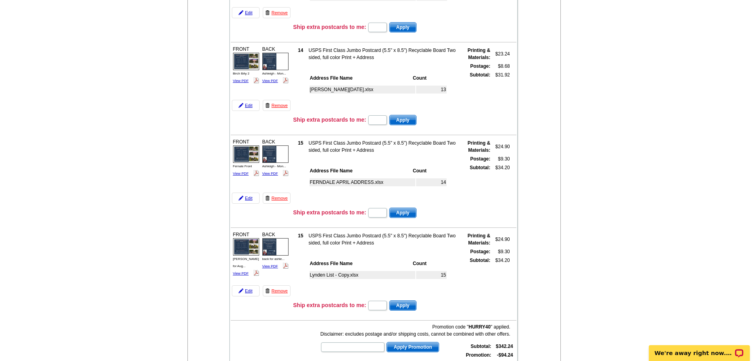
scroll to position [169, 0]
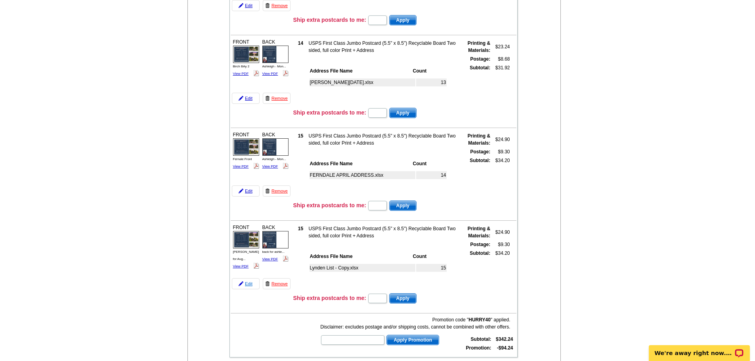
click at [245, 284] on link "Edit" at bounding box center [246, 283] width 28 height 11
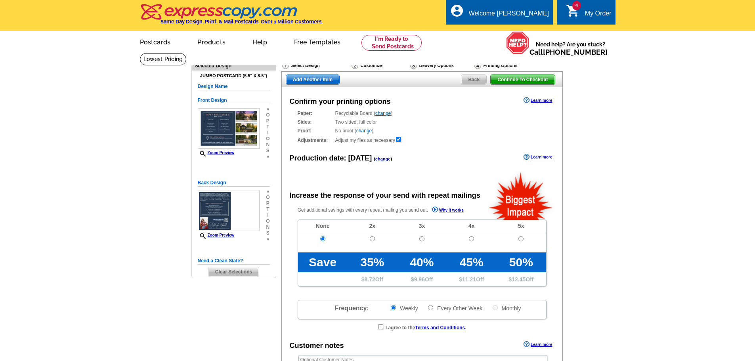
radio input "false"
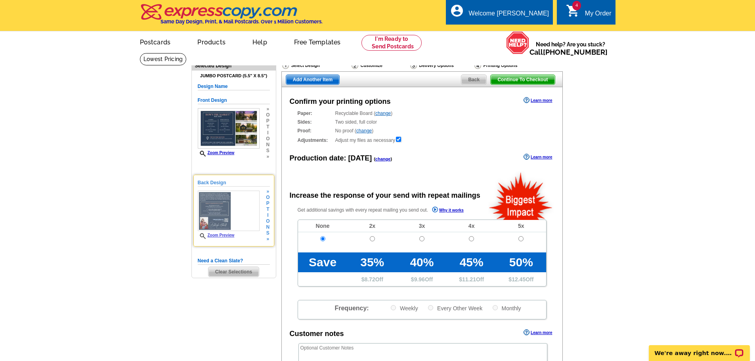
click at [217, 223] on img at bounding box center [229, 211] width 62 height 41
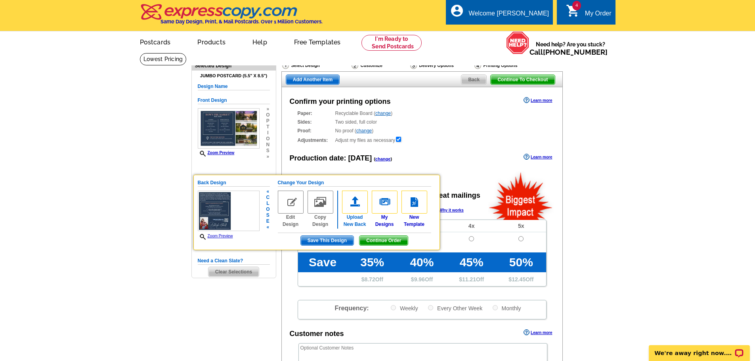
click at [358, 209] on img at bounding box center [355, 202] width 26 height 23
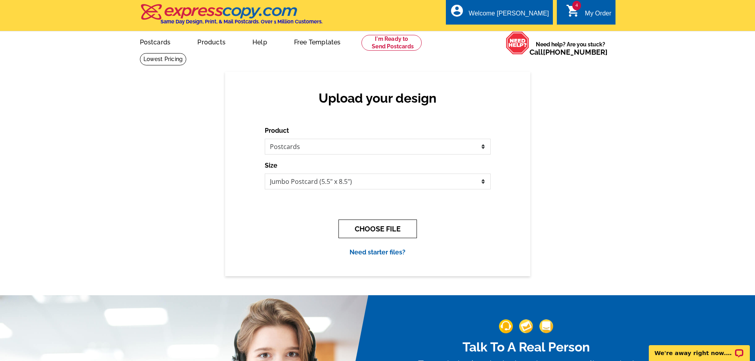
click at [365, 221] on button "CHOOSE FILE" at bounding box center [377, 228] width 78 height 19
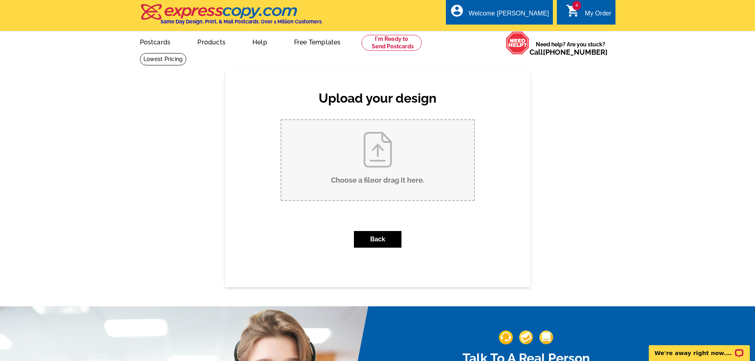
click at [368, 179] on input "Choose a file or drag it here ." at bounding box center [377, 160] width 193 height 80
type input "C:\fakepath\Ashleigh - Monthly Postcard ([DATE]) (36).pdf"
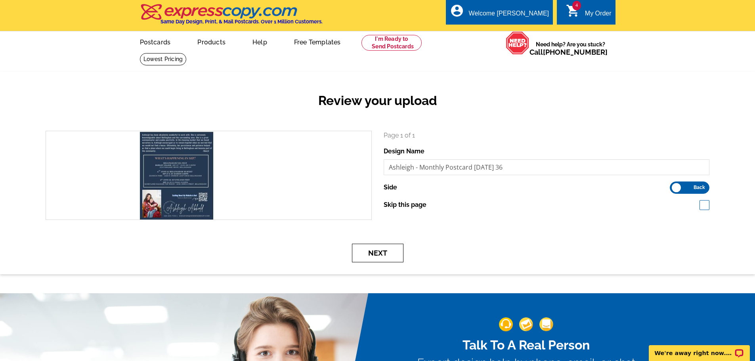
click at [369, 253] on button "Next" at bounding box center [378, 253] width 52 height 19
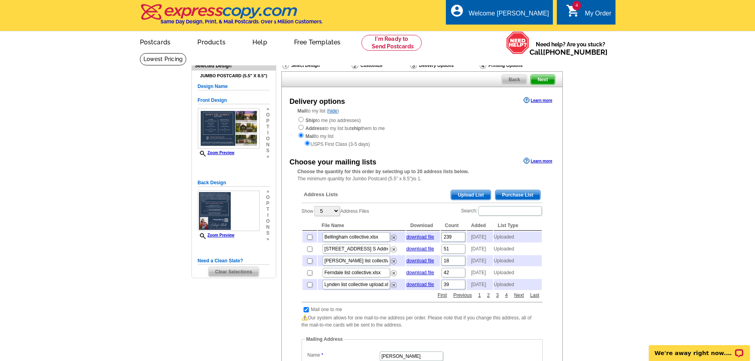
click at [544, 77] on span "Next" at bounding box center [542, 80] width 24 height 10
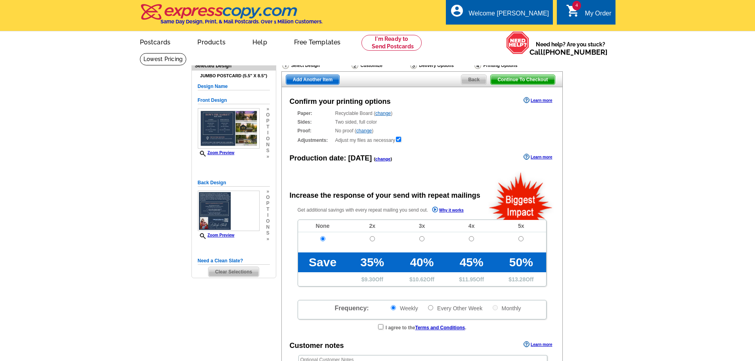
radio input "false"
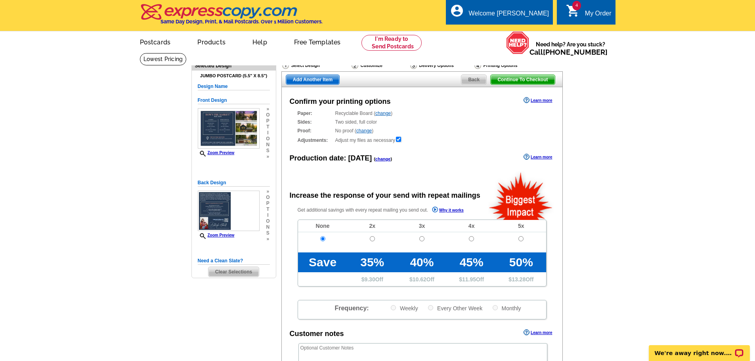
click at [534, 80] on span "Continue To Checkout" at bounding box center [522, 80] width 64 height 10
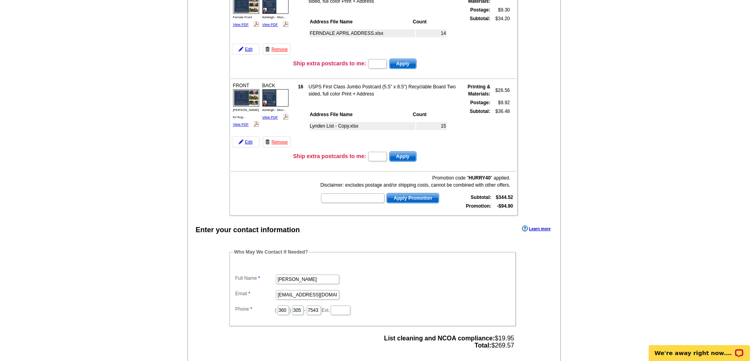
drag, startPoint x: 757, startPoint y: 27, endPoint x: 745, endPoint y: 132, distance: 105.7
click at [745, 132] on html "Welcome back [PERSON_NAME] My Account Logout local_phone Same Day Design, Print…" at bounding box center [377, 214] width 755 height 1051
click at [277, 98] on img at bounding box center [275, 97] width 26 height 17
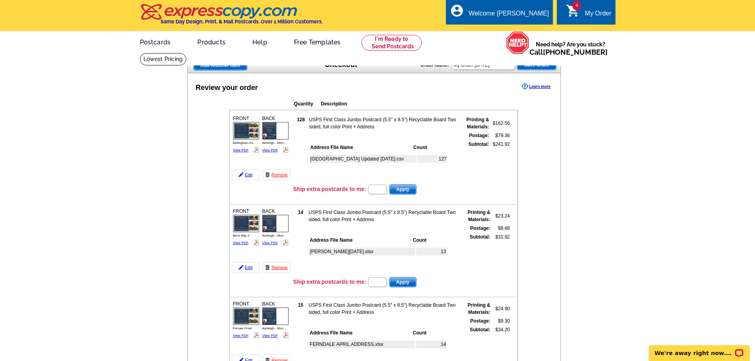
click at [270, 130] on img at bounding box center [275, 130] width 26 height 17
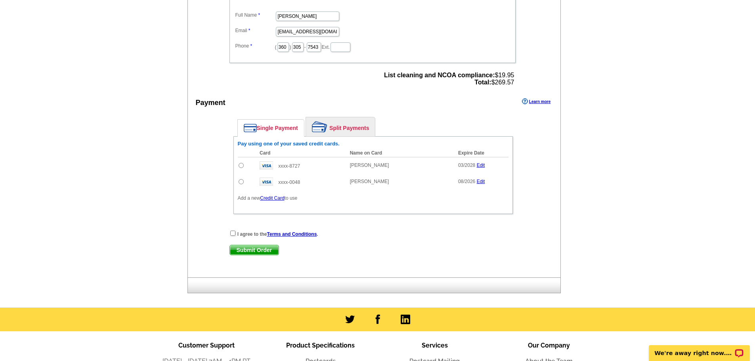
scroll to position [586, 0]
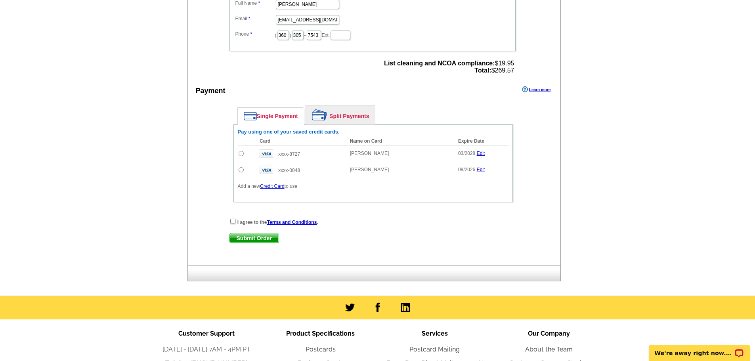
click at [241, 169] on input "radio" at bounding box center [240, 169] width 5 height 5
radio input "true"
click at [230, 222] on input "checkbox" at bounding box center [232, 221] width 5 height 5
checkbox input "true"
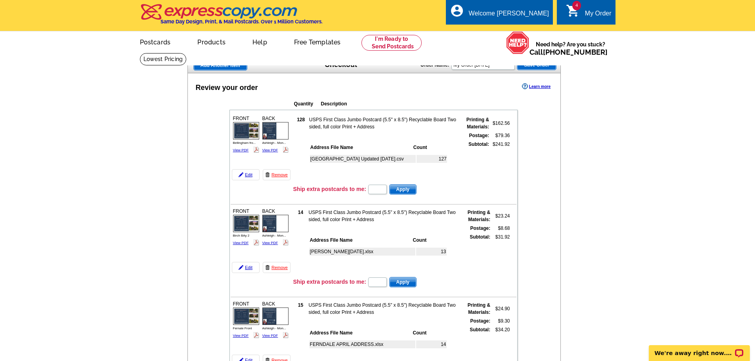
click at [533, 65] on span "Save Order" at bounding box center [536, 65] width 39 height 10
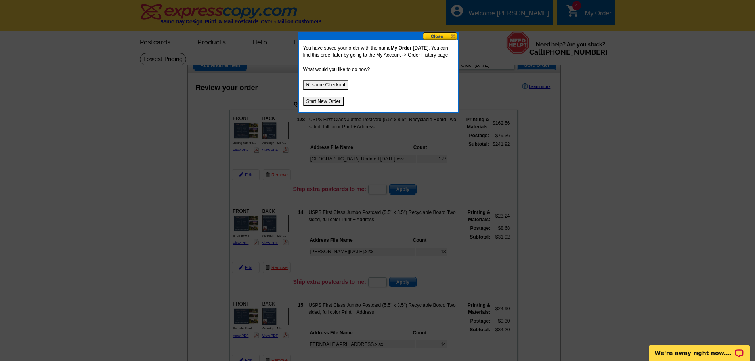
click at [442, 36] on button at bounding box center [440, 36] width 35 height 8
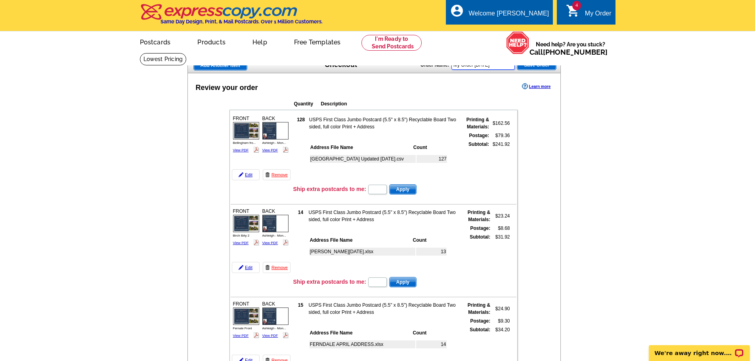
drag, startPoint x: 502, startPoint y: 66, endPoint x: 444, endPoint y: 65, distance: 58.6
click at [444, 65] on div "Order Name: My Order [DATE] Save Order" at bounding box center [488, 64] width 136 height 13
type input "Sep order Ashleigh"
click at [534, 64] on span "Save Order" at bounding box center [536, 65] width 39 height 10
